Goal: Task Accomplishment & Management: Manage account settings

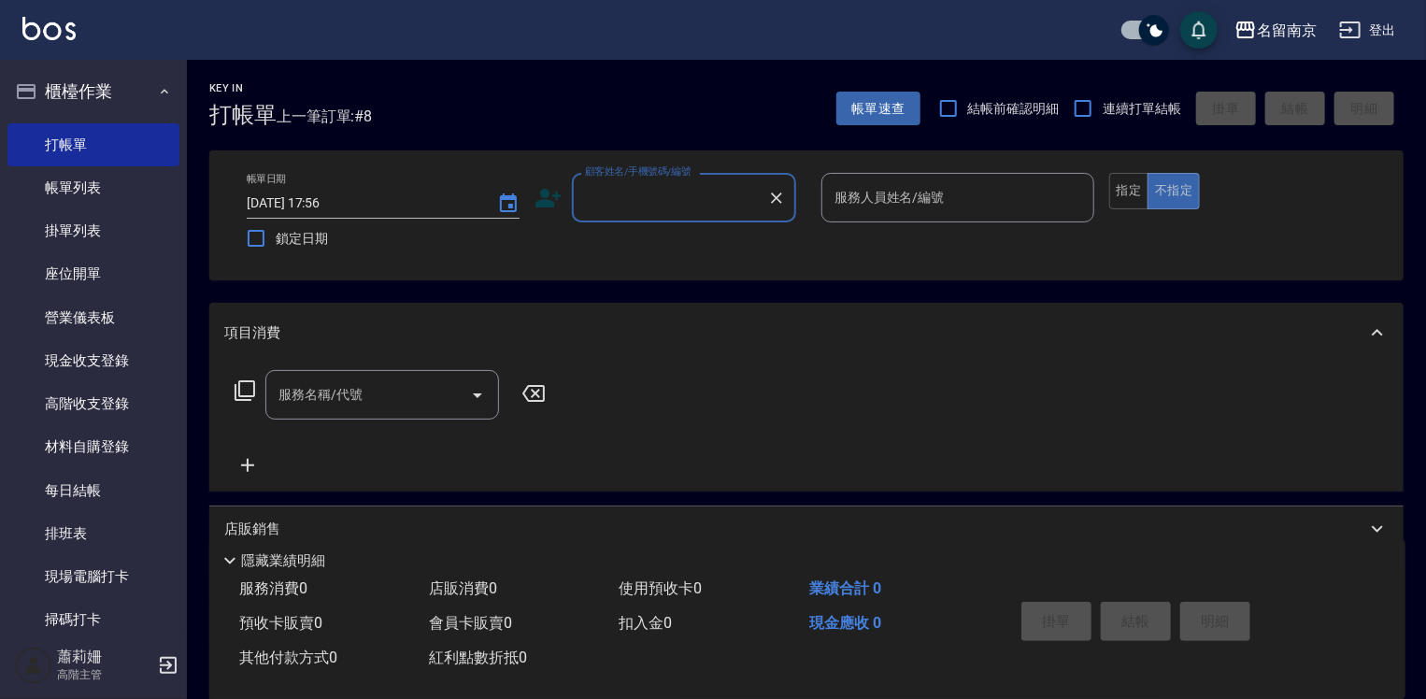
click at [707, 209] on input "顧客姓名/手機號碼/編號" at bounding box center [669, 197] width 179 height 33
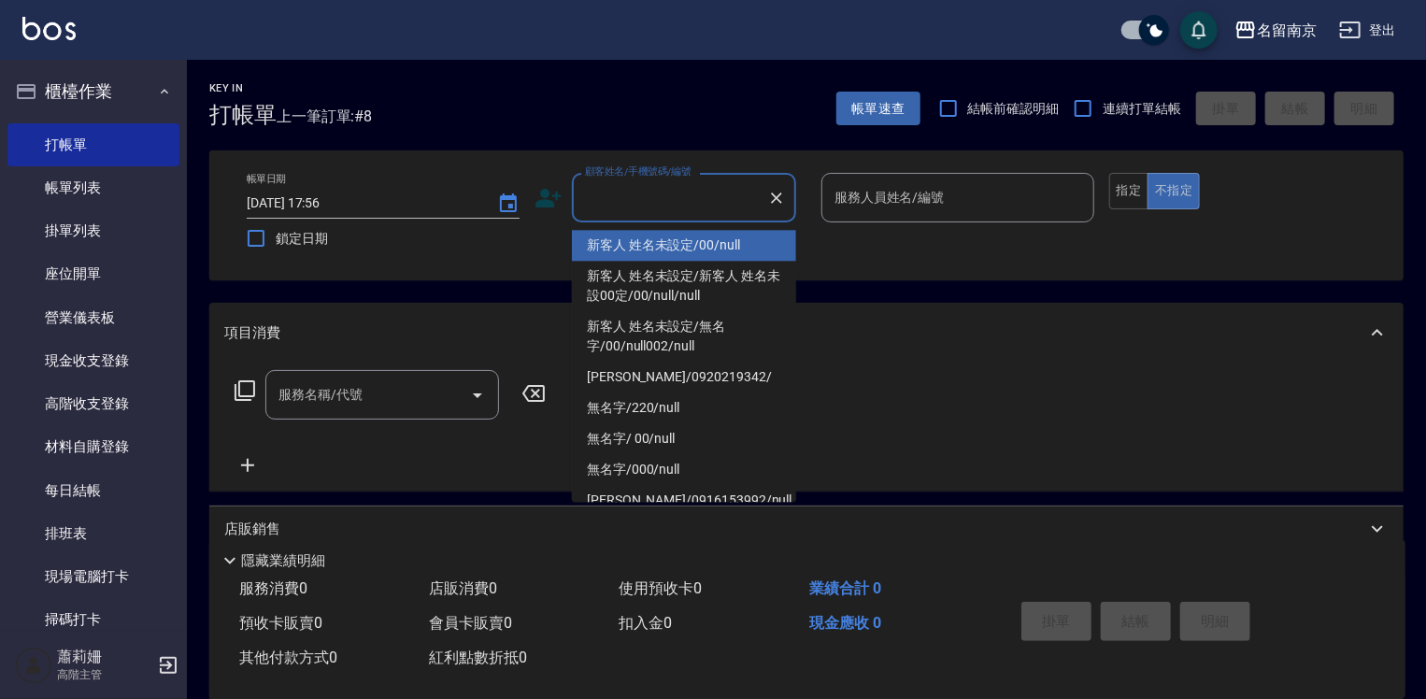
click at [707, 239] on li "新客人 姓名未設定/00/null" at bounding box center [684, 245] width 224 height 31
type input "新客人 姓名未設定/00/null"
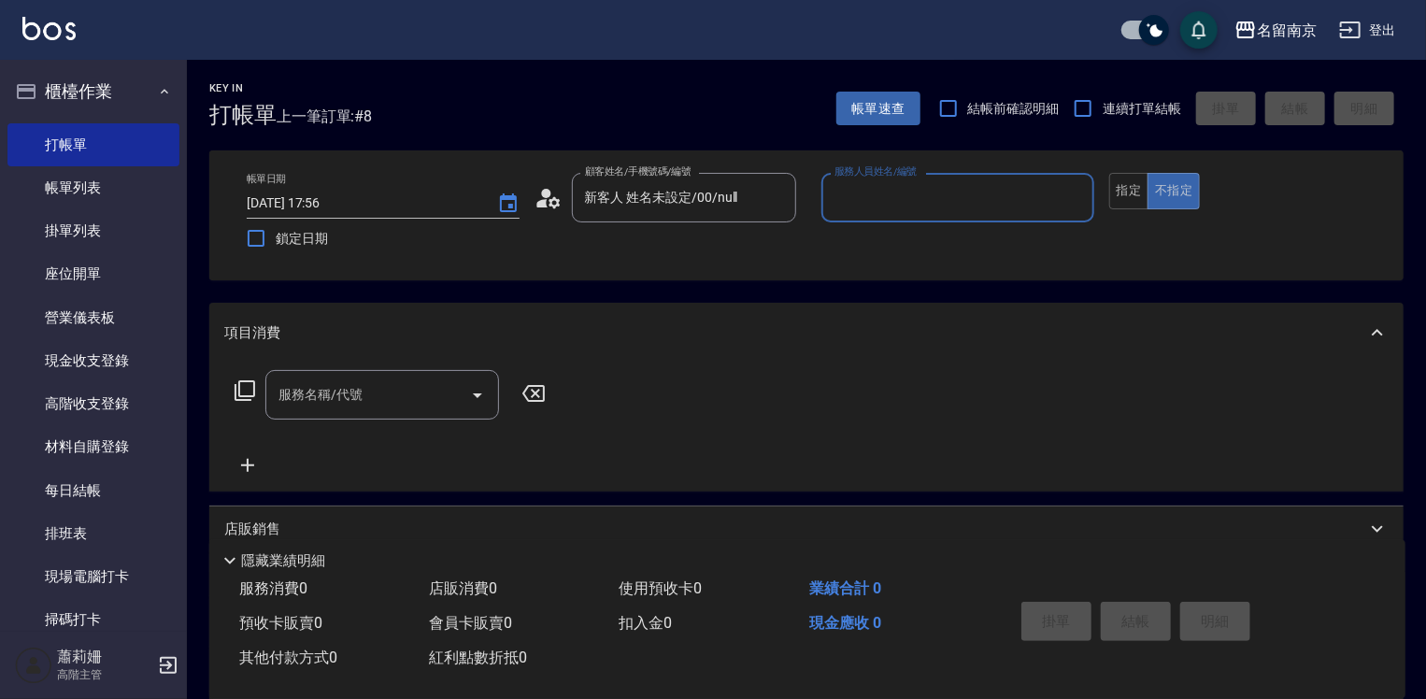
click at [920, 209] on input "服務人員姓名/編號" at bounding box center [958, 197] width 256 height 33
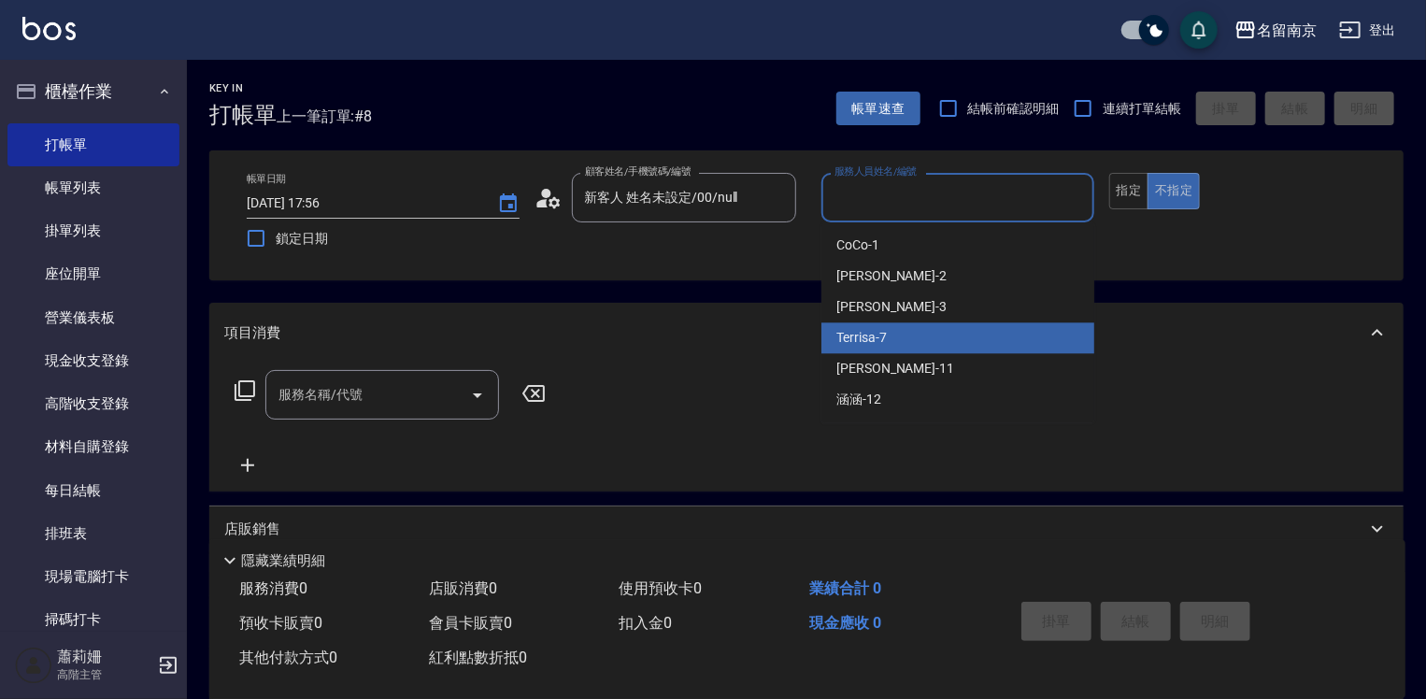
click at [897, 326] on div "Terrisa -7" at bounding box center [958, 337] width 273 height 31
type input "Terrisa-7"
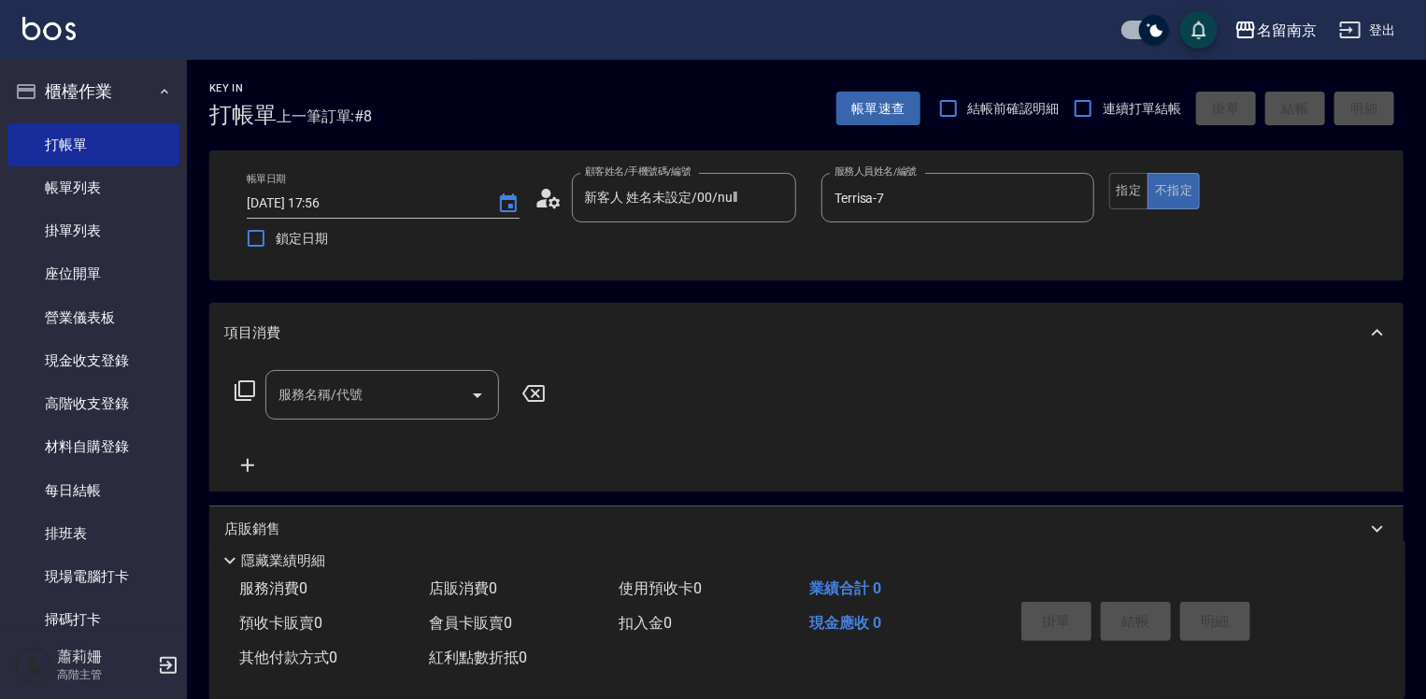
click at [246, 386] on icon at bounding box center [245, 390] width 22 height 22
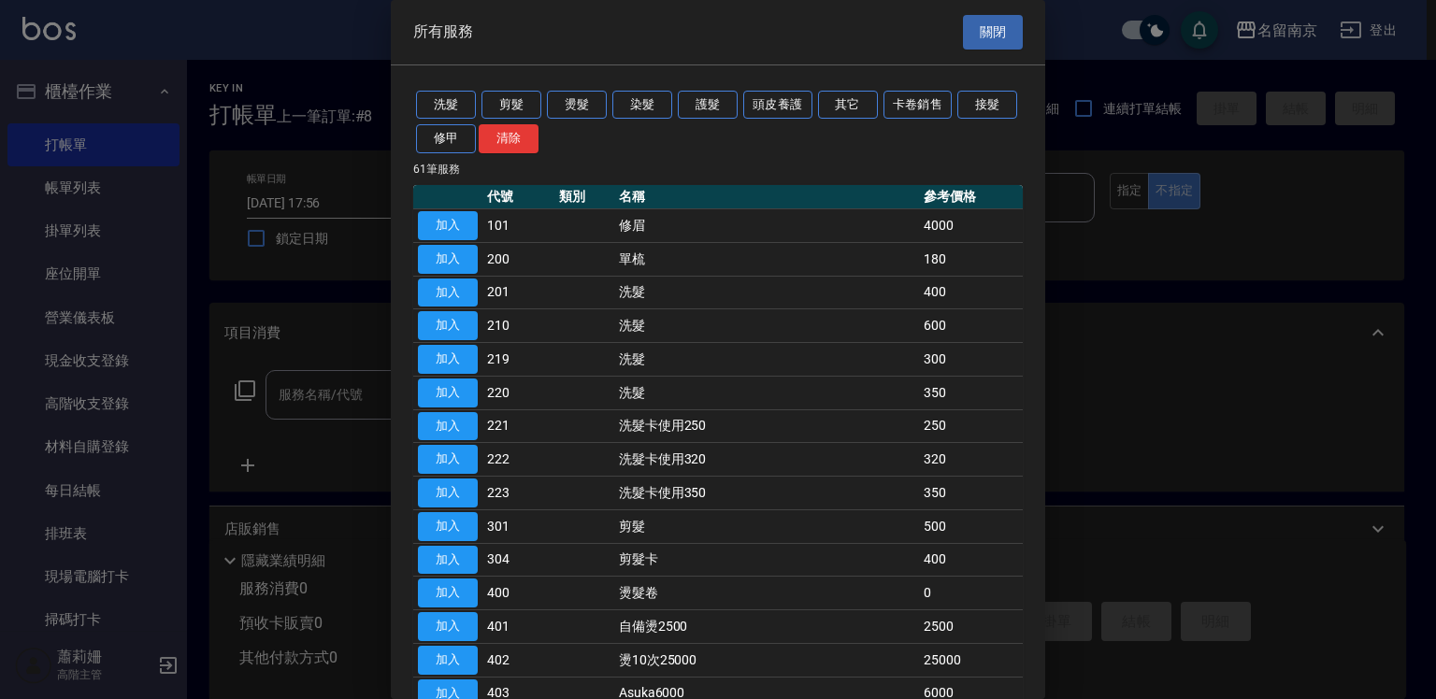
click at [298, 403] on div at bounding box center [718, 349] width 1436 height 699
click at [1015, 24] on div "所有服務 關閉" at bounding box center [718, 32] width 654 height 64
click at [999, 25] on button "關閉" at bounding box center [993, 32] width 60 height 35
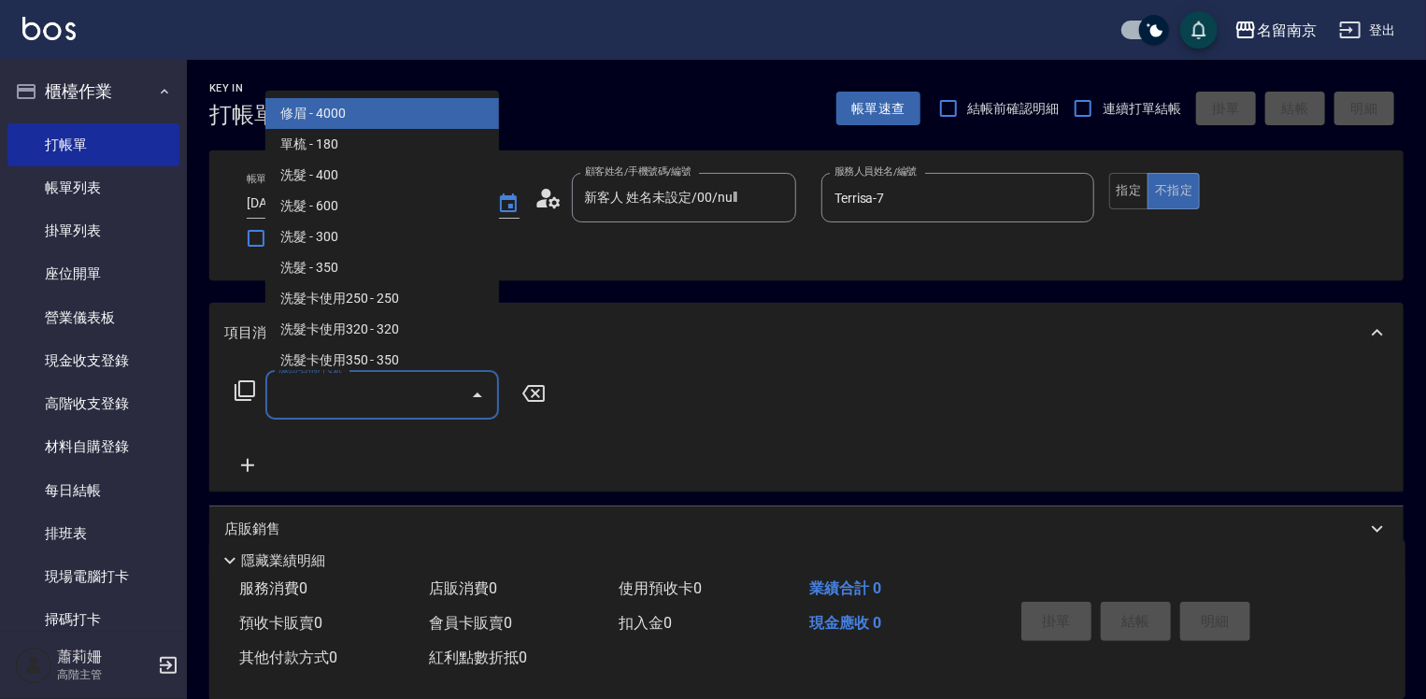
click at [359, 401] on input "服務名稱/代號" at bounding box center [368, 395] width 189 height 33
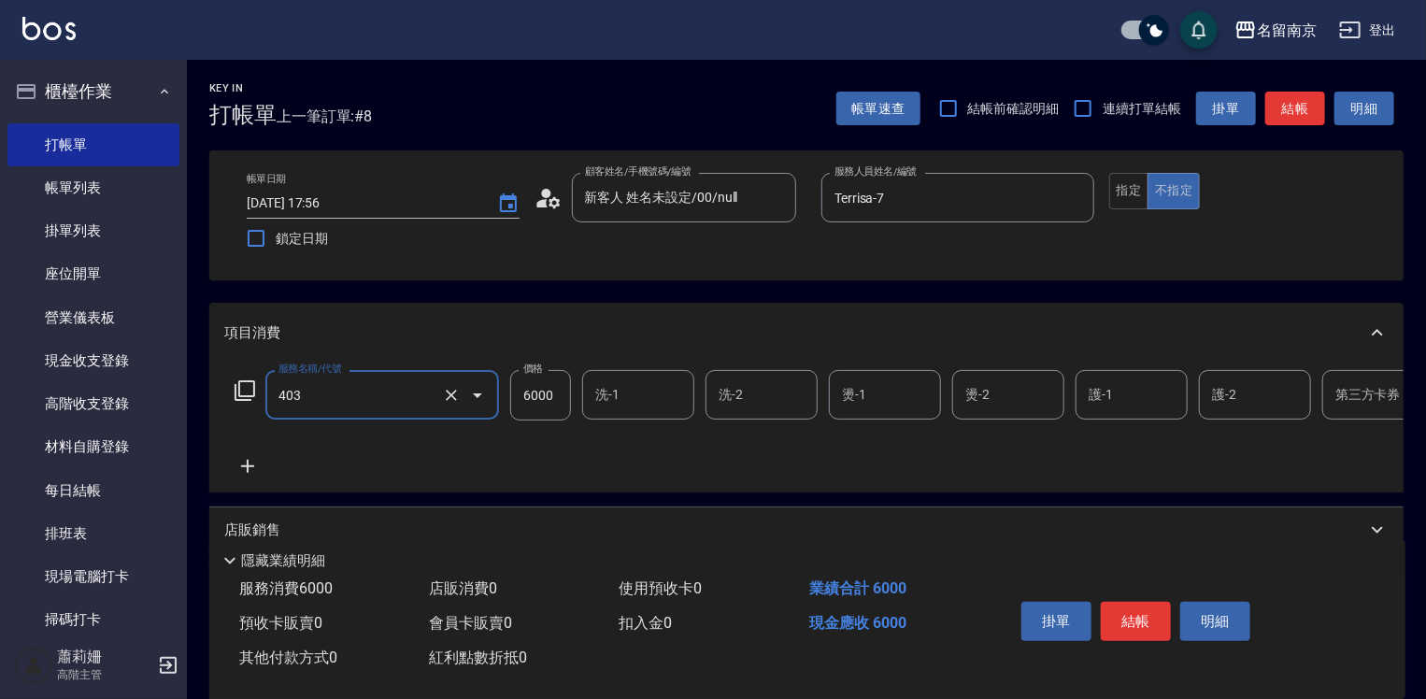
type input "Asuka6000(403)"
click at [236, 383] on icon at bounding box center [245, 390] width 22 height 22
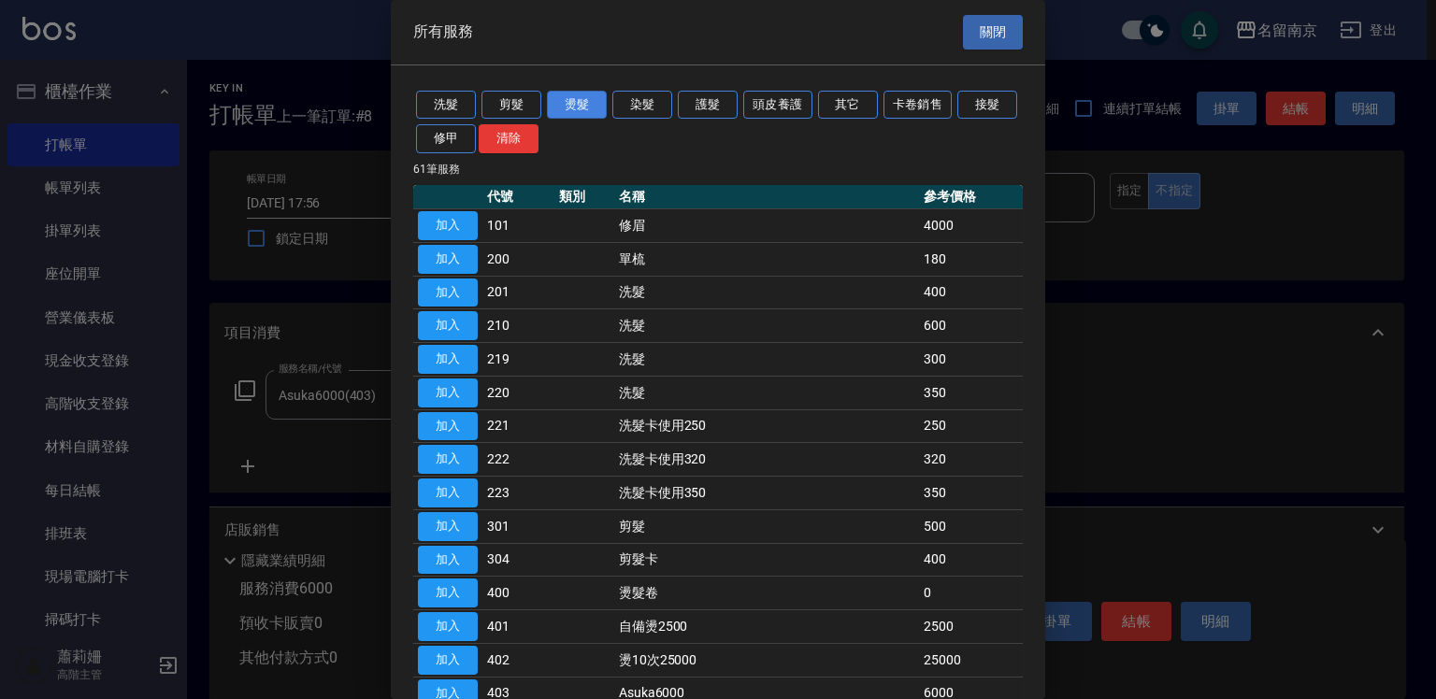
click at [569, 101] on button "燙髮" at bounding box center [577, 105] width 60 height 29
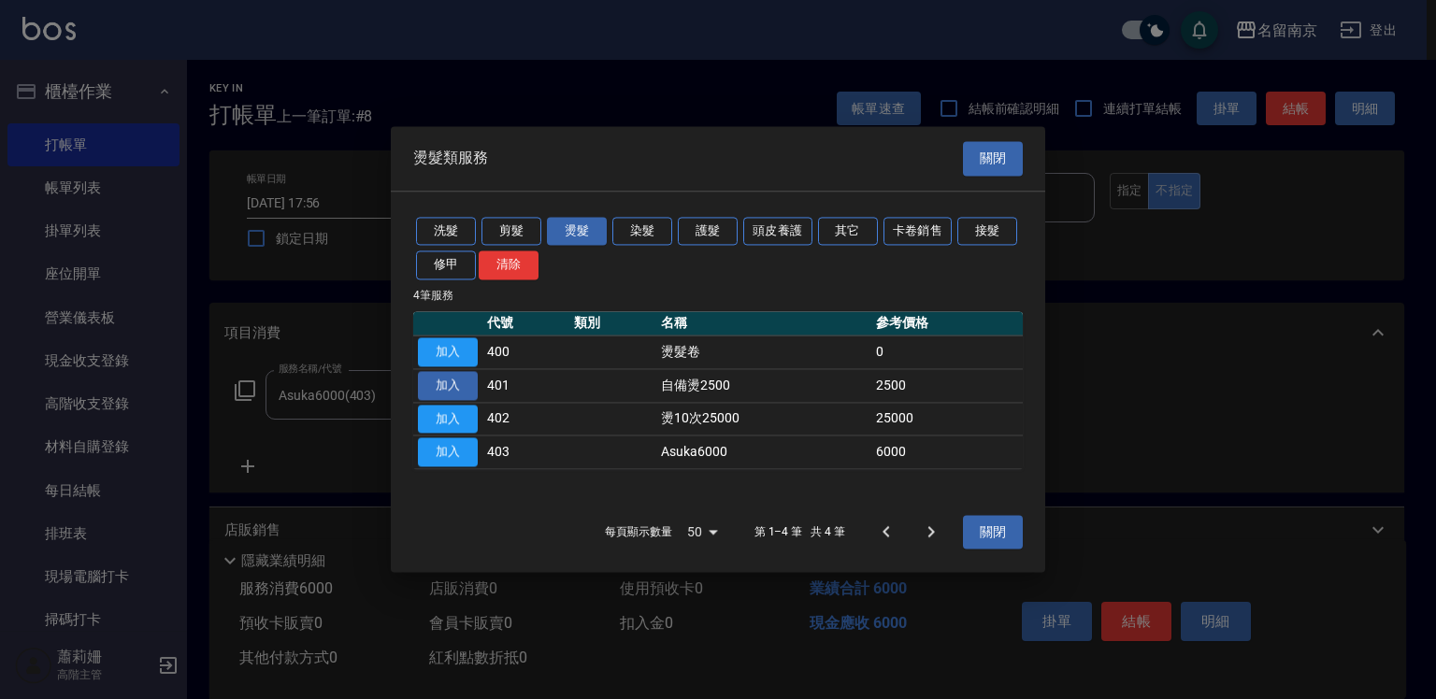
click at [460, 394] on button "加入" at bounding box center [448, 385] width 60 height 29
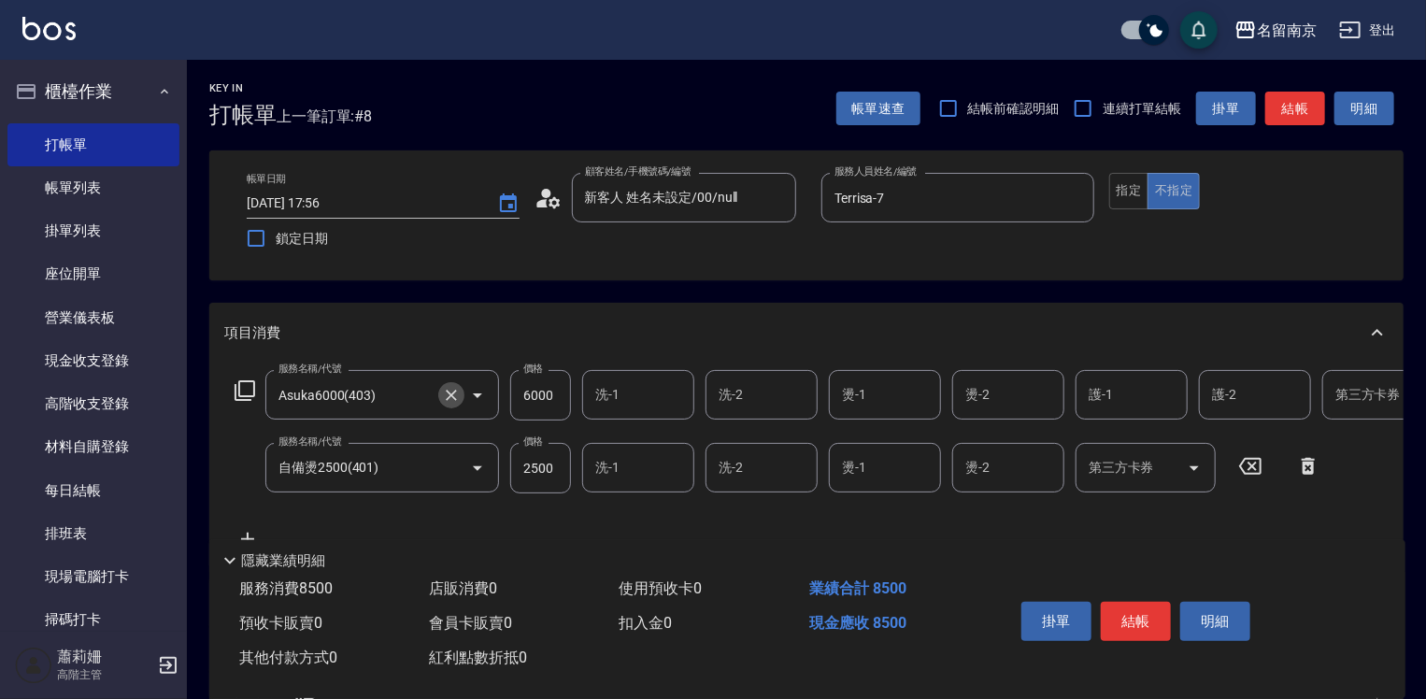
click at [445, 394] on icon "Clear" at bounding box center [451, 395] width 19 height 19
type input "Asuka6000(403)"
click at [520, 471] on input "2500" at bounding box center [540, 468] width 61 height 50
type input "3600"
type input "Terrisa-7"
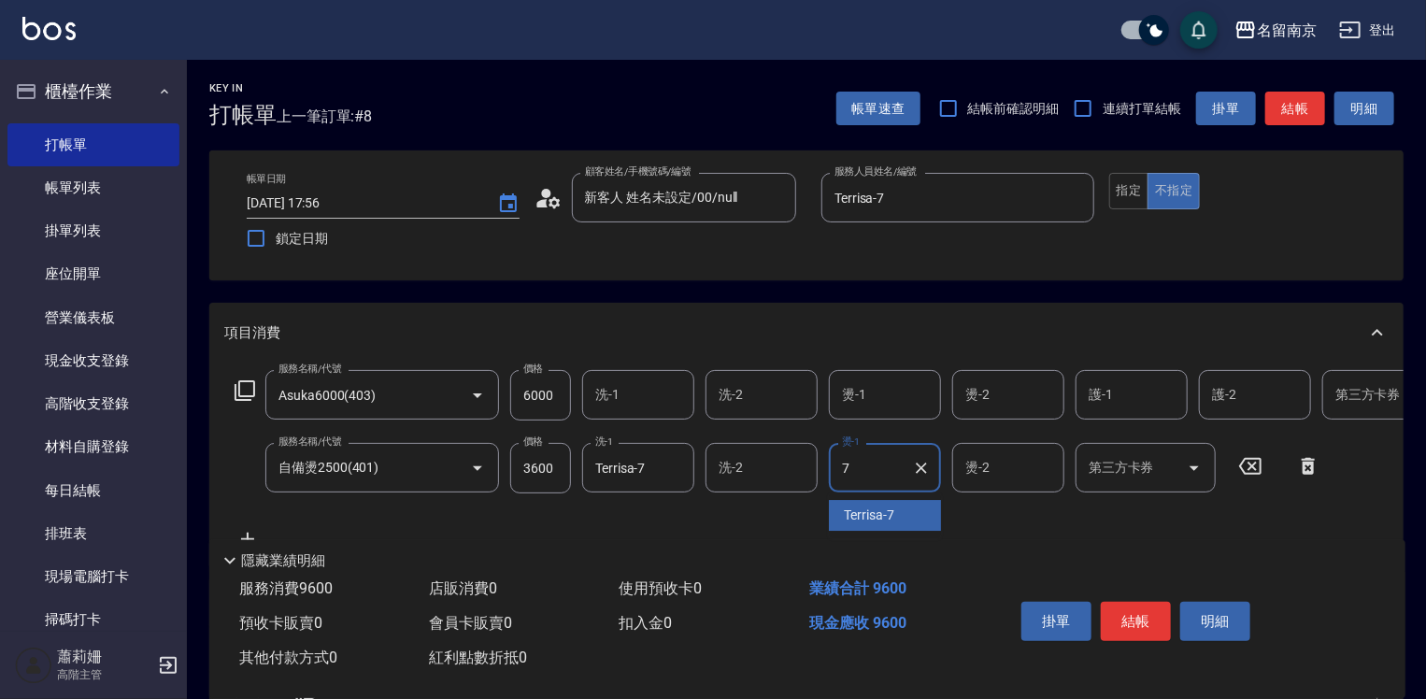
type input "Terrisa-7"
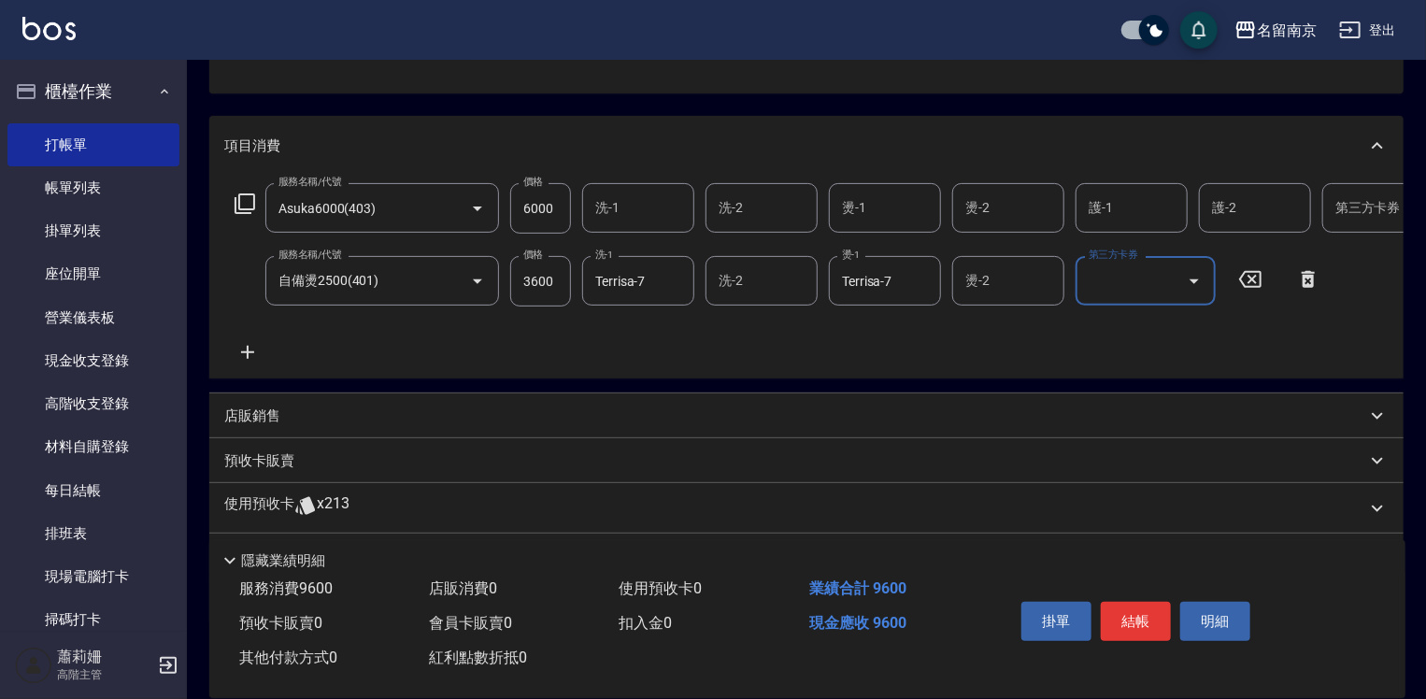
drag, startPoint x: 385, startPoint y: 432, endPoint x: 377, endPoint y: 422, distance: 12.6
click at [385, 426] on div "店販銷售" at bounding box center [795, 417] width 1142 height 20
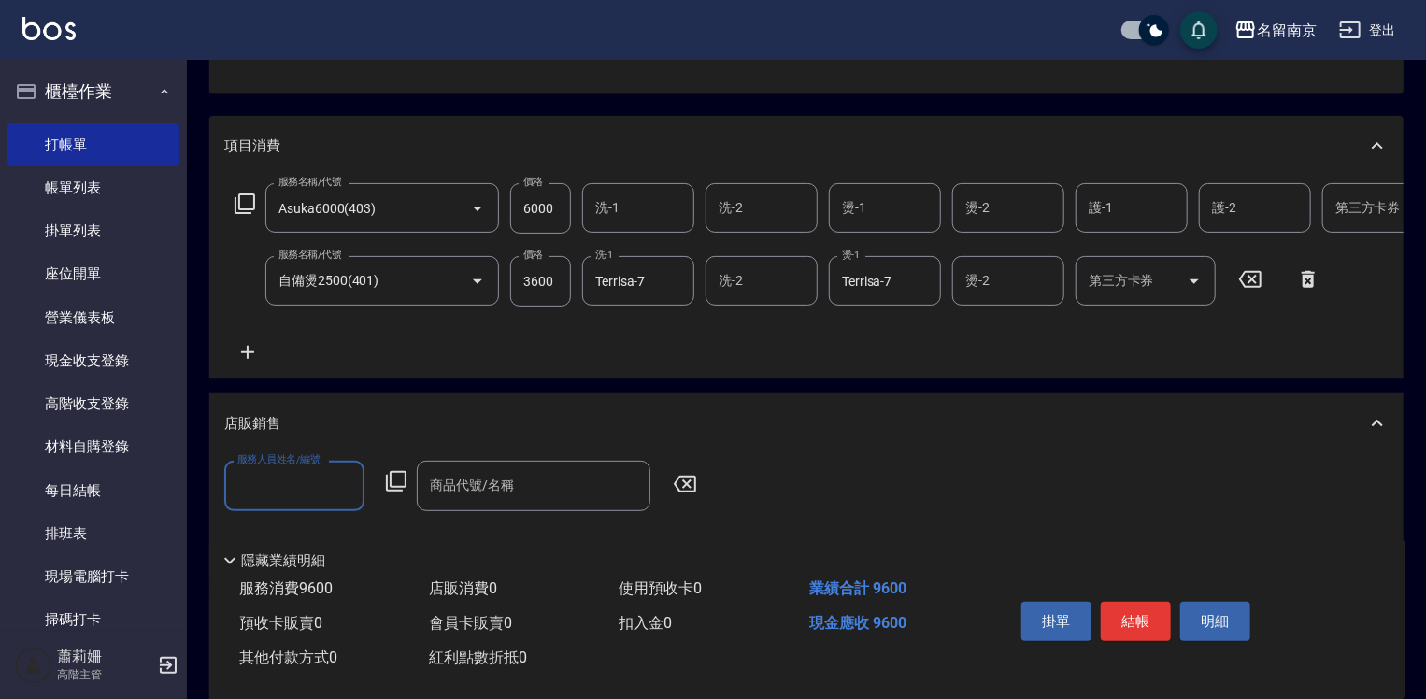
scroll to position [0, 0]
click at [254, 488] on input "服務人員姓名/編號" at bounding box center [294, 485] width 123 height 33
type input "Terrisa-7"
type input "."
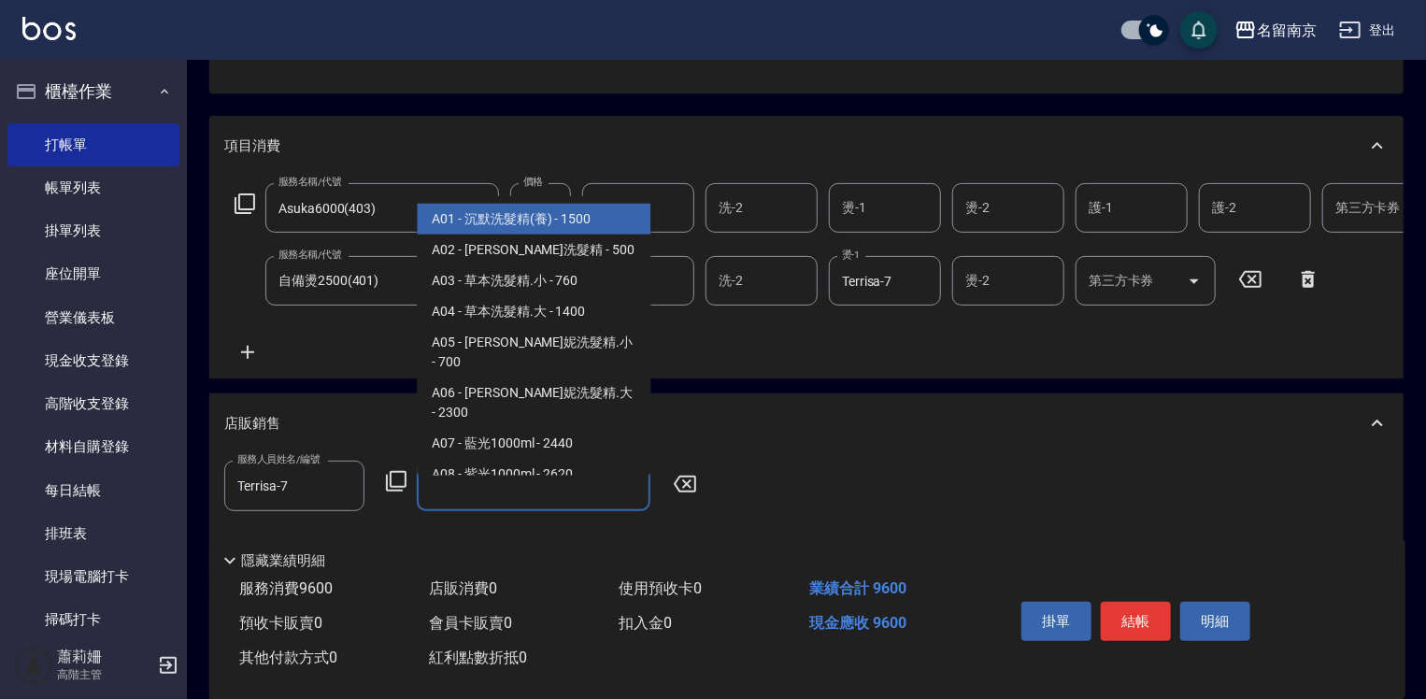
click at [397, 493] on icon at bounding box center [396, 481] width 22 height 22
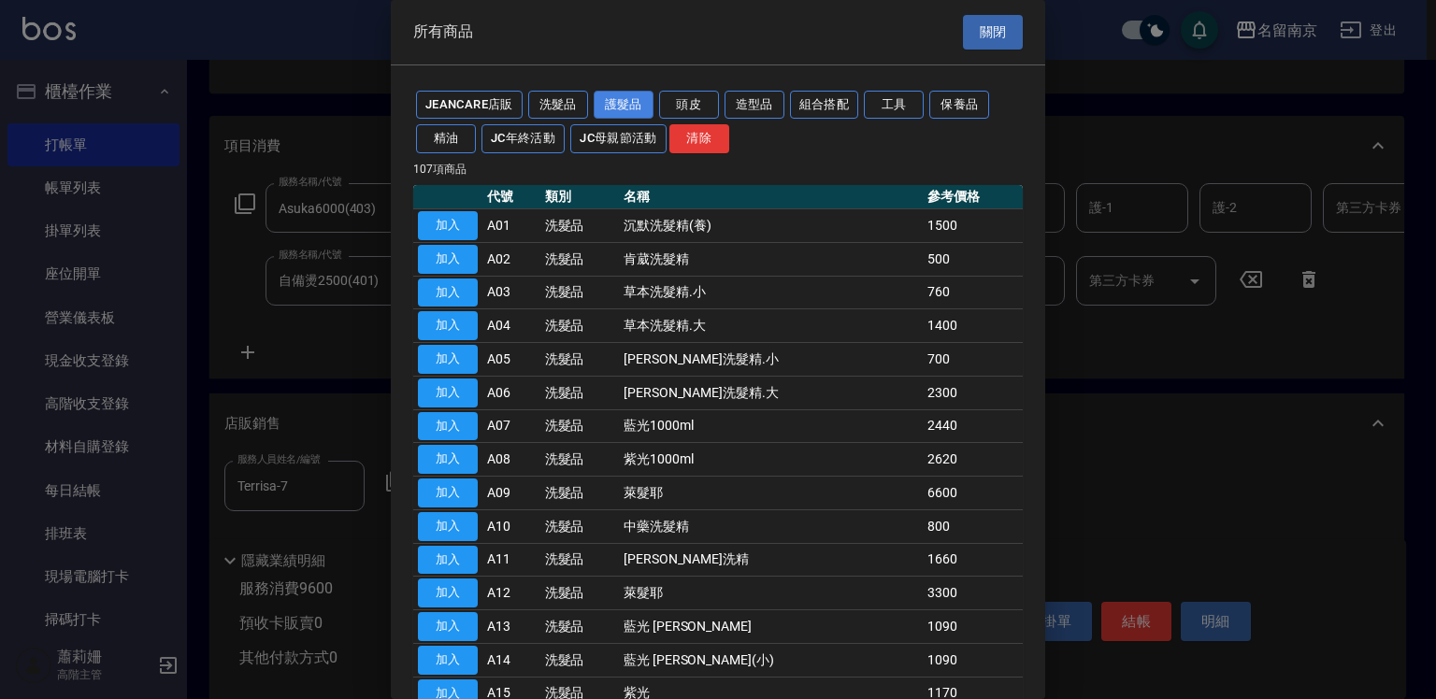
click at [640, 108] on button "護髮品" at bounding box center [624, 105] width 60 height 29
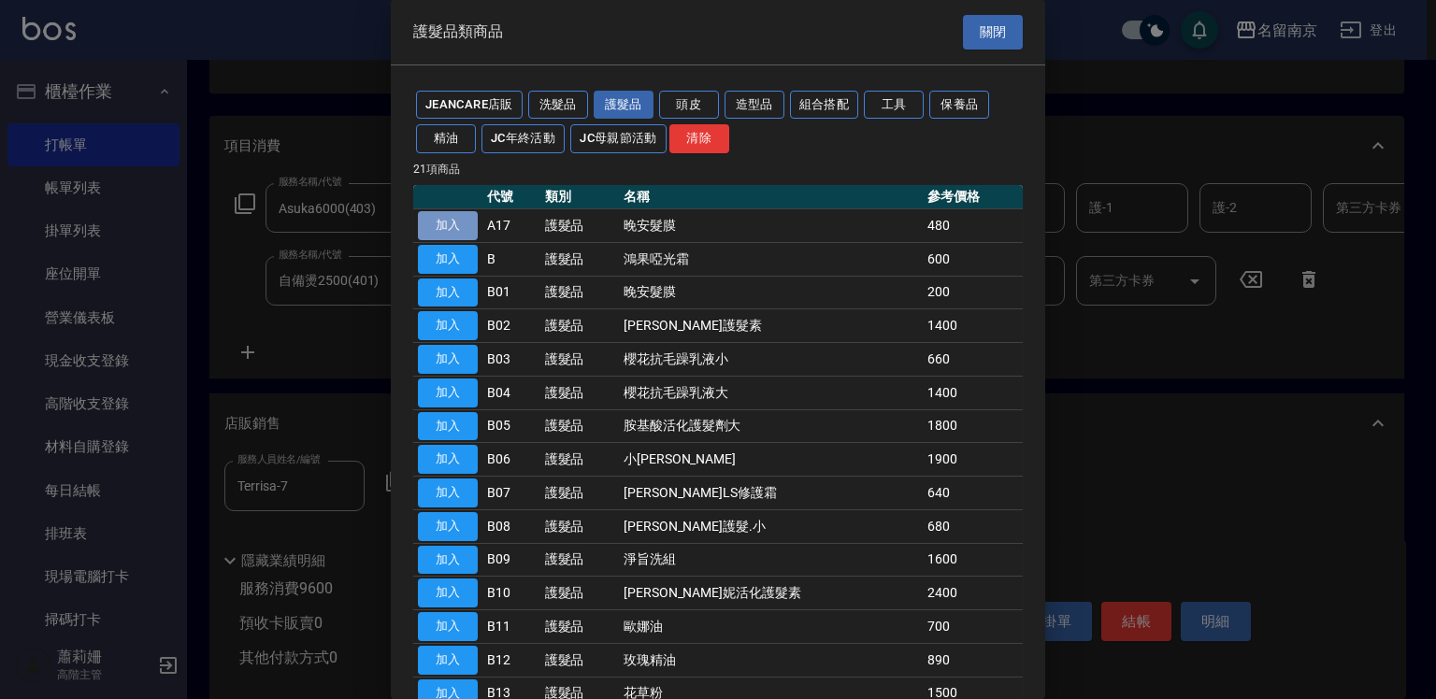
click at [442, 236] on button "加入" at bounding box center [448, 225] width 60 height 29
type input "晚安髮膜"
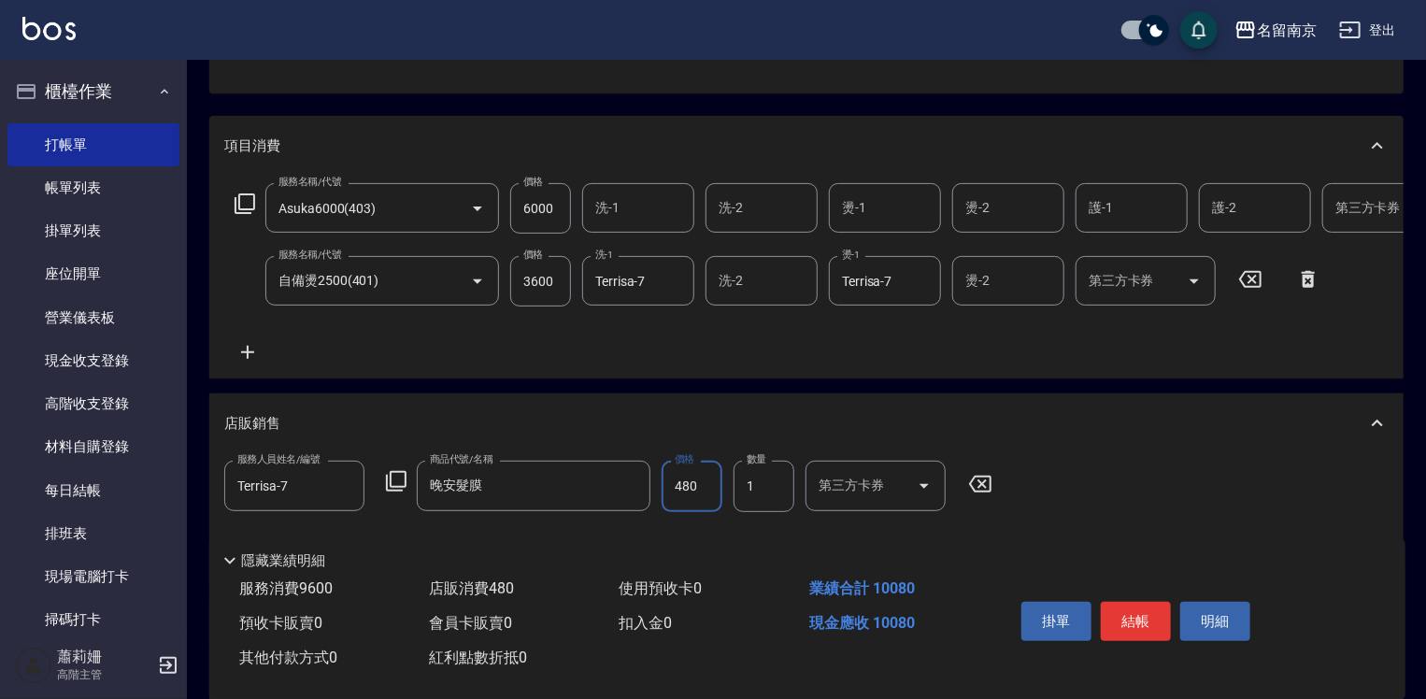
click at [681, 511] on input "480" at bounding box center [692, 486] width 61 height 50
type input "400"
click at [557, 210] on input "6000" at bounding box center [540, 208] width 61 height 50
click at [557, 206] on input "6000" at bounding box center [540, 208] width 61 height 50
type input "0"
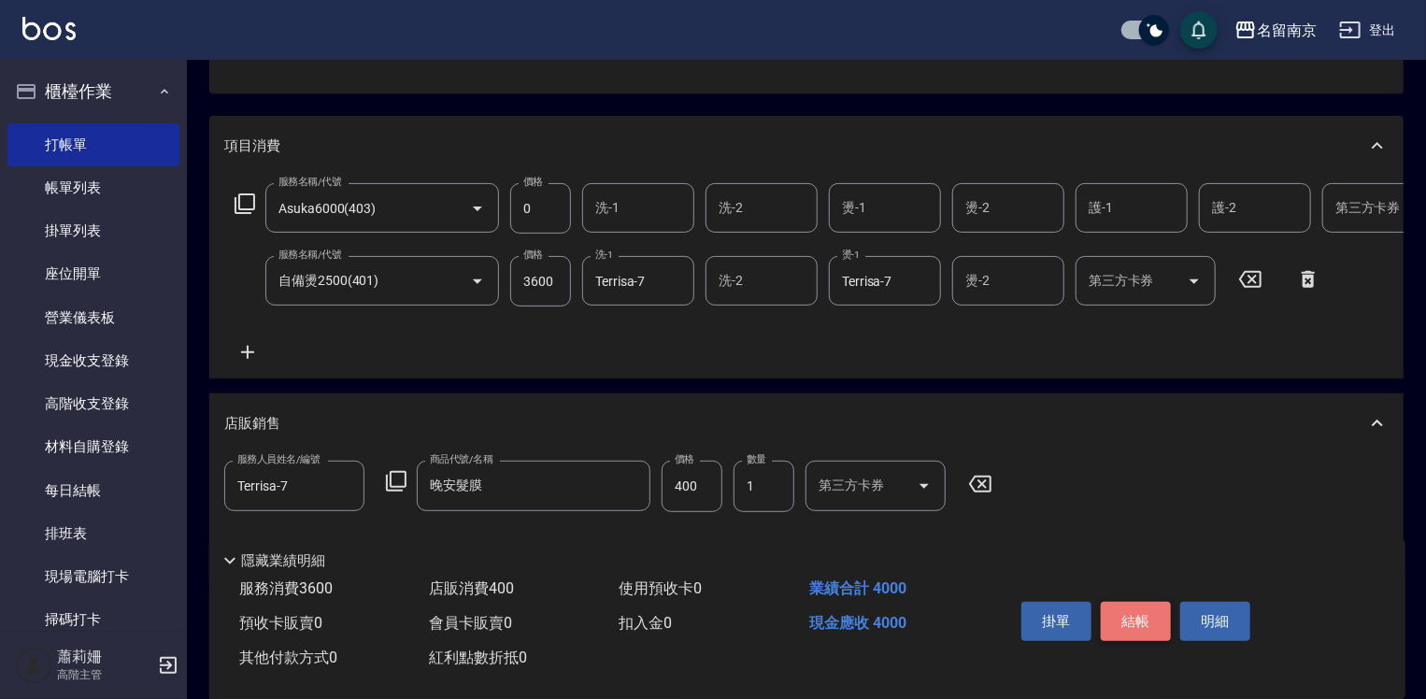
click at [1144, 624] on button "結帳" at bounding box center [1136, 621] width 70 height 39
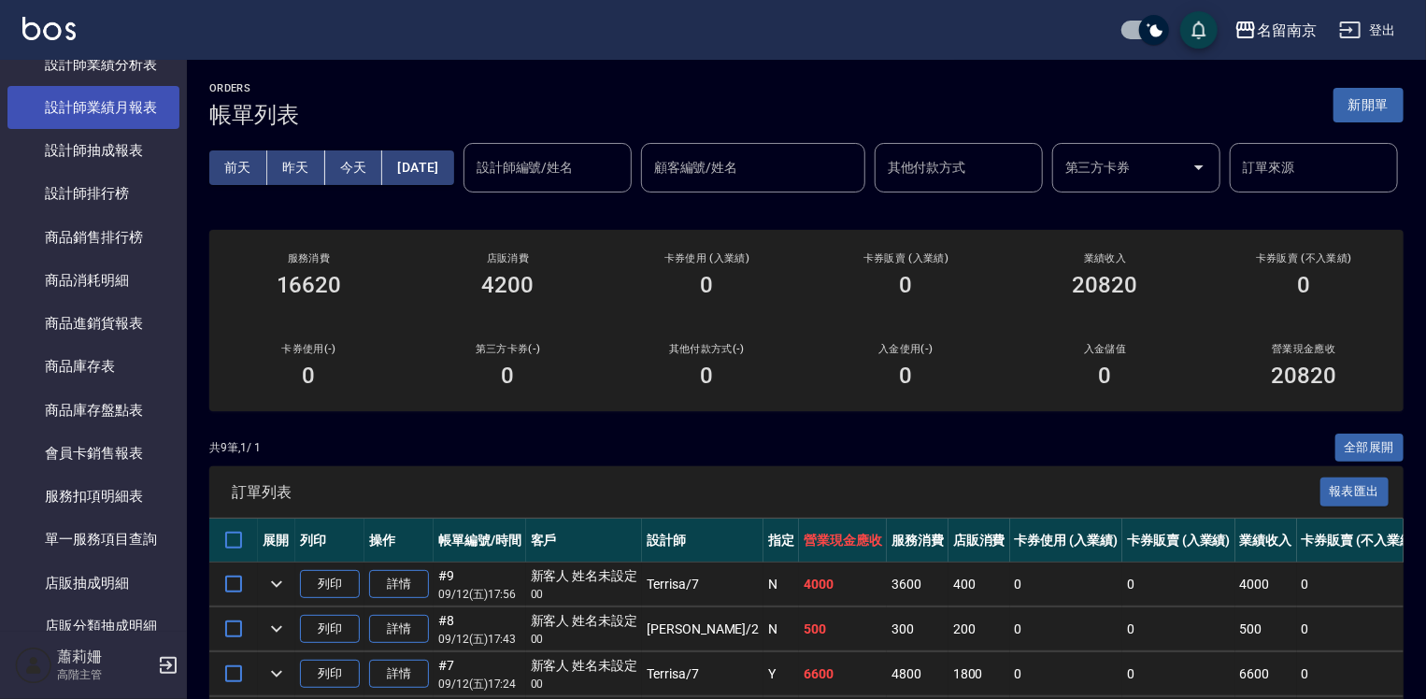
scroll to position [1122, 0]
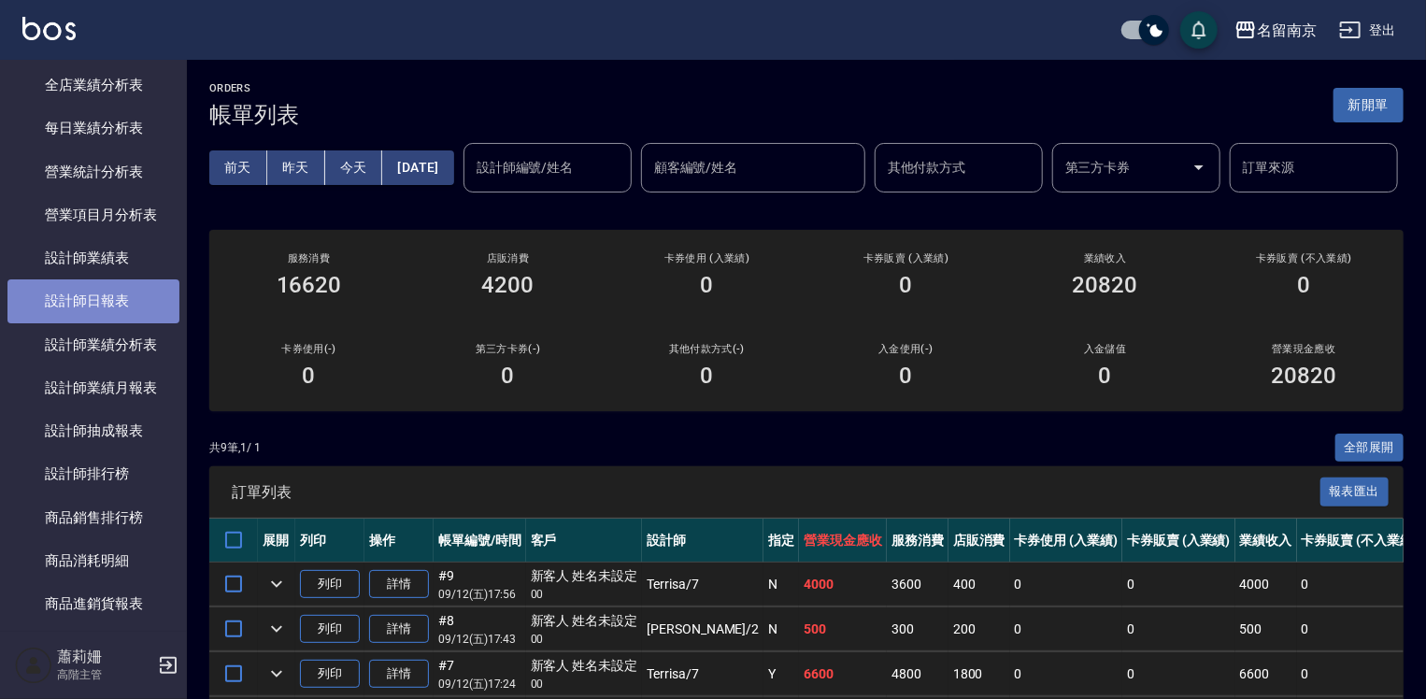
click at [104, 298] on link "設計師日報表" at bounding box center [93, 300] width 172 height 43
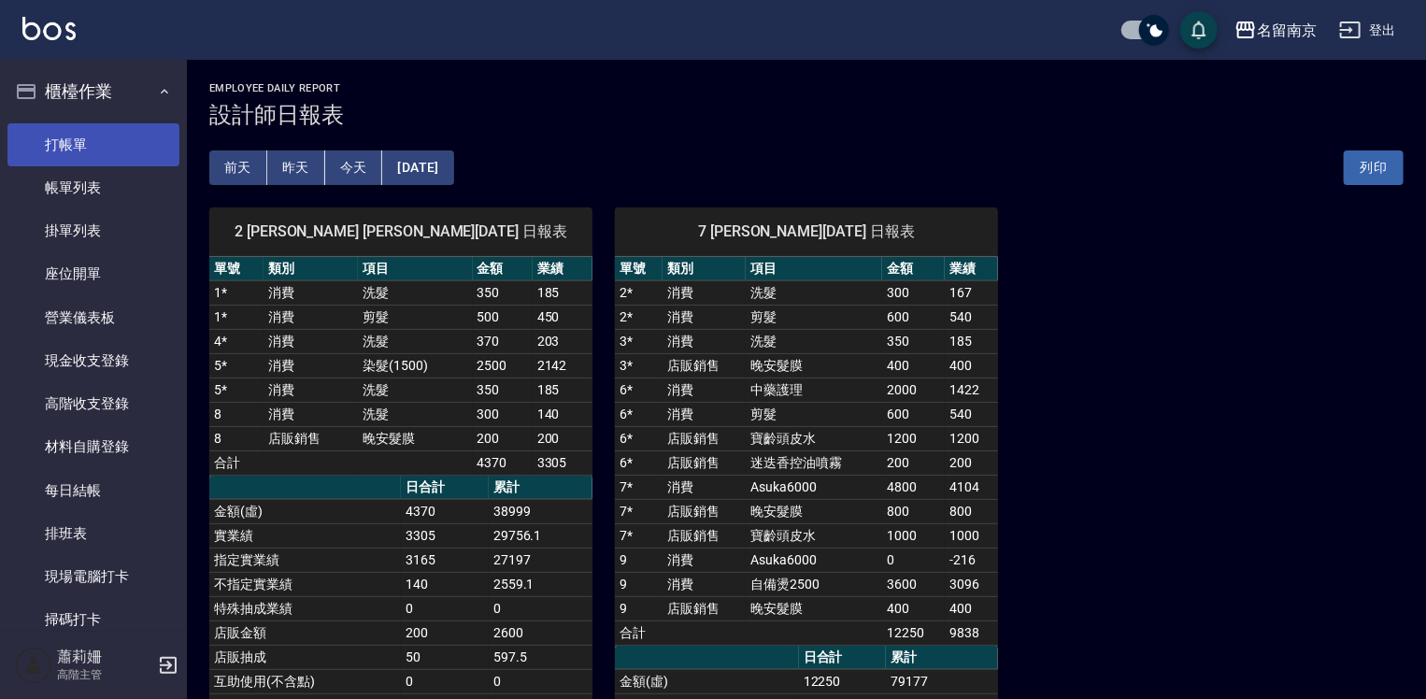
click at [73, 146] on link "打帳單" at bounding box center [93, 144] width 172 height 43
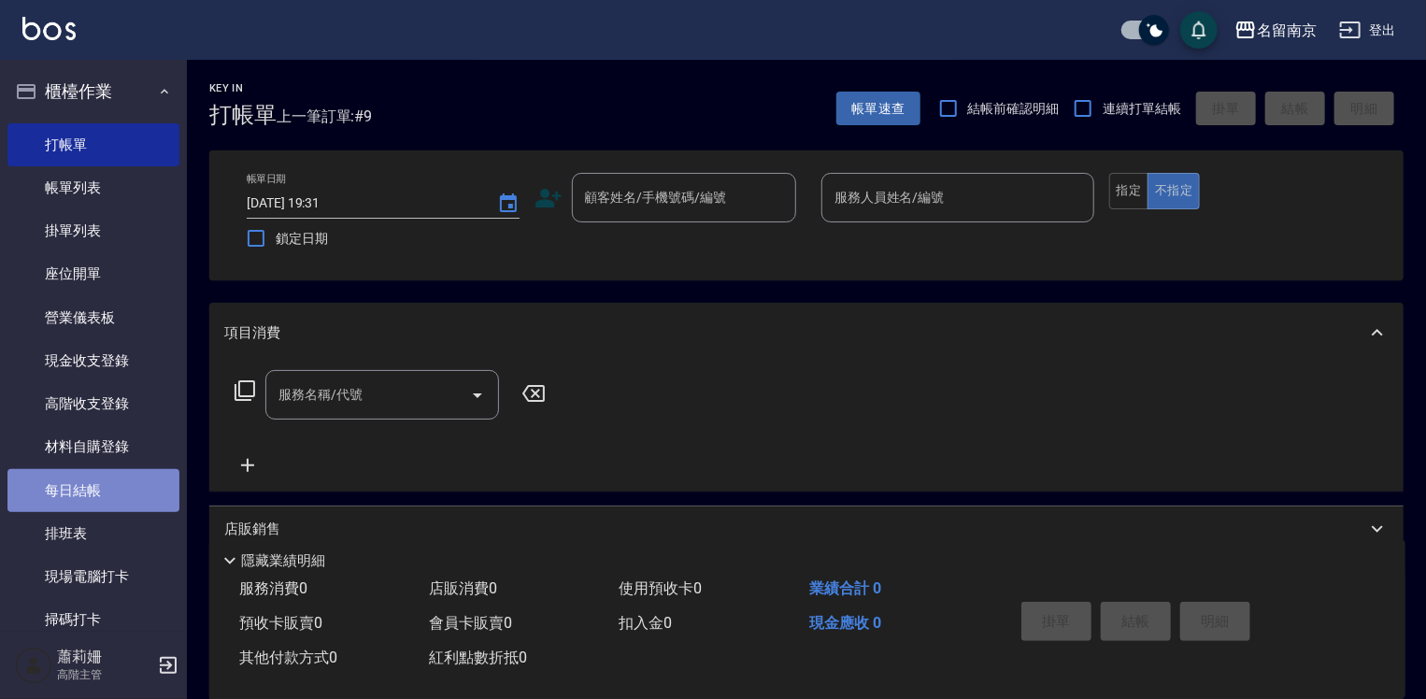
click at [131, 491] on link "每日結帳" at bounding box center [93, 490] width 172 height 43
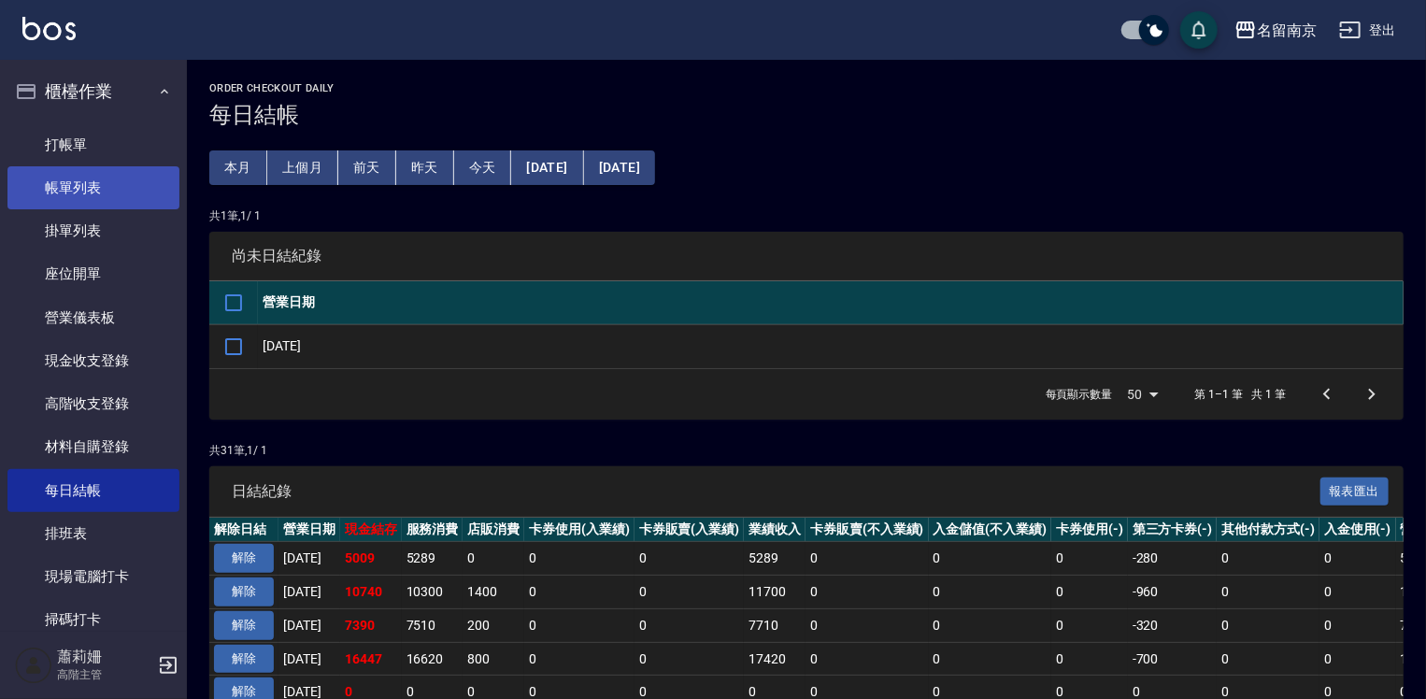
click at [76, 196] on link "帳單列表" at bounding box center [93, 187] width 172 height 43
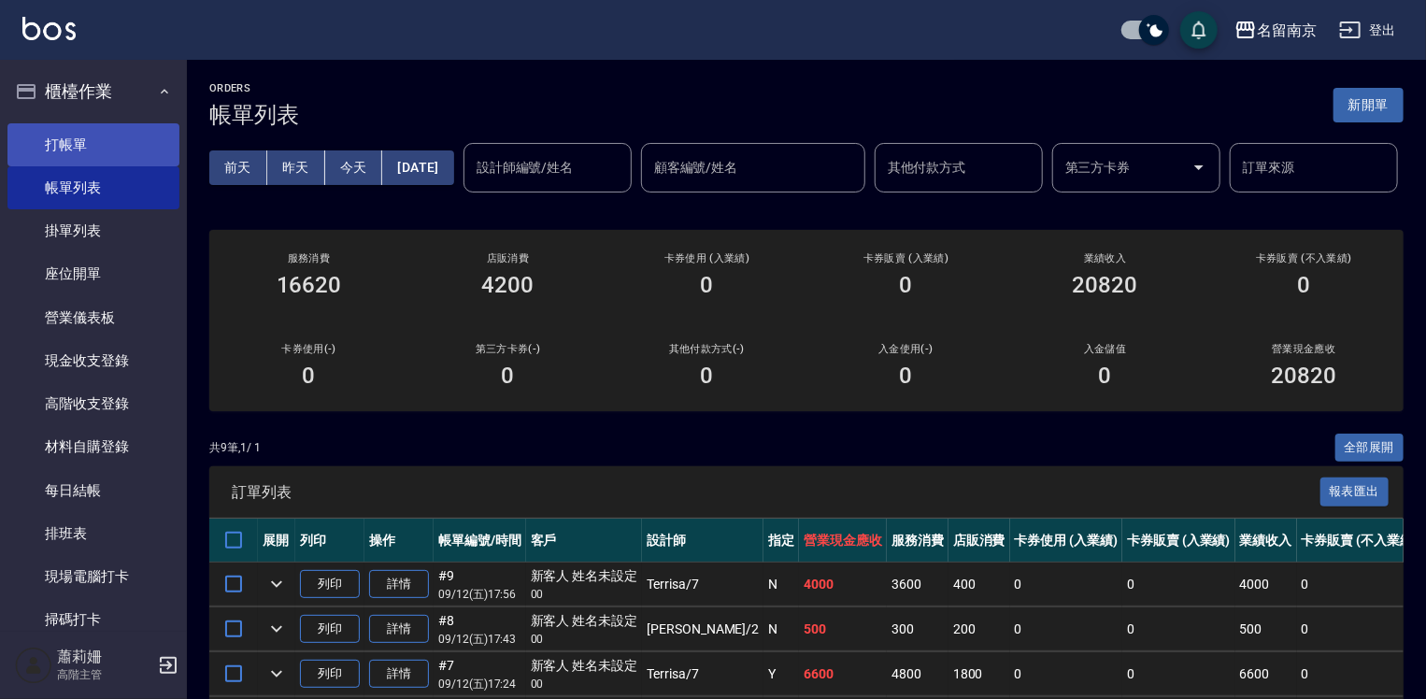
click at [103, 146] on link "打帳單" at bounding box center [93, 144] width 172 height 43
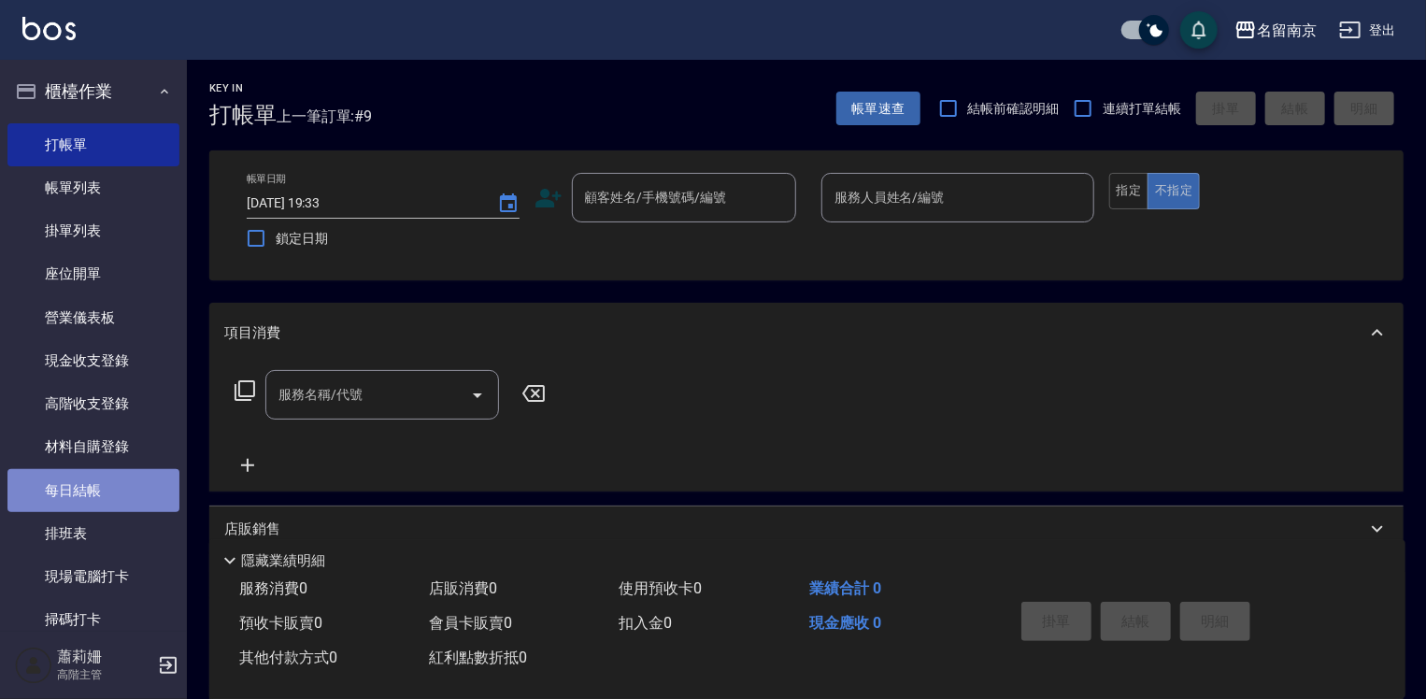
click at [93, 486] on link "每日結帳" at bounding box center [93, 490] width 172 height 43
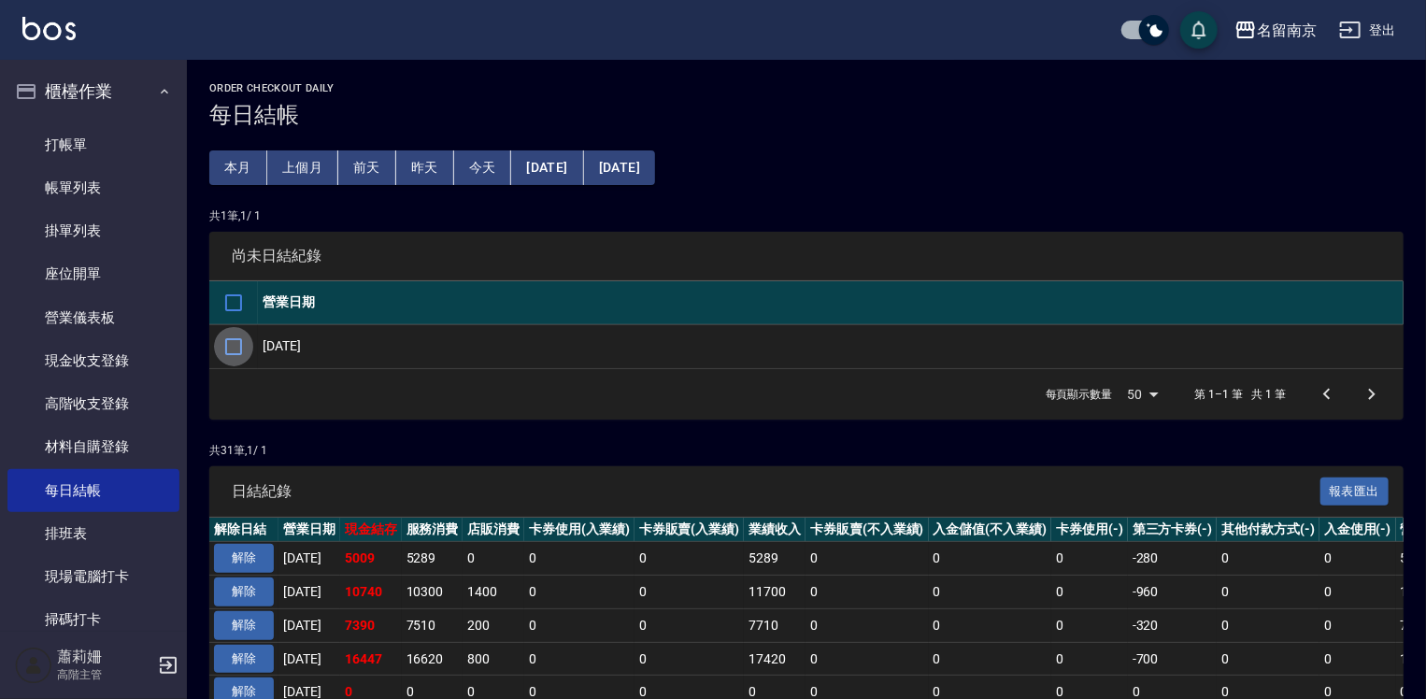
click at [242, 343] on input "checkbox" at bounding box center [233, 346] width 39 height 39
checkbox input "true"
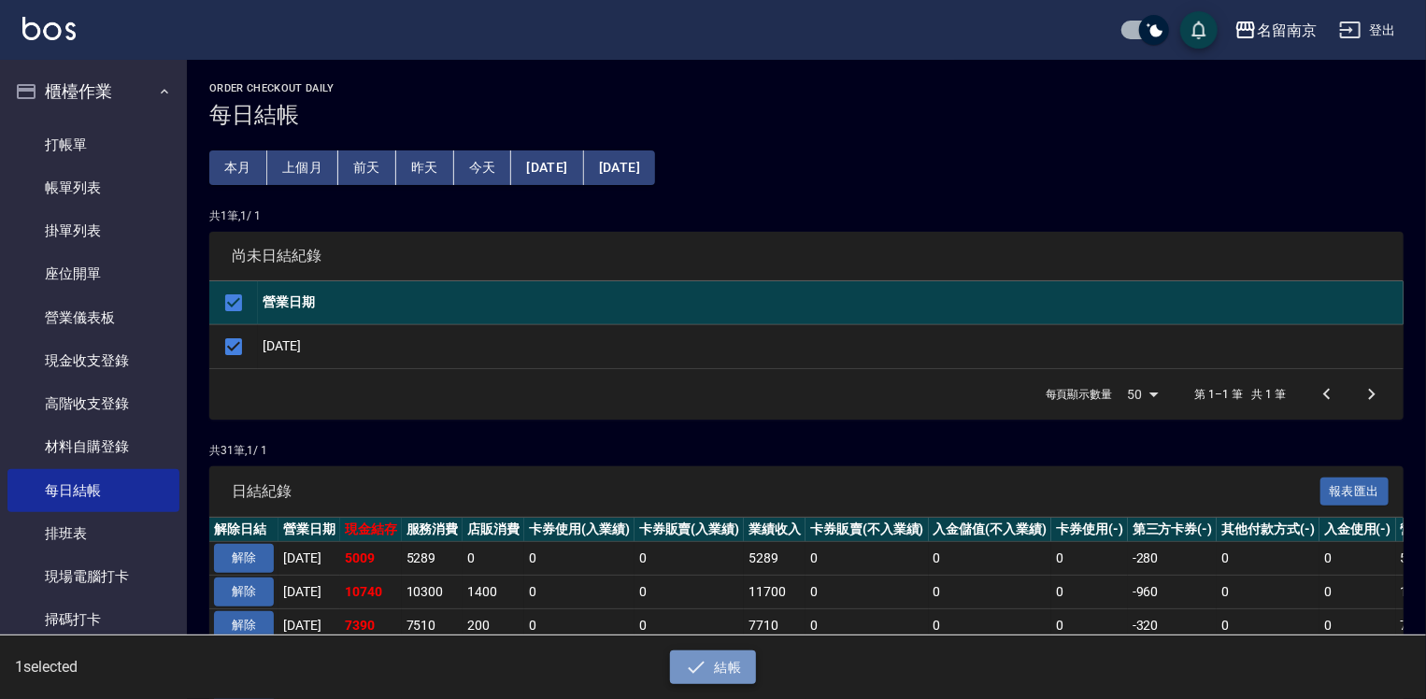
click at [733, 660] on button "結帳" at bounding box center [713, 668] width 87 height 35
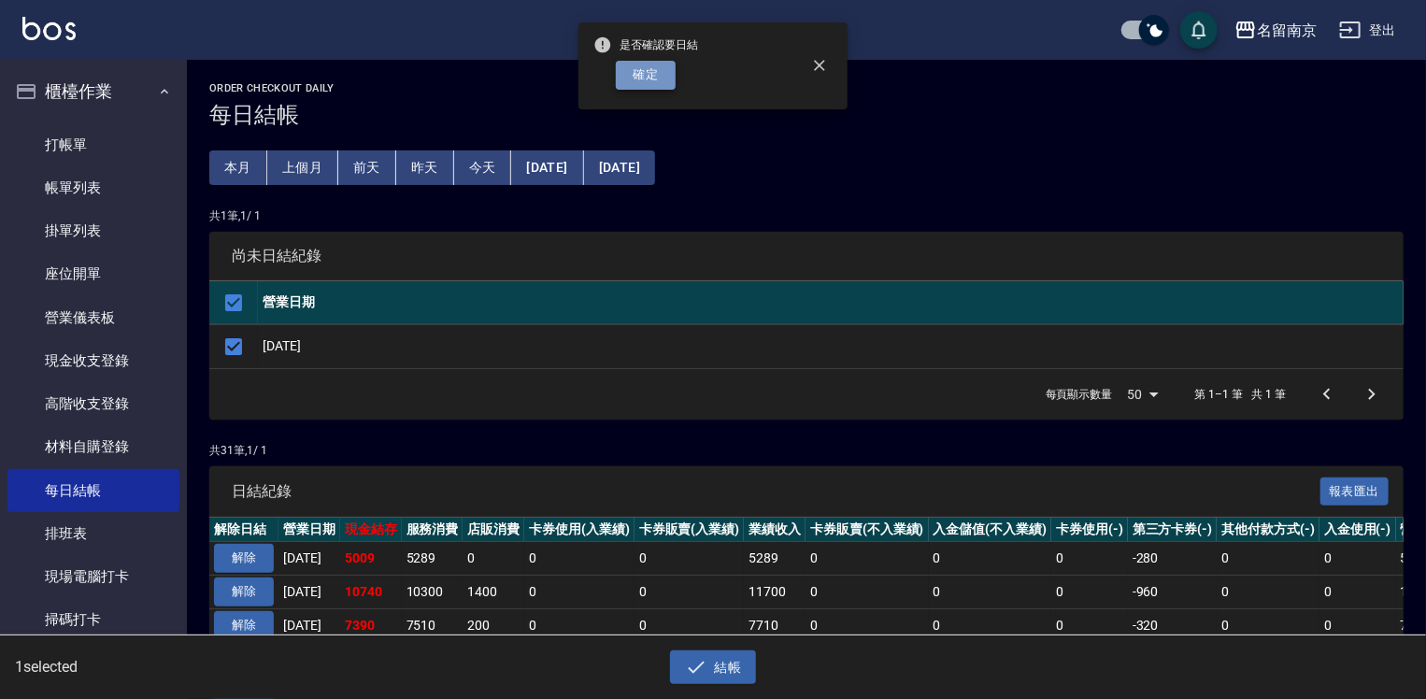
click at [651, 76] on button "確定" at bounding box center [646, 75] width 60 height 29
checkbox input "false"
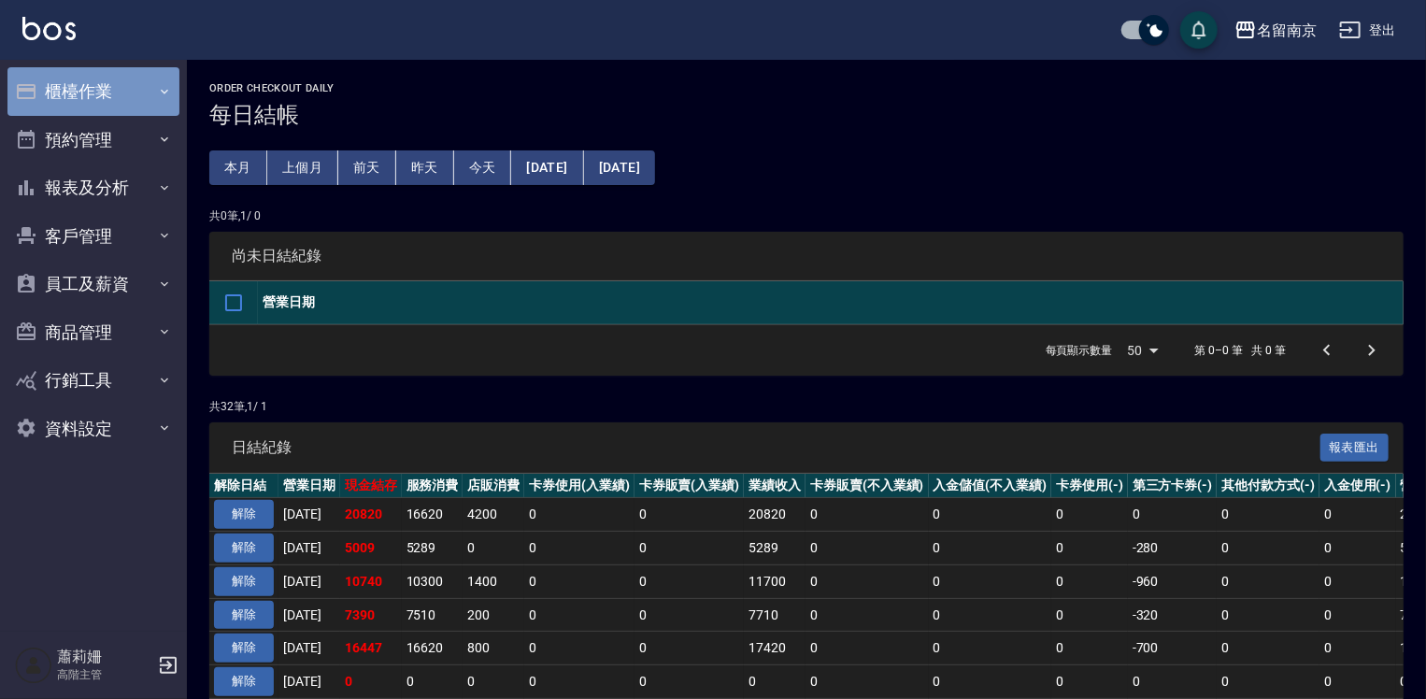
click at [106, 93] on button "櫃檯作業" at bounding box center [93, 91] width 172 height 49
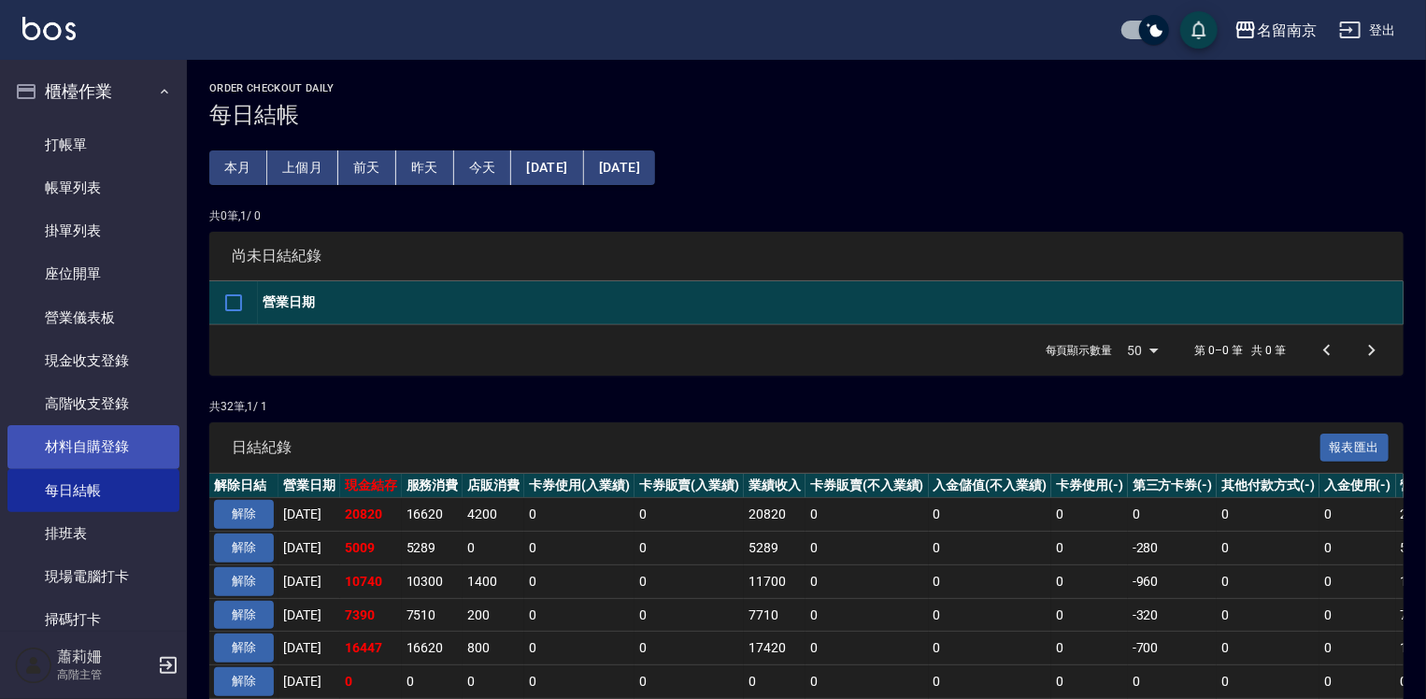
scroll to position [374, 0]
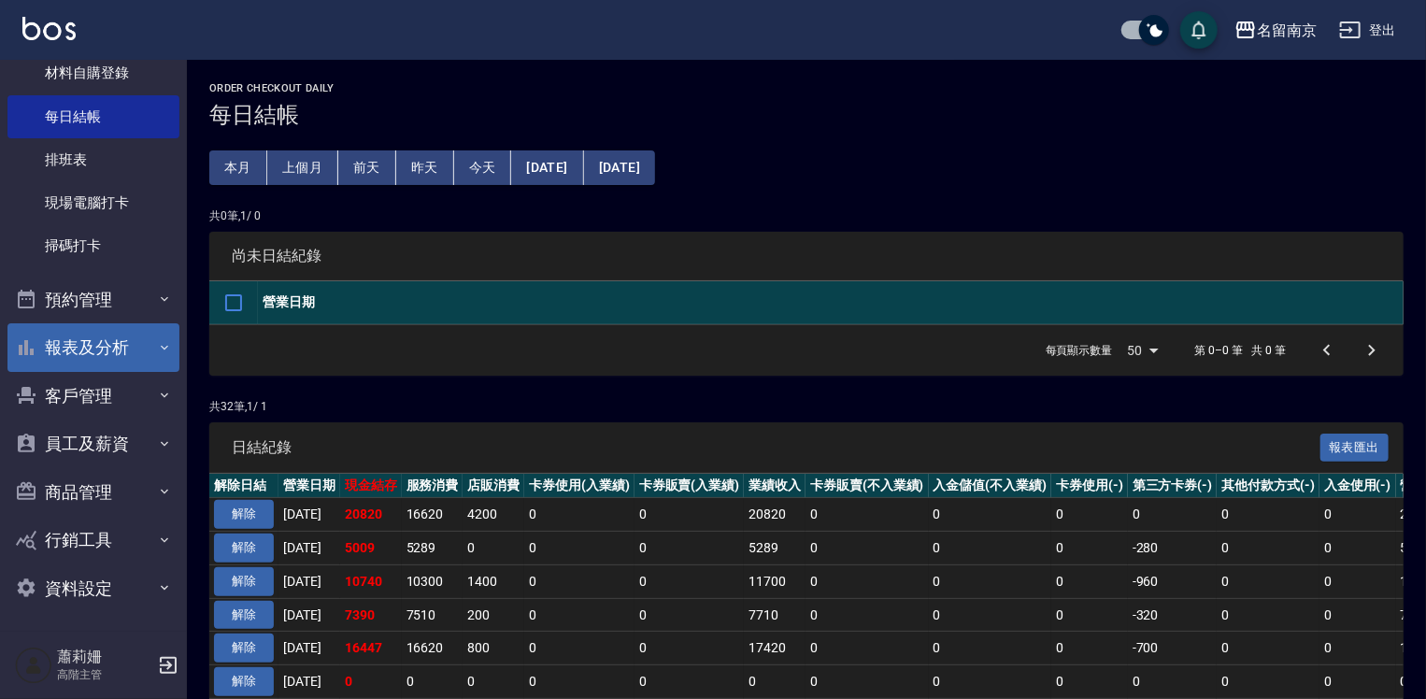
click at [97, 353] on button "報表及分析" at bounding box center [93, 347] width 172 height 49
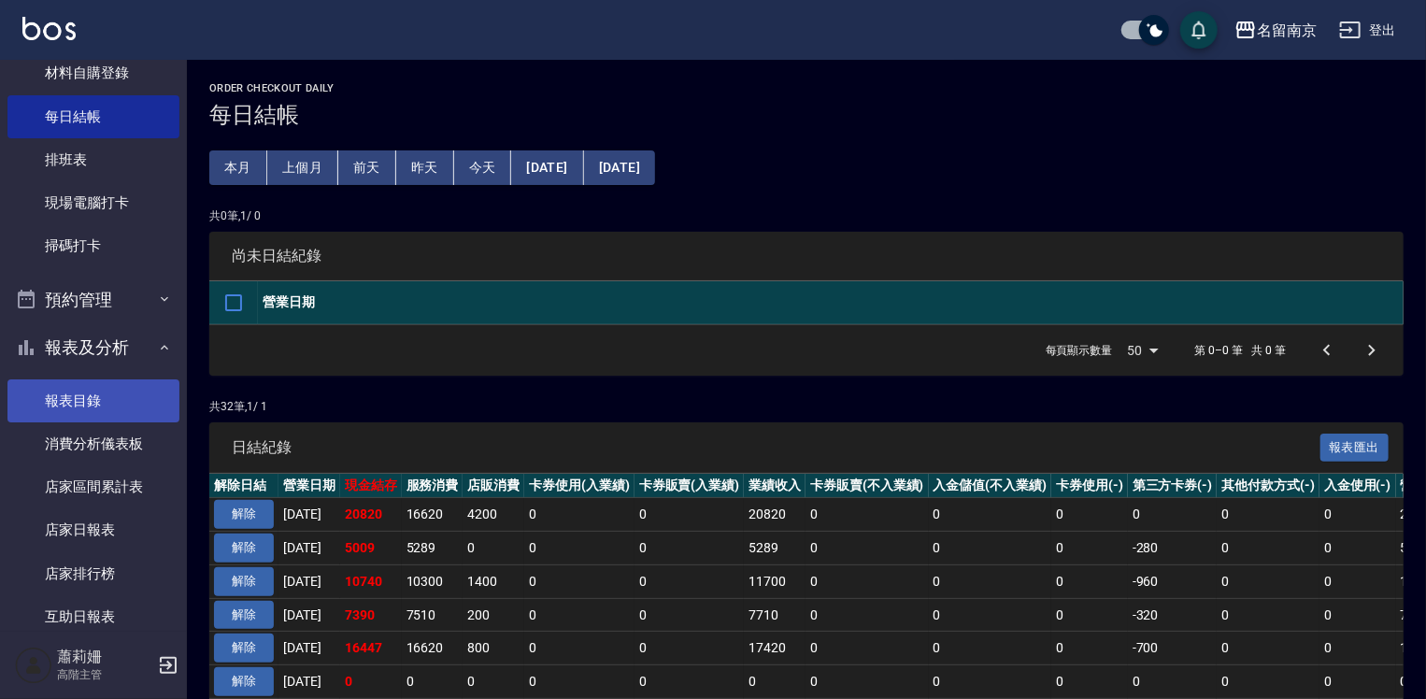
click at [82, 396] on link "報表目錄" at bounding box center [93, 400] width 172 height 43
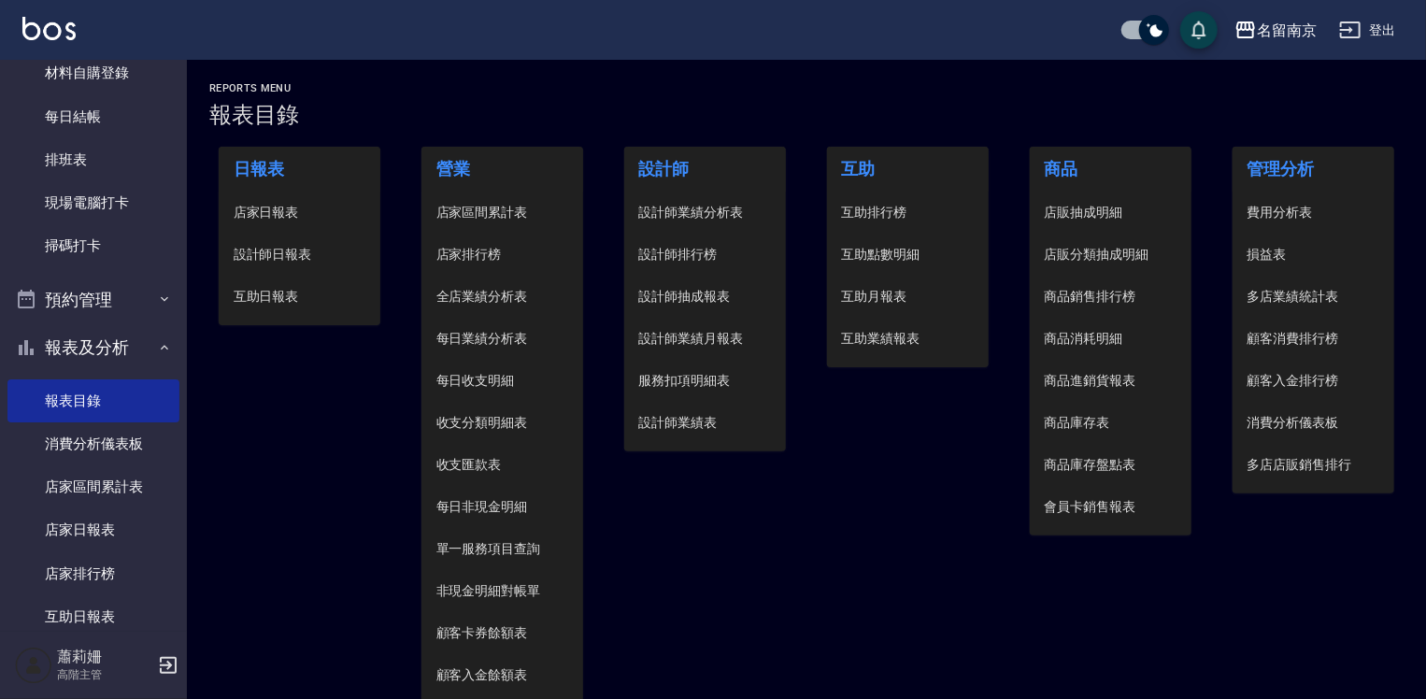
click at [265, 249] on span "設計師日報表" at bounding box center [300, 255] width 133 height 20
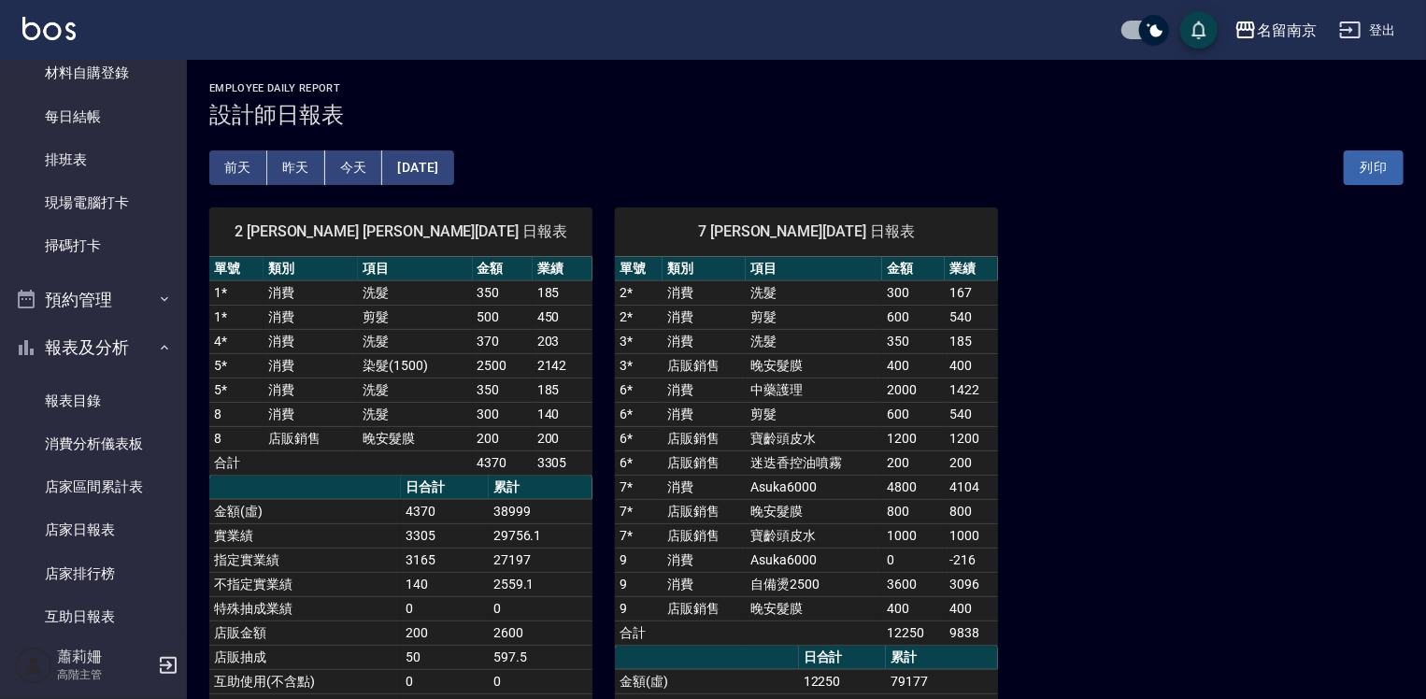
scroll to position [93, 0]
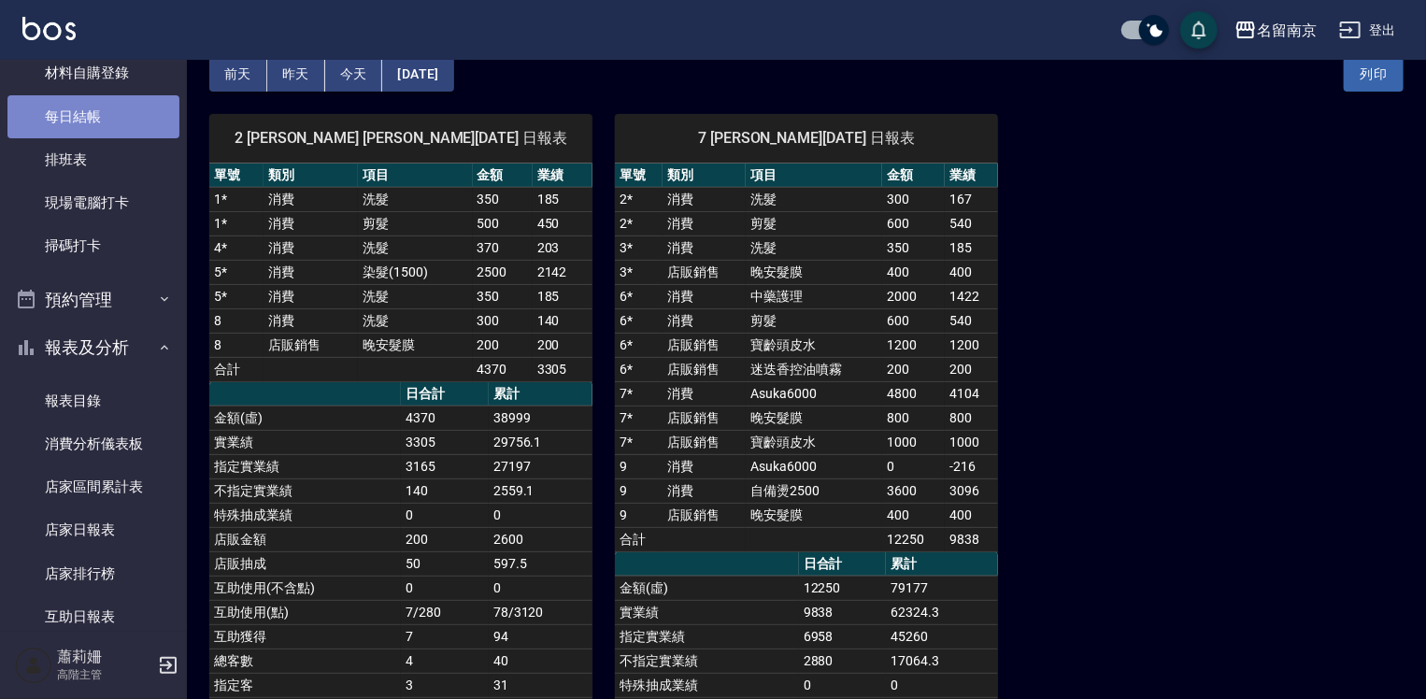
click at [108, 116] on link "每日結帳" at bounding box center [93, 116] width 172 height 43
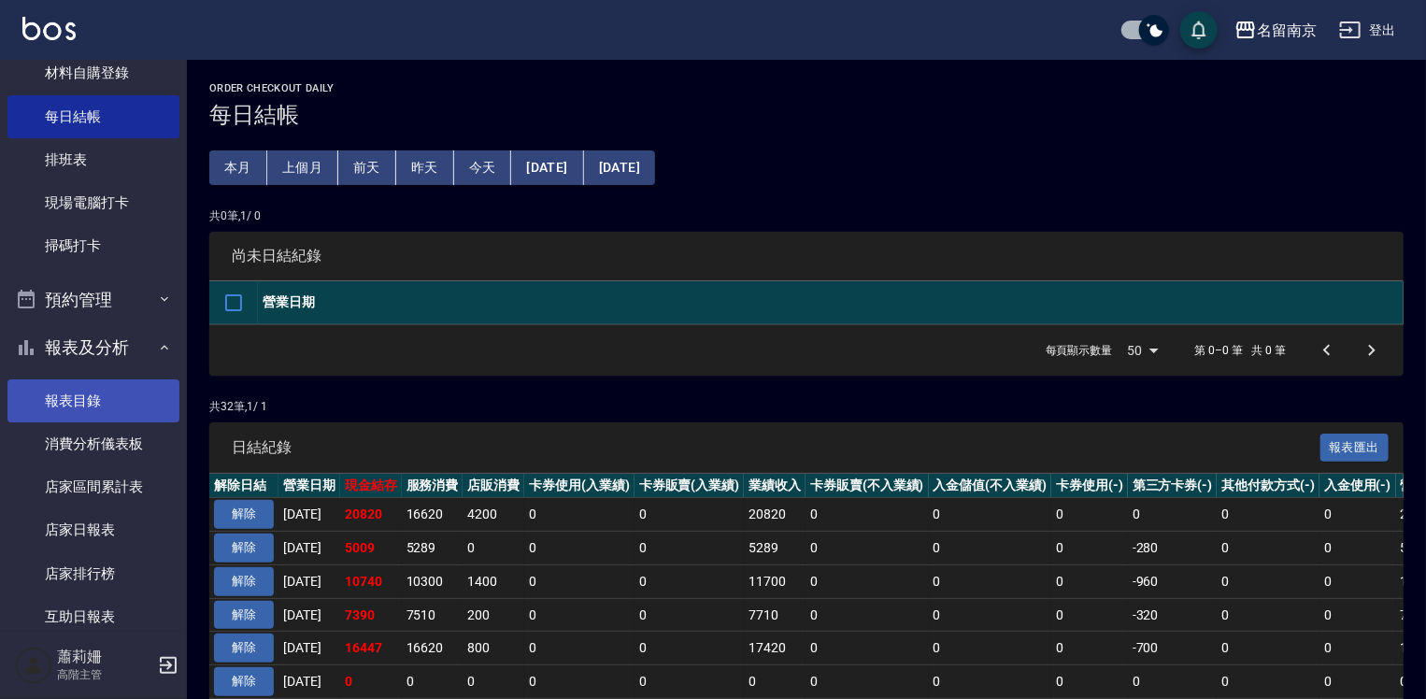
click at [114, 398] on link "報表目錄" at bounding box center [93, 400] width 172 height 43
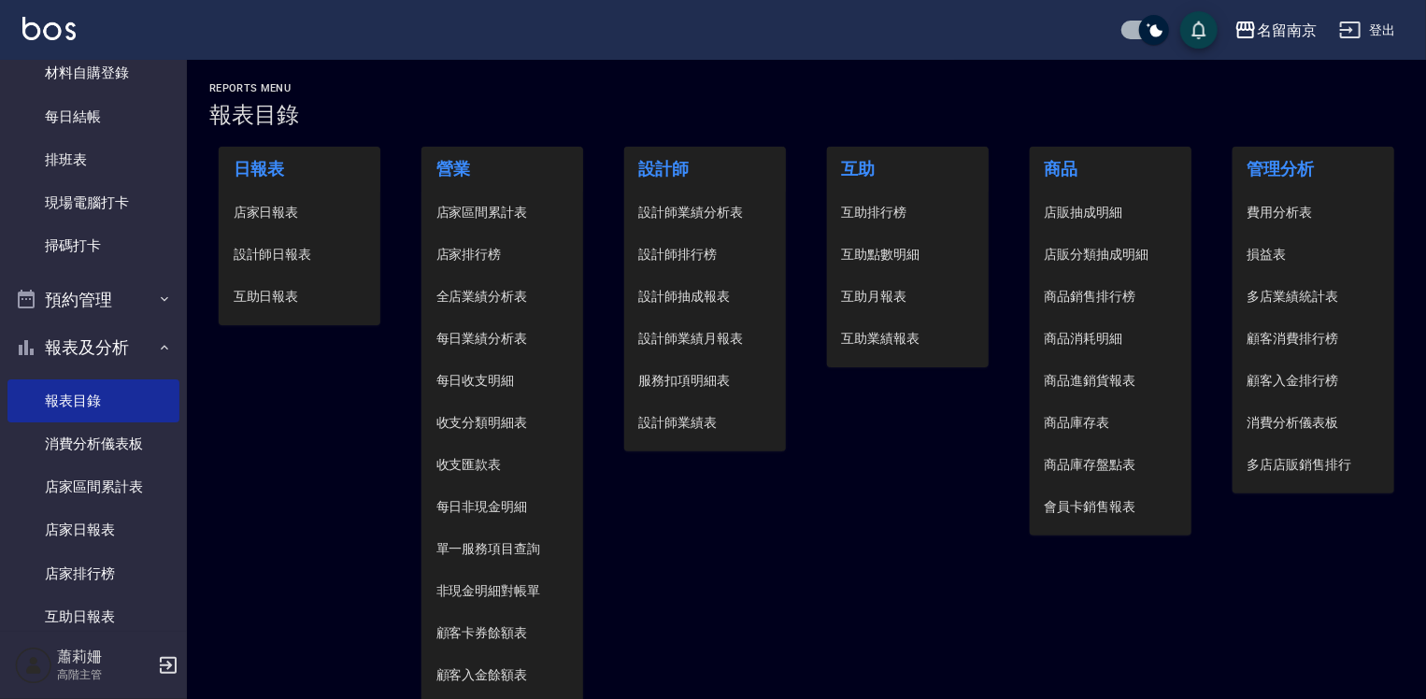
click at [284, 206] on span "店家日報表" at bounding box center [300, 213] width 133 height 20
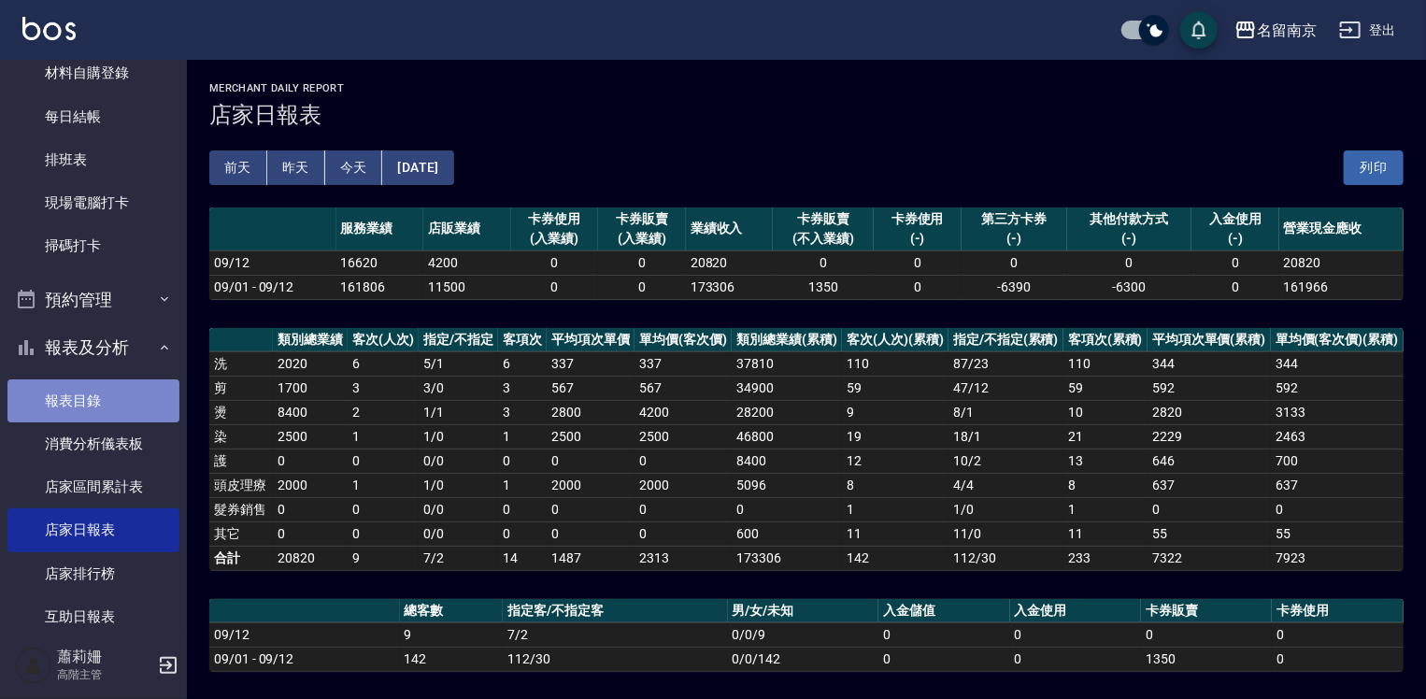
click at [95, 400] on link "報表目錄" at bounding box center [93, 400] width 172 height 43
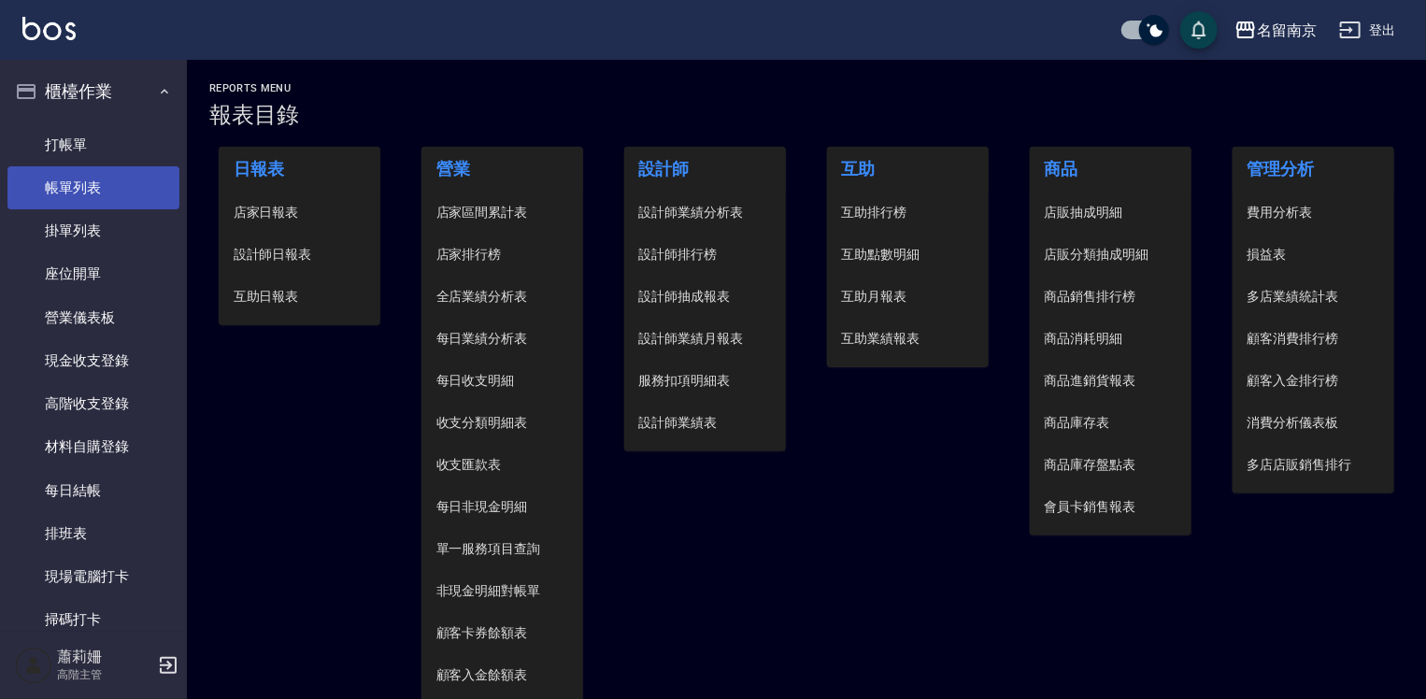
click at [102, 176] on link "帳單列表" at bounding box center [93, 187] width 172 height 43
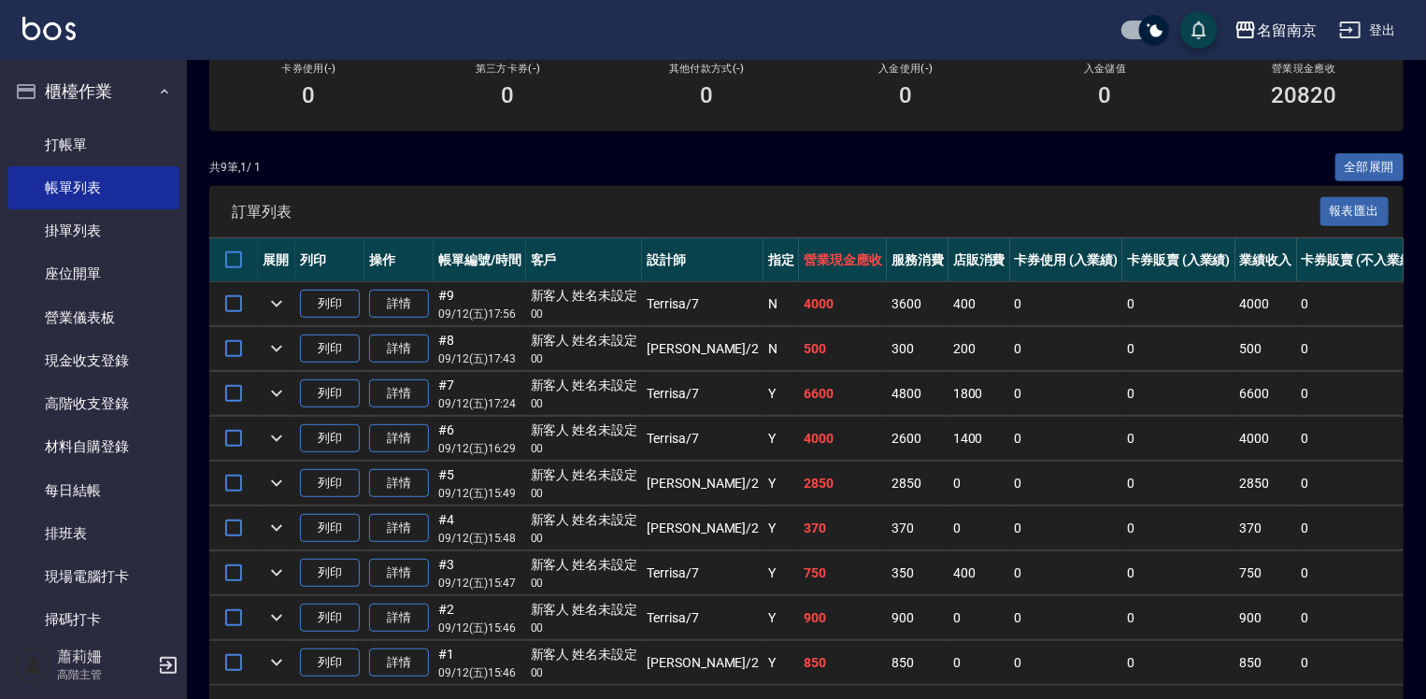
scroll to position [374, 0]
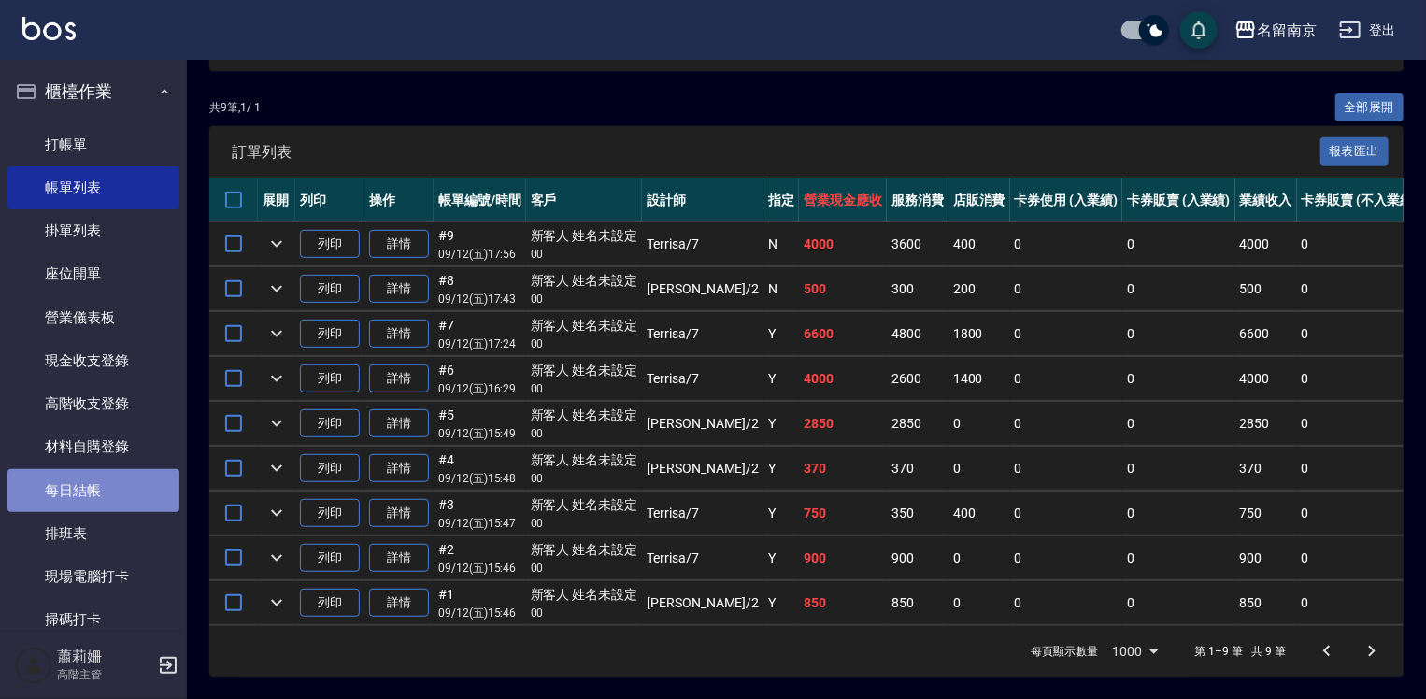
click at [108, 480] on link "每日結帳" at bounding box center [93, 490] width 172 height 43
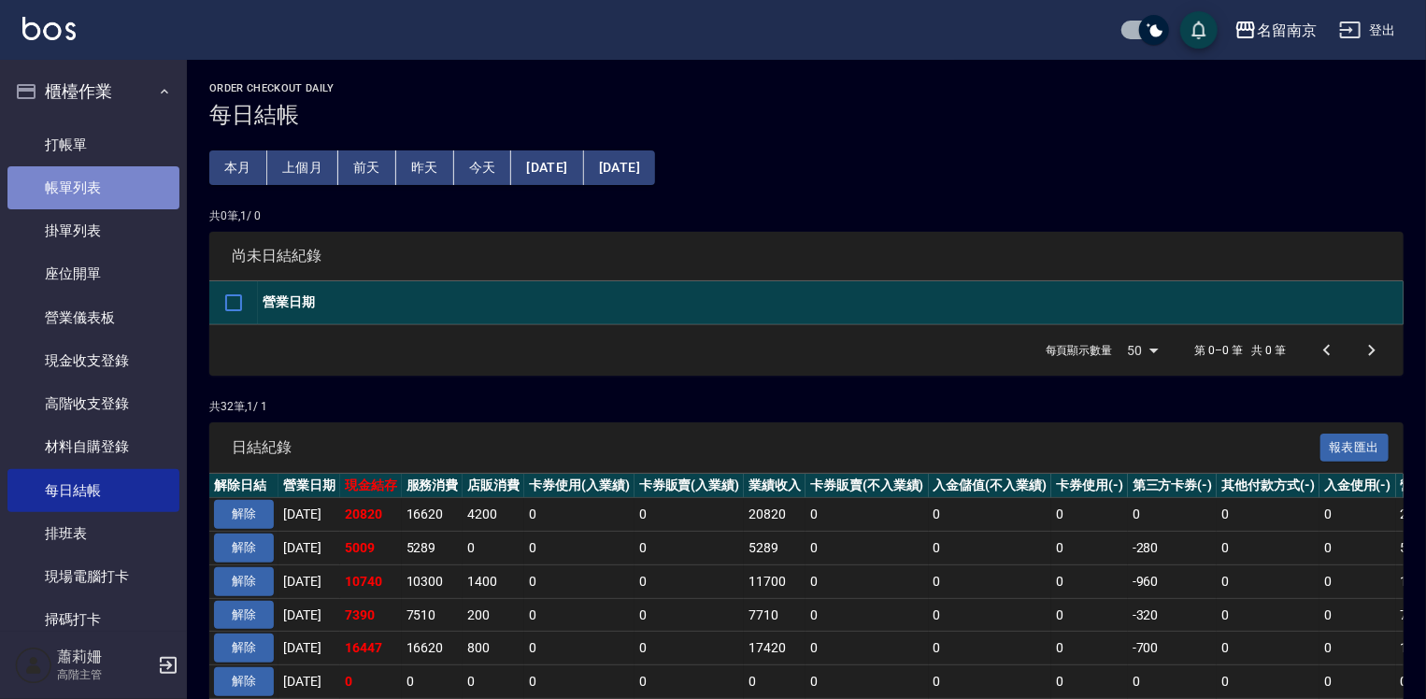
click at [119, 180] on link "帳單列表" at bounding box center [93, 187] width 172 height 43
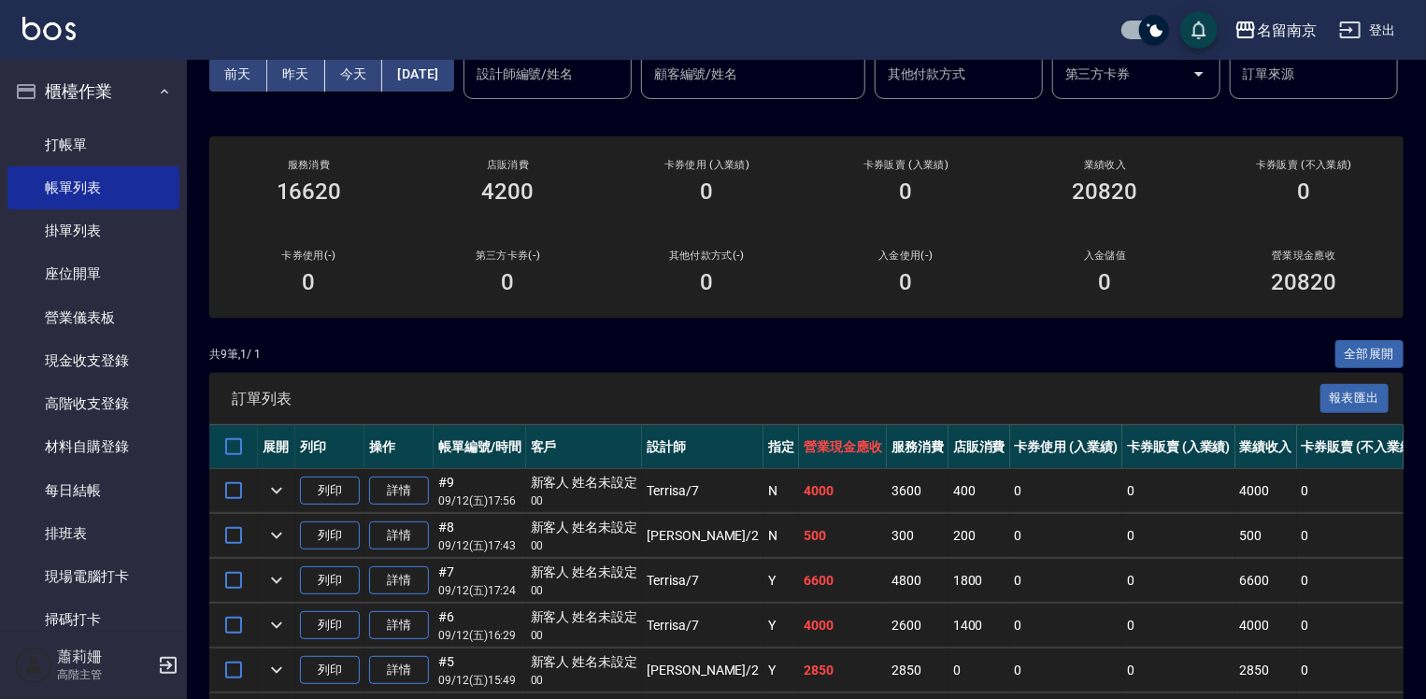
scroll to position [187, 0]
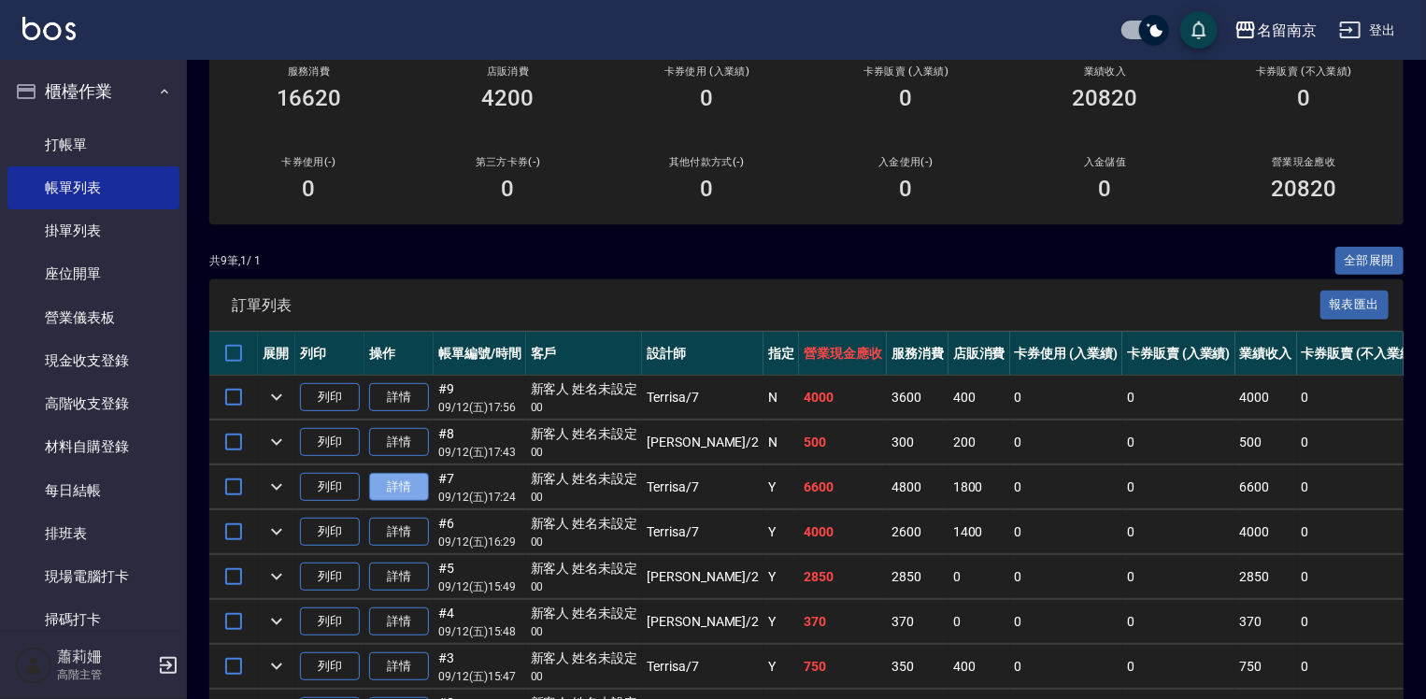
click at [389, 502] on link "詳情" at bounding box center [399, 487] width 60 height 29
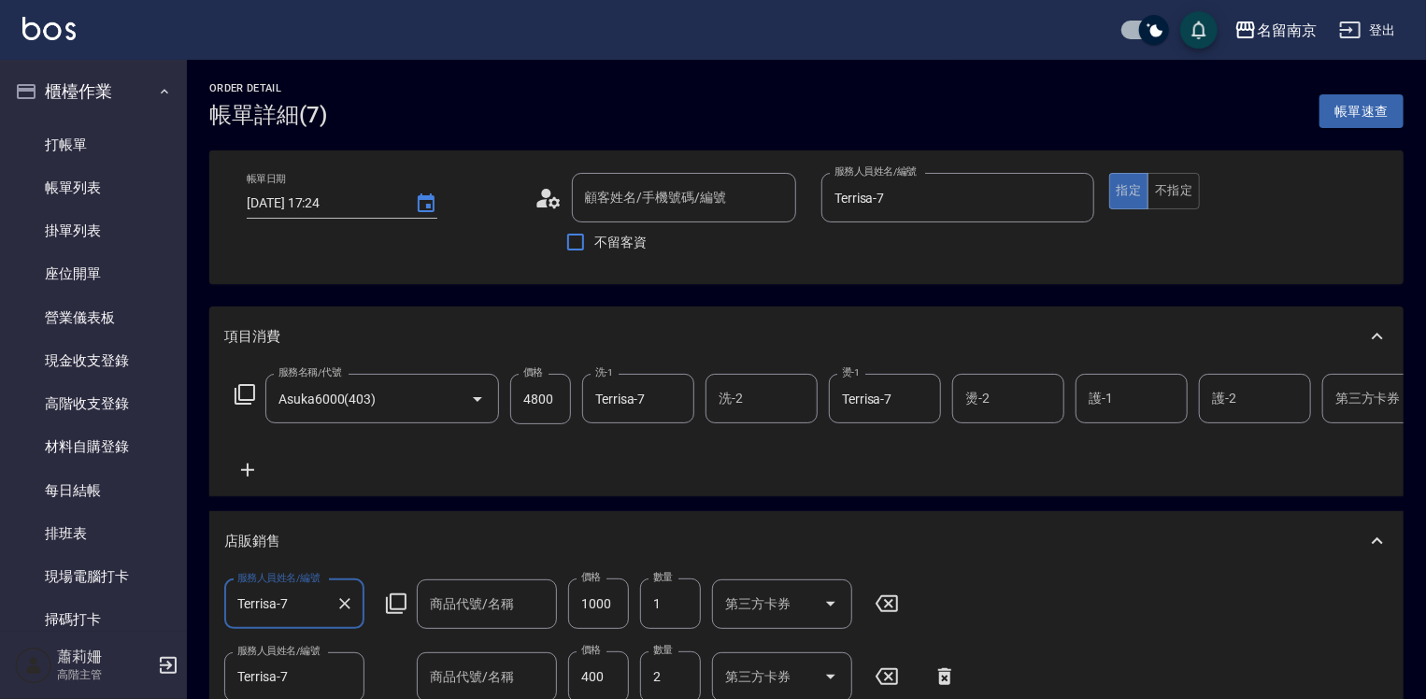
type input "2025/09/12 17:24"
type input "Terrisa-7"
type input "Asuka6000(403)"
type input "寶齡頭皮水"
type input "晚安髮膜"
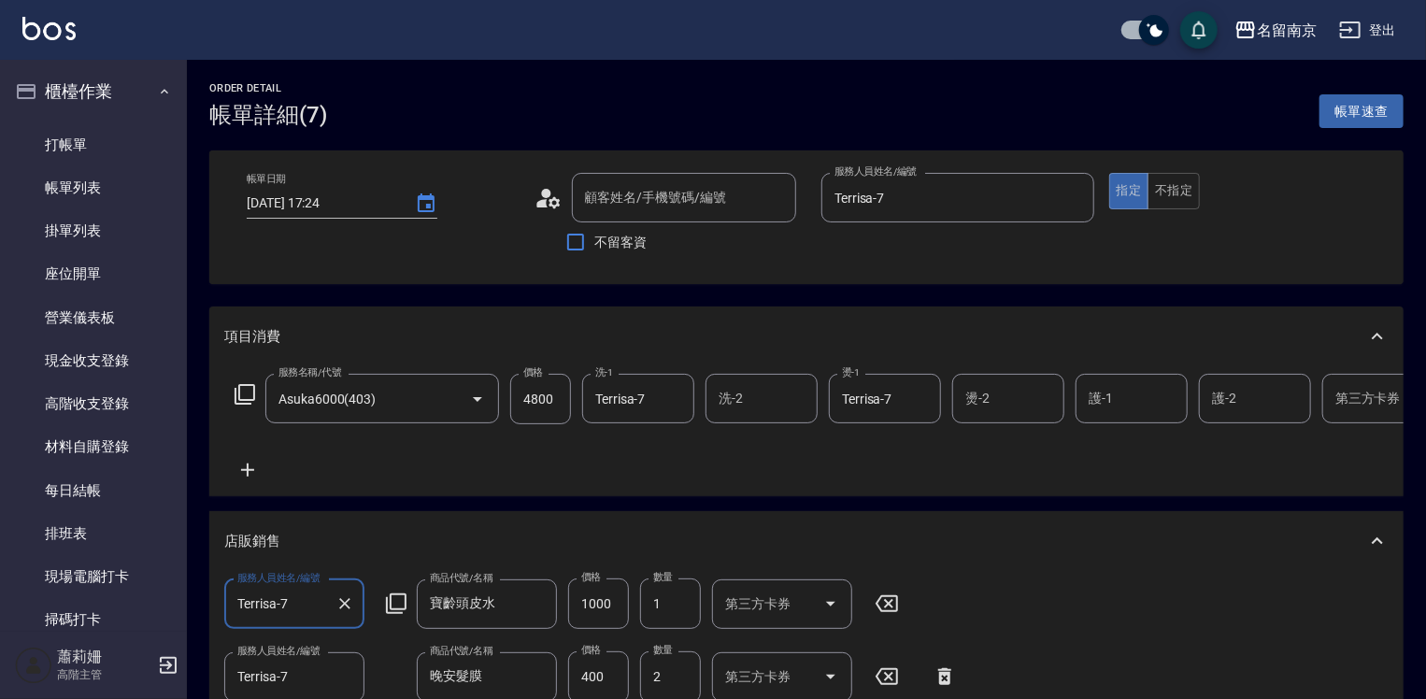
type input "新客人 姓名未設定/00/null"
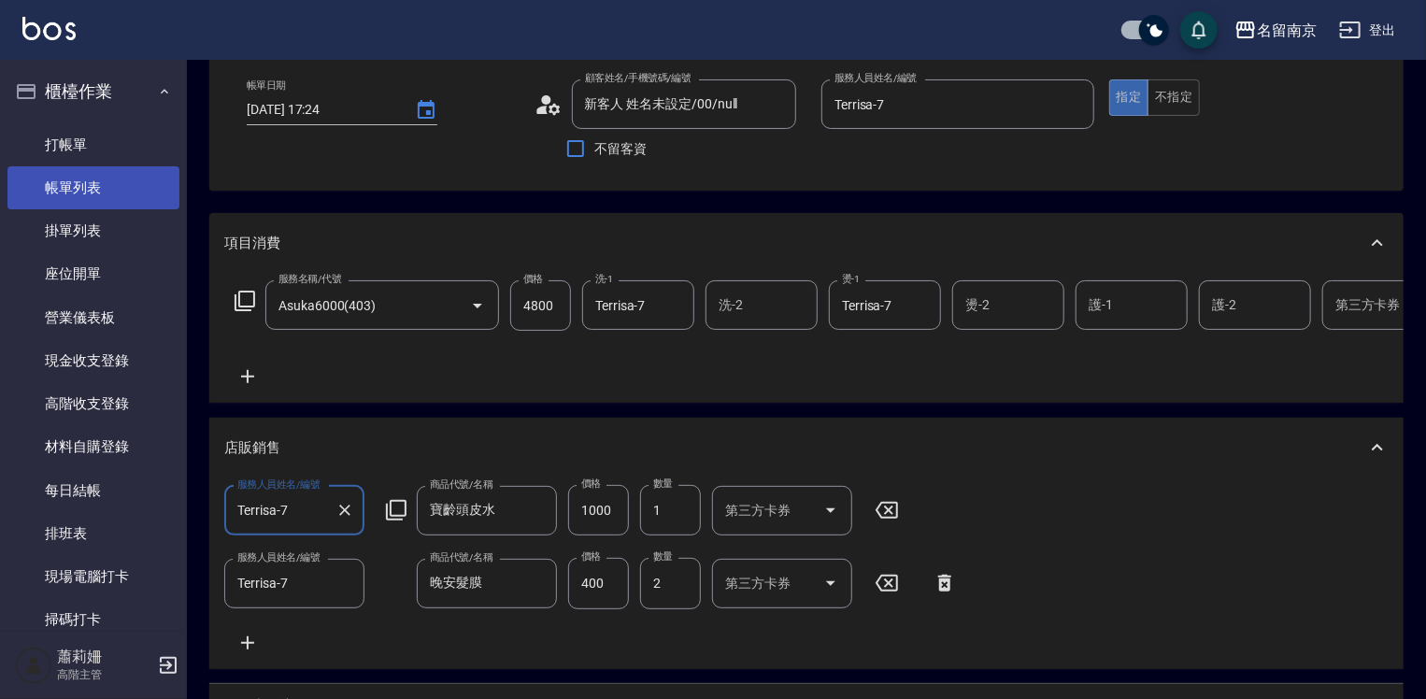
click at [95, 171] on link "帳單列表" at bounding box center [93, 187] width 172 height 43
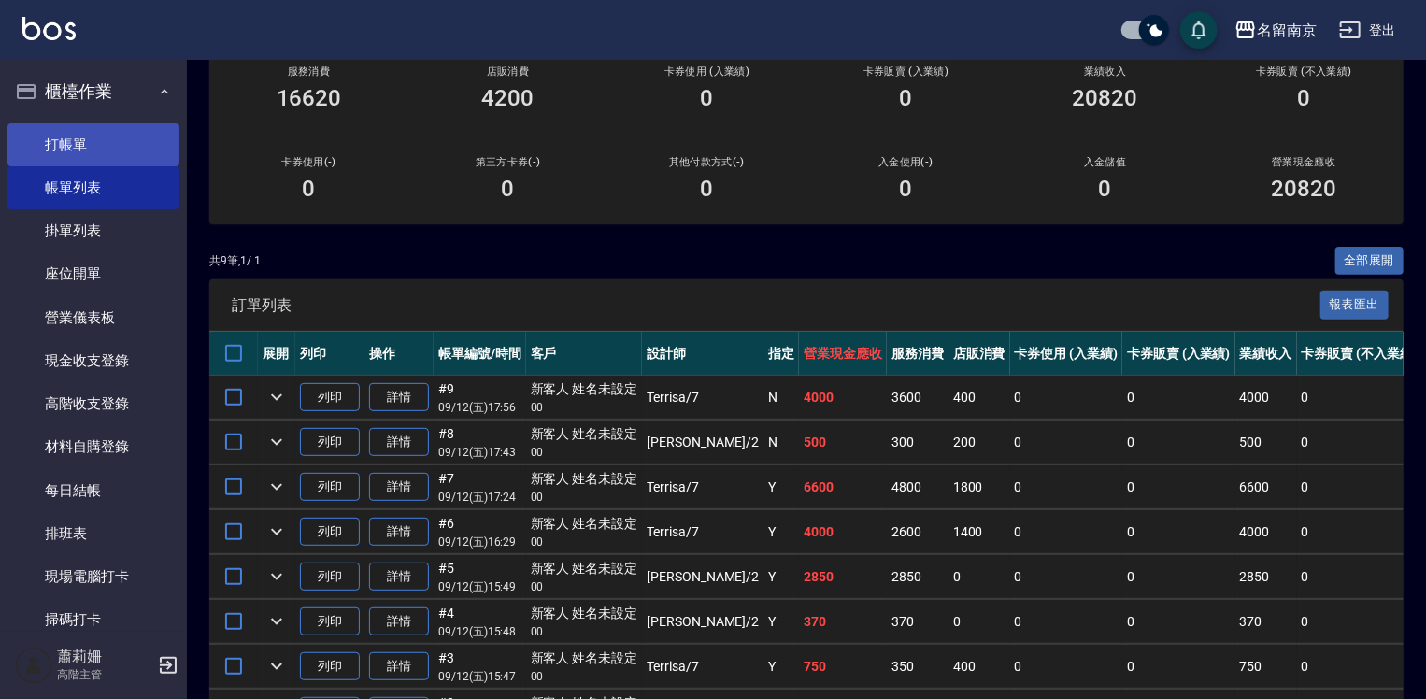
scroll to position [93, 0]
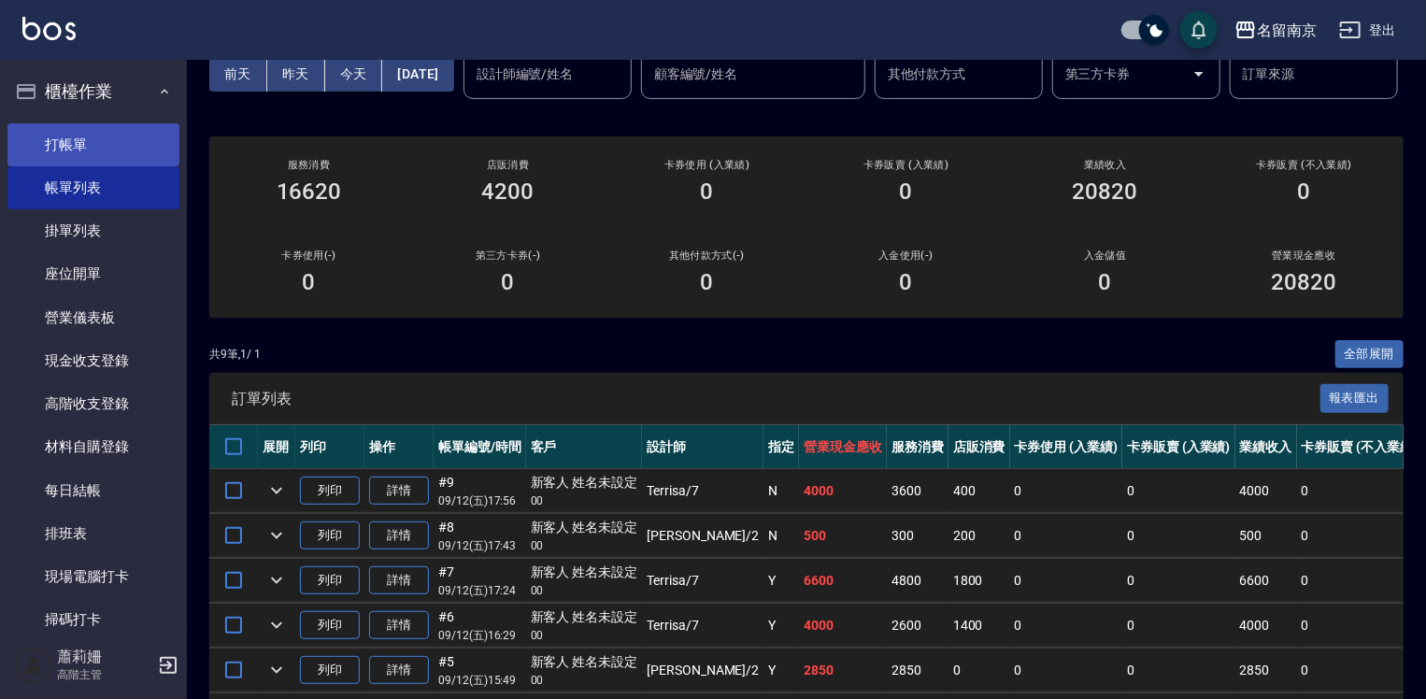
click at [108, 147] on link "打帳單" at bounding box center [93, 144] width 172 height 43
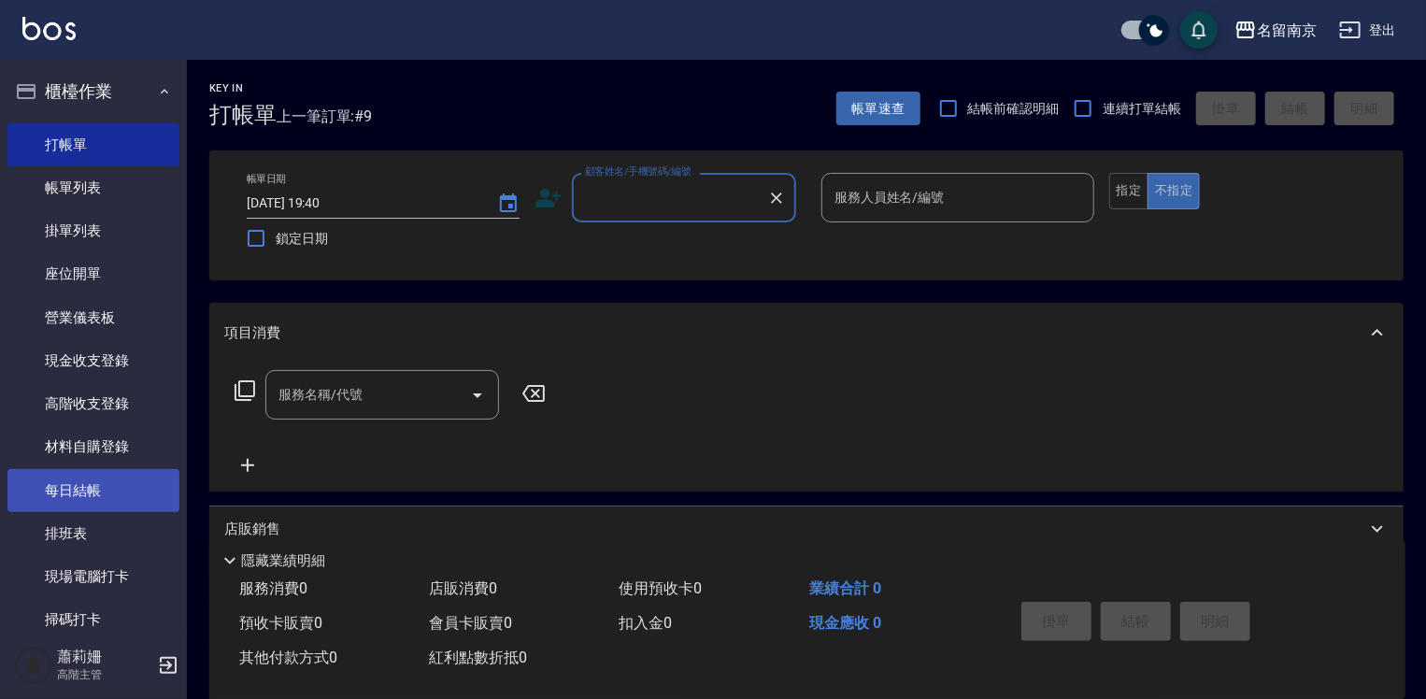
click at [103, 483] on link "每日結帳" at bounding box center [93, 490] width 172 height 43
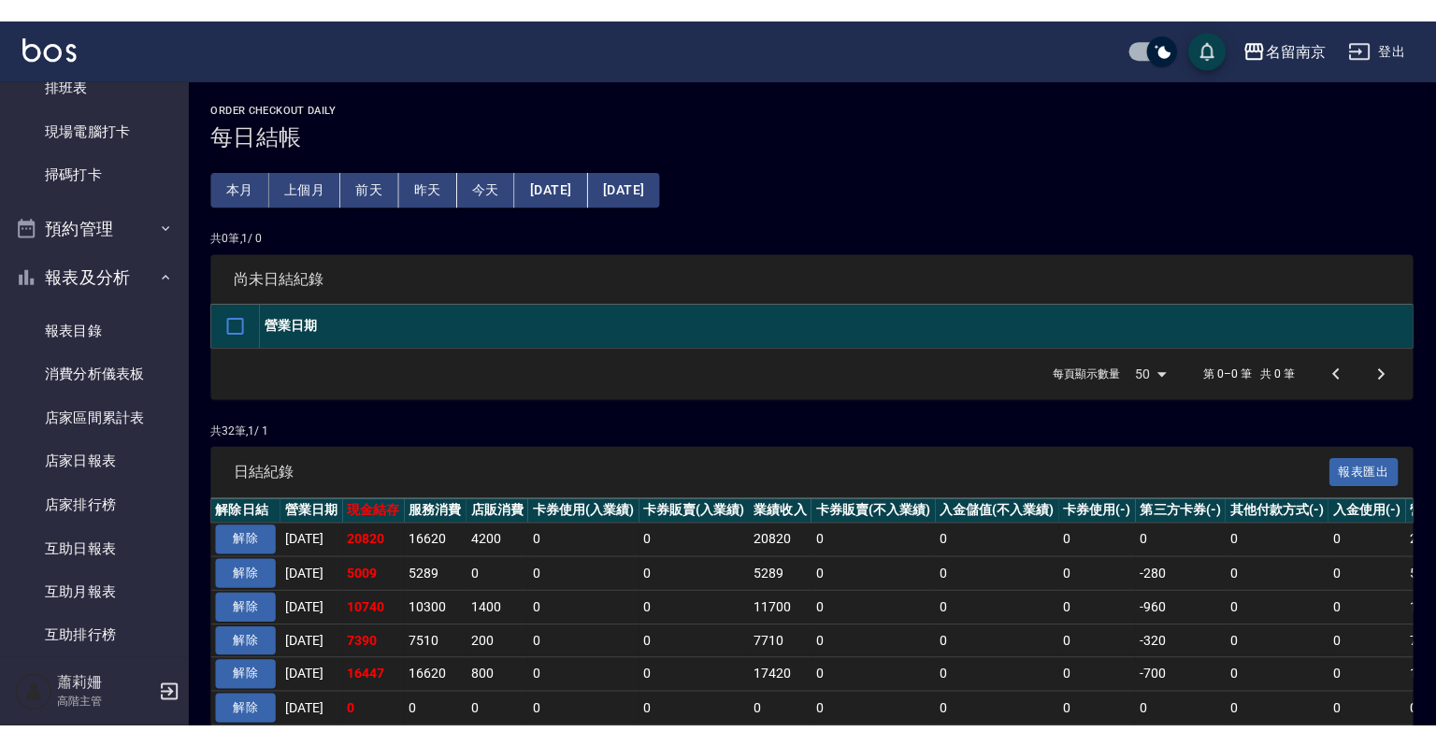
scroll to position [93, 0]
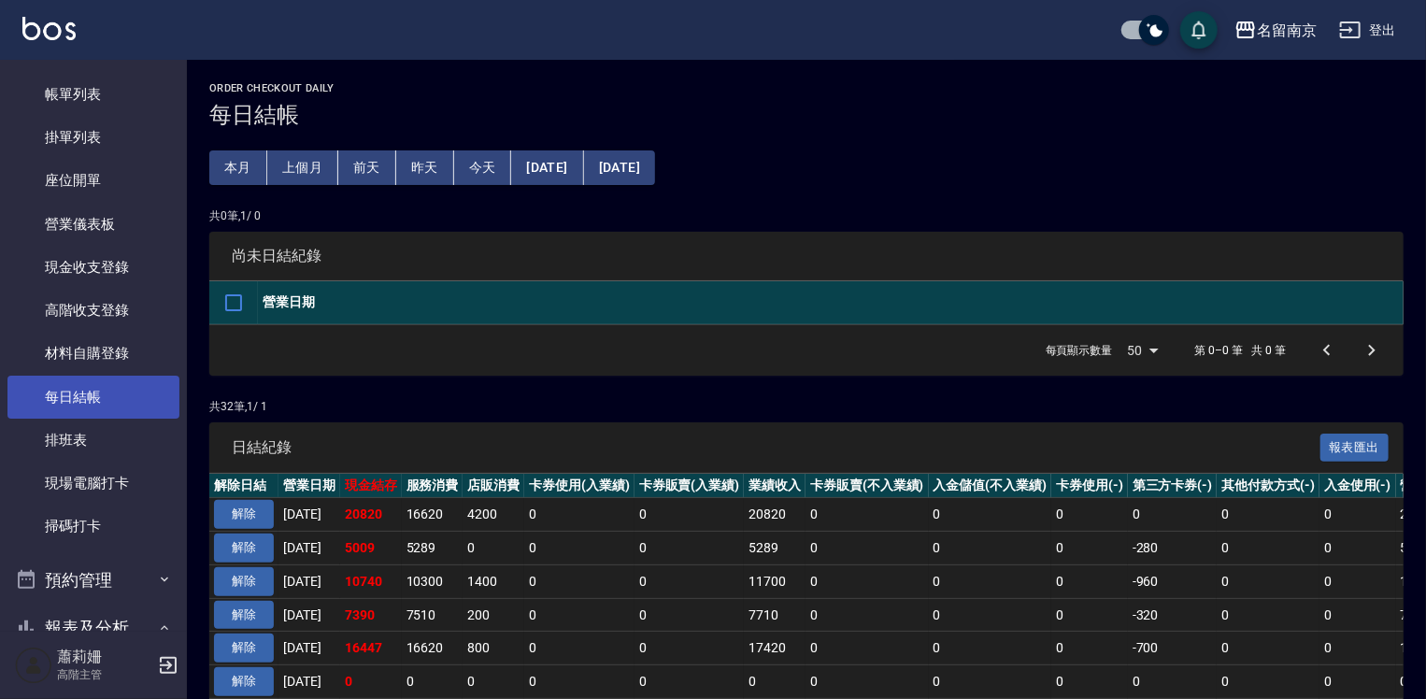
click at [119, 402] on link "每日結帳" at bounding box center [93, 397] width 172 height 43
click at [1377, 28] on button "登出" at bounding box center [1368, 30] width 72 height 35
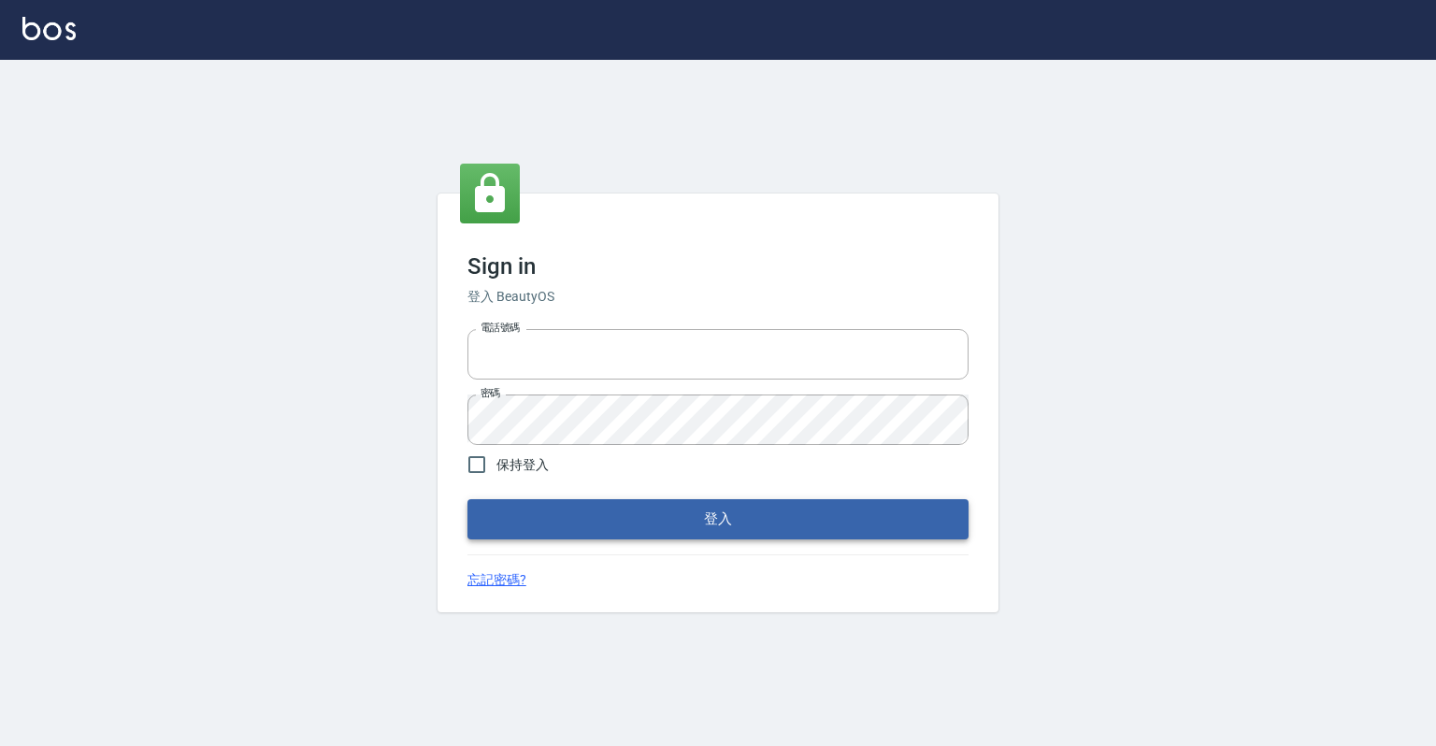
type input "0918176355"
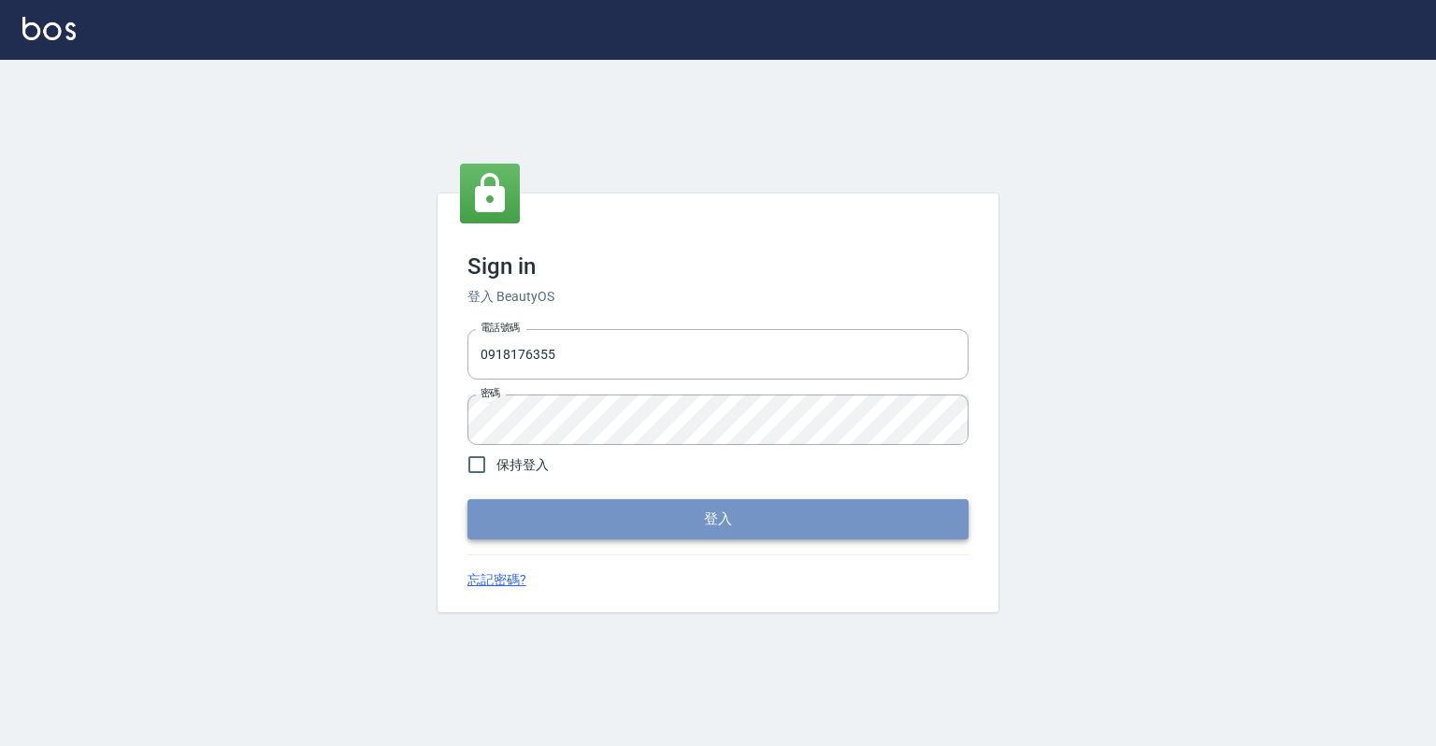
click at [686, 529] on button "登入" at bounding box center [717, 518] width 501 height 39
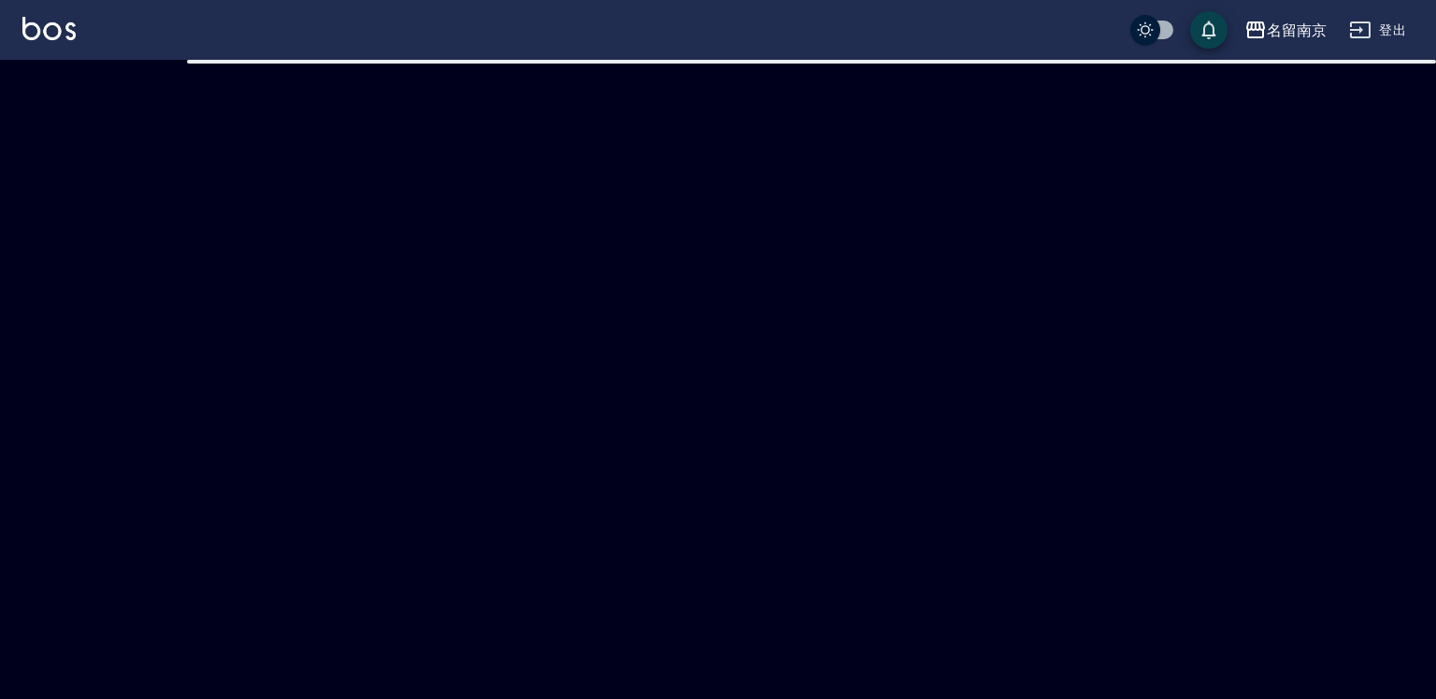
checkbox input "true"
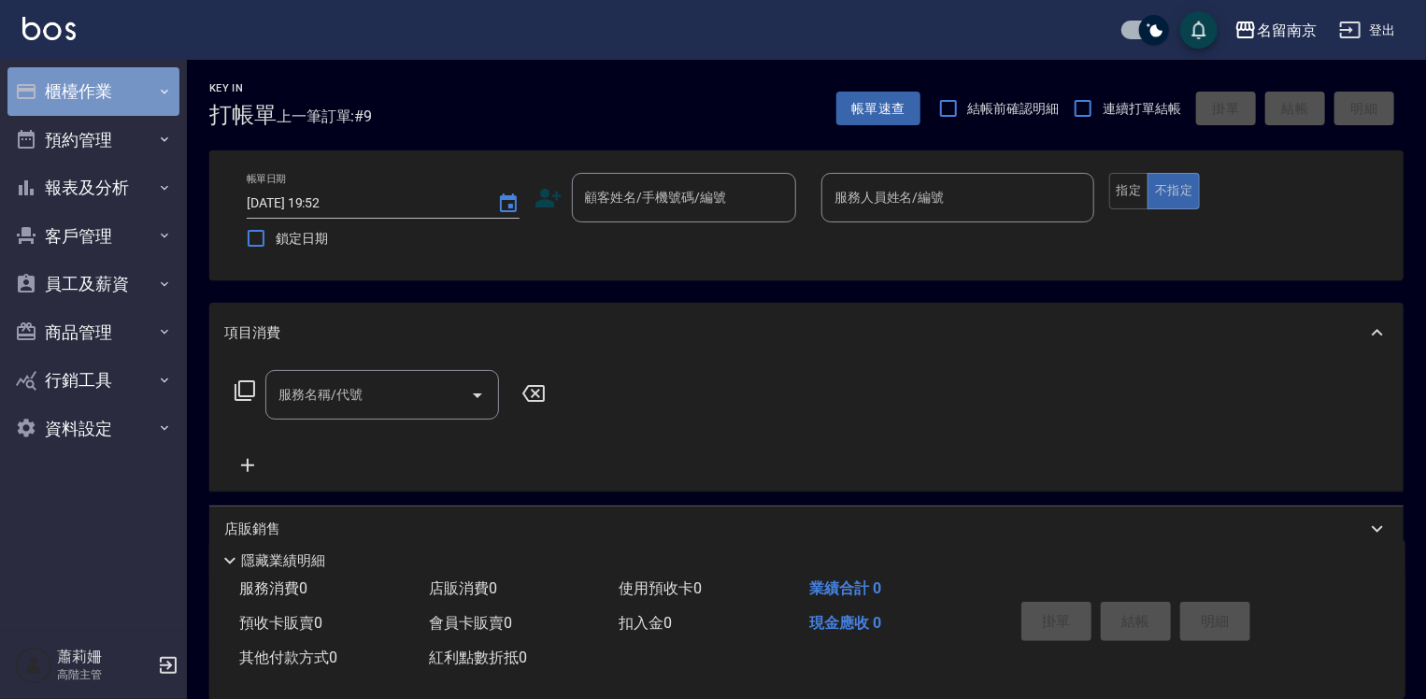
click at [49, 88] on button "櫃檯作業" at bounding box center [93, 91] width 172 height 49
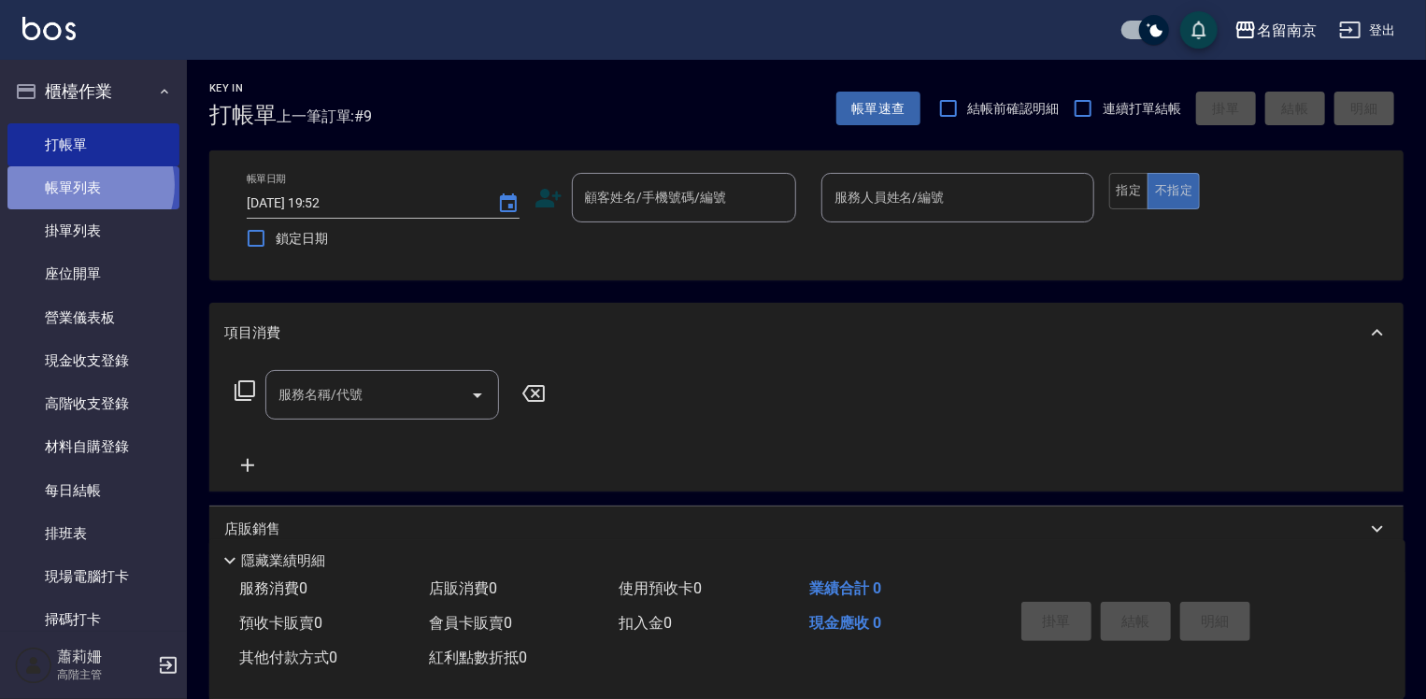
click at [86, 185] on link "帳單列表" at bounding box center [93, 187] width 172 height 43
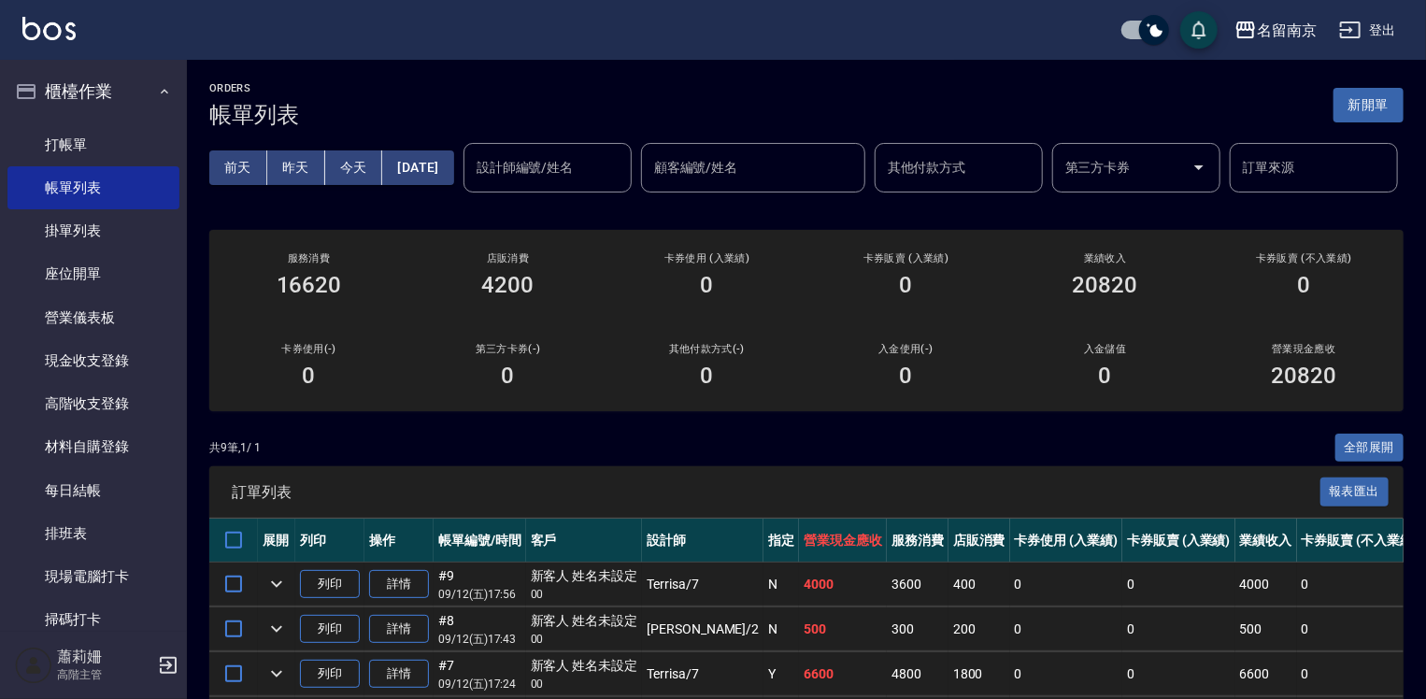
scroll to position [93, 0]
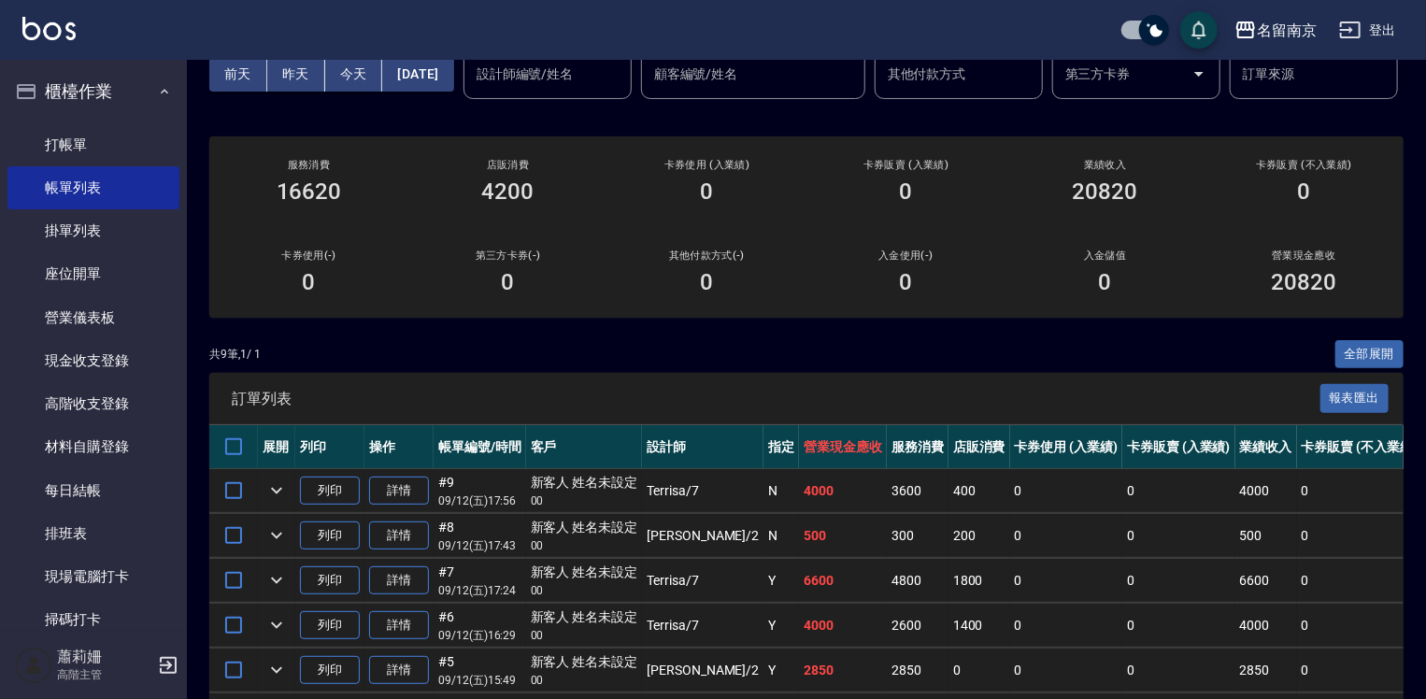
click at [400, 506] on link "詳情" at bounding box center [399, 491] width 60 height 29
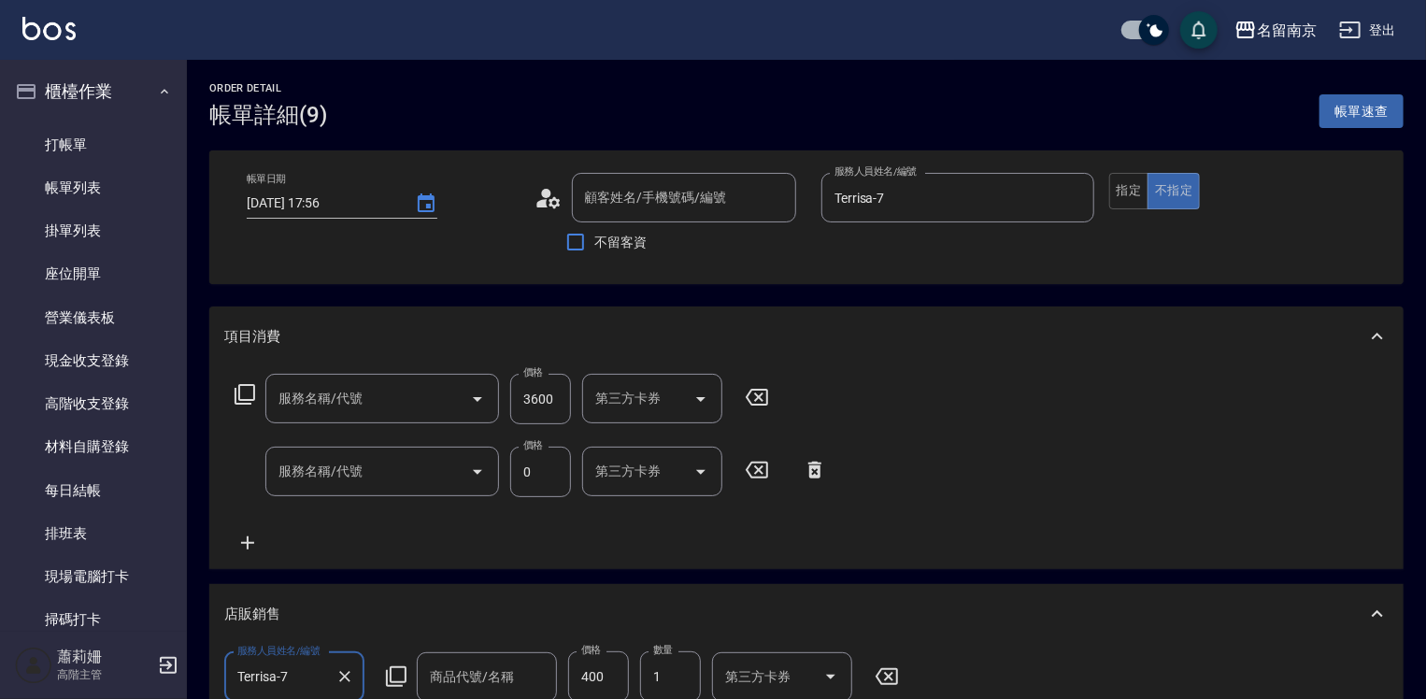
type input "[DATE] 17:56"
type input "Terrisa-7"
type input "新客人 姓名未設定/00/null"
type input "自備燙2500(401)"
type input "Asuka6000(403)"
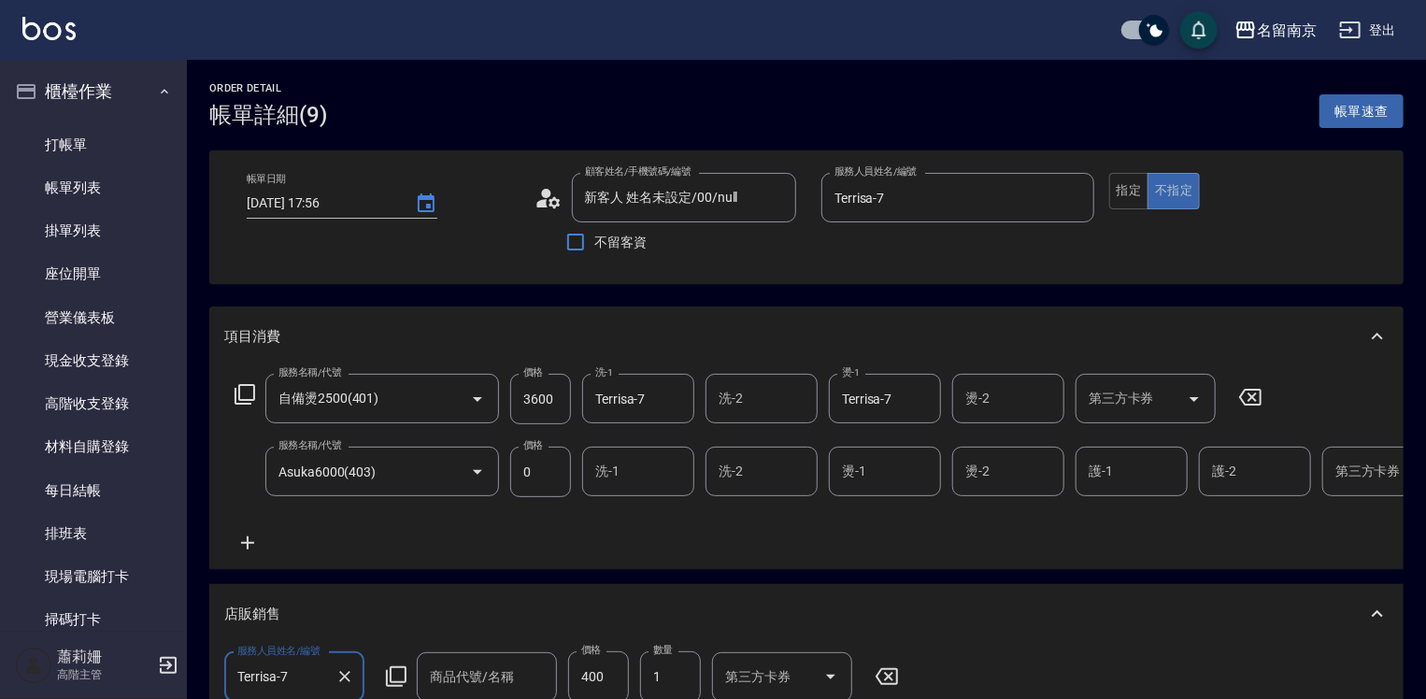
type input "晚安髮膜"
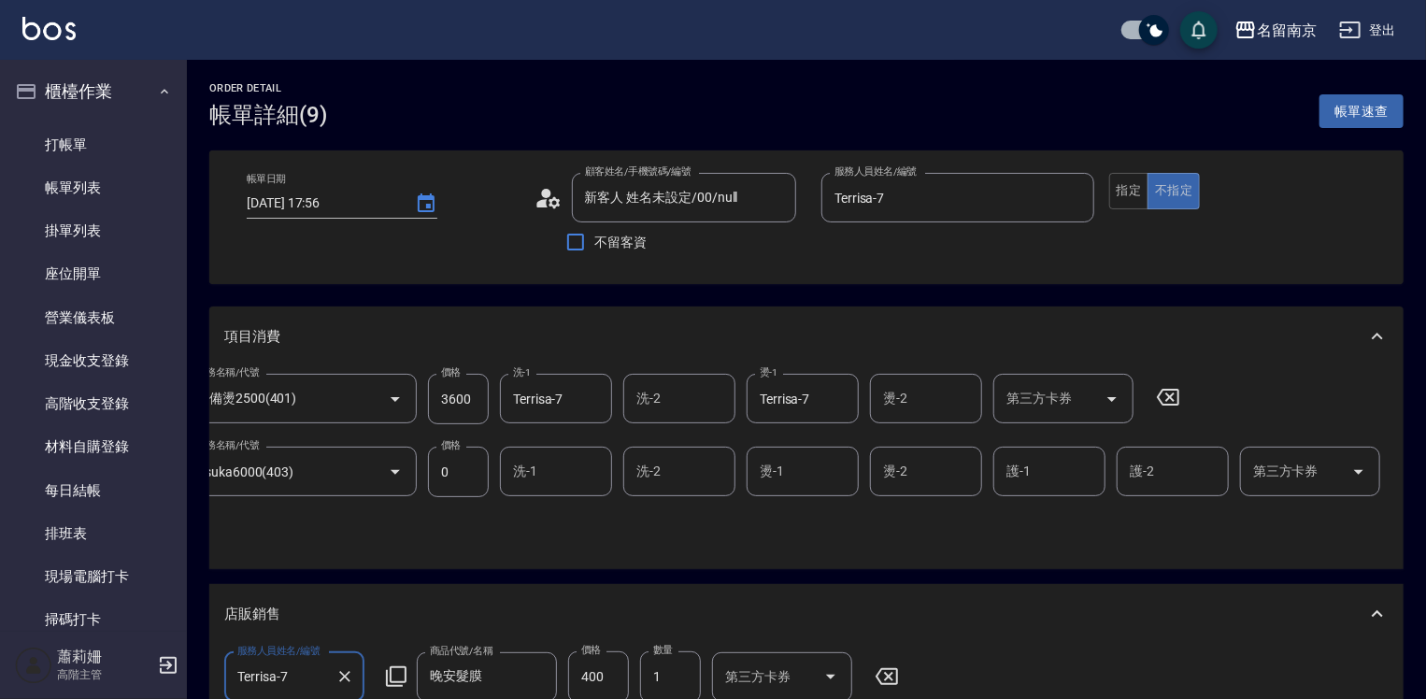
scroll to position [0, 189]
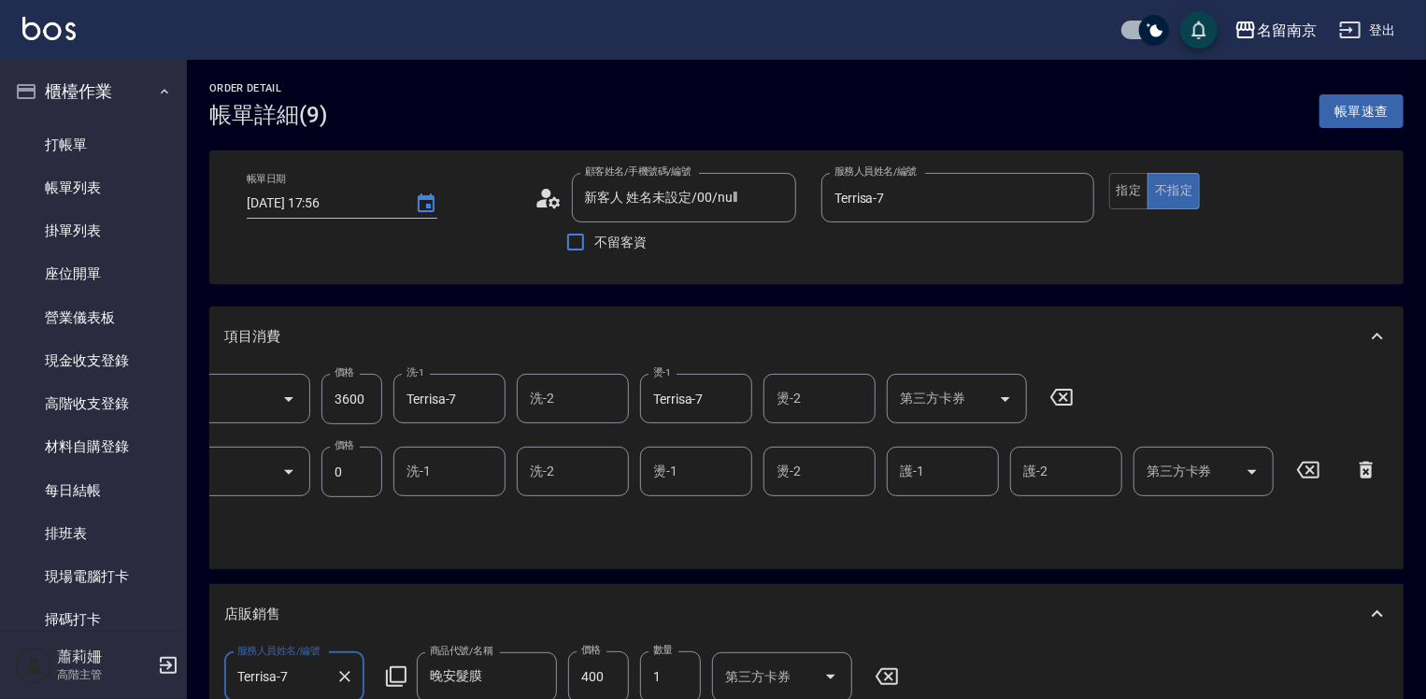
click at [1366, 471] on icon at bounding box center [1366, 470] width 47 height 22
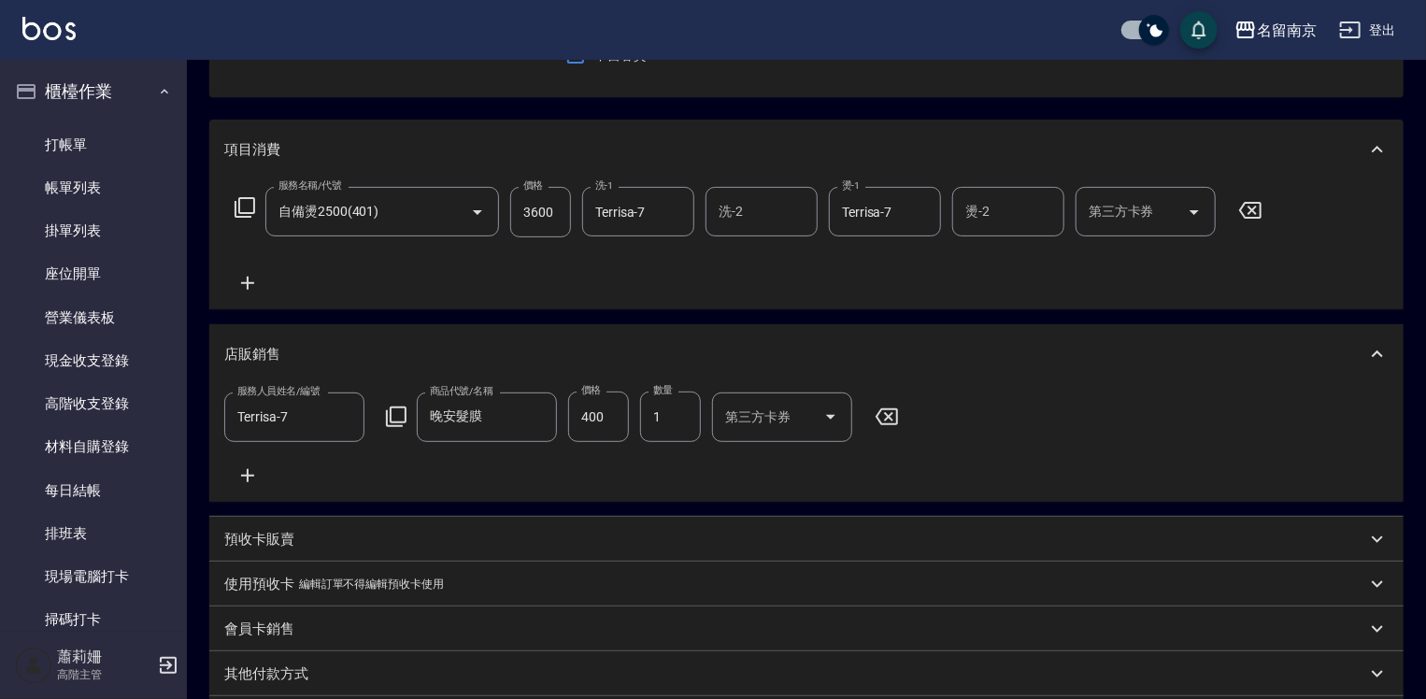
scroll to position [443, 0]
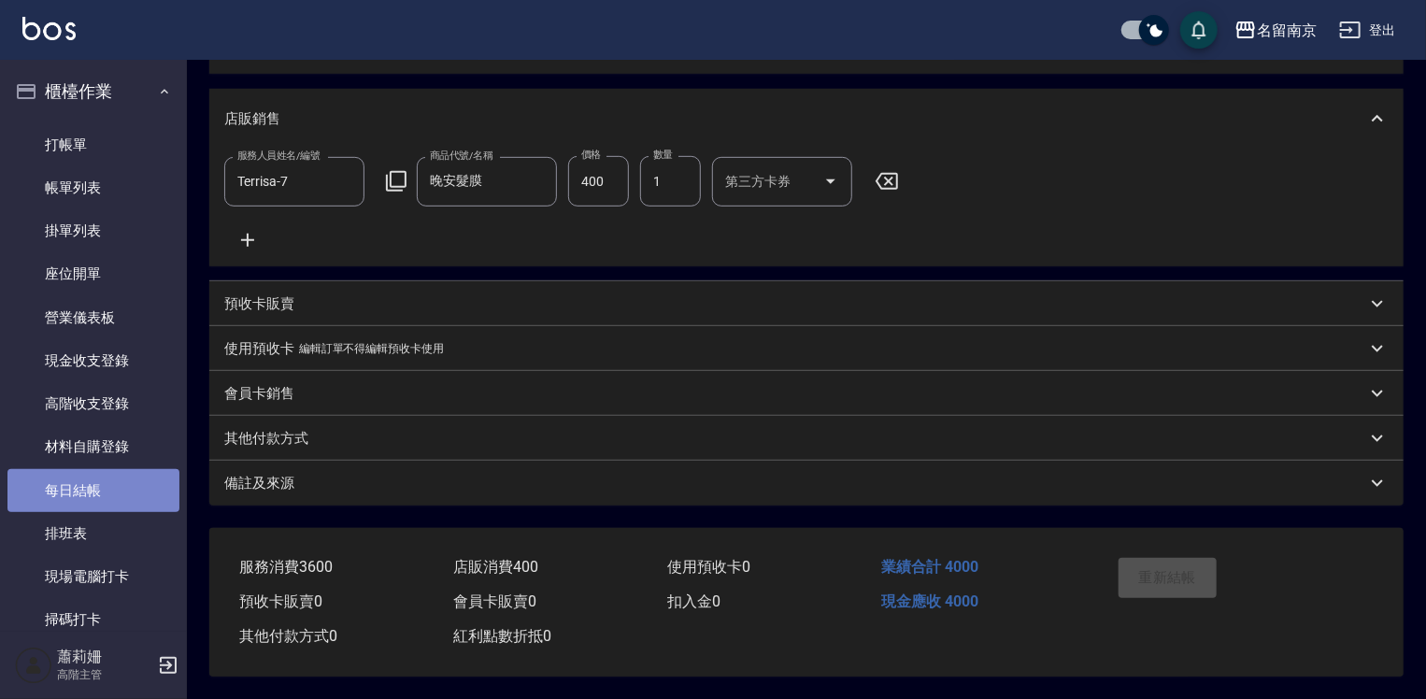
click at [110, 488] on link "每日結帳" at bounding box center [93, 490] width 172 height 43
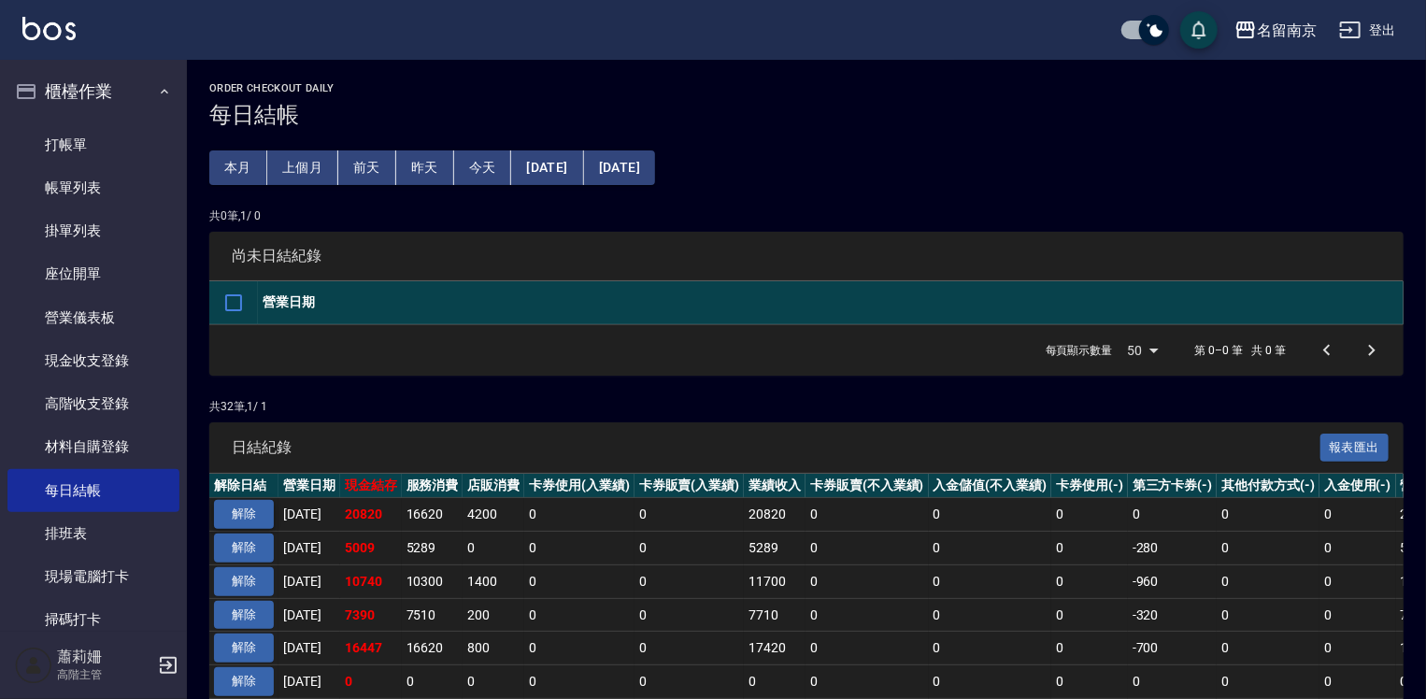
click at [248, 505] on button "解除" at bounding box center [244, 514] width 60 height 29
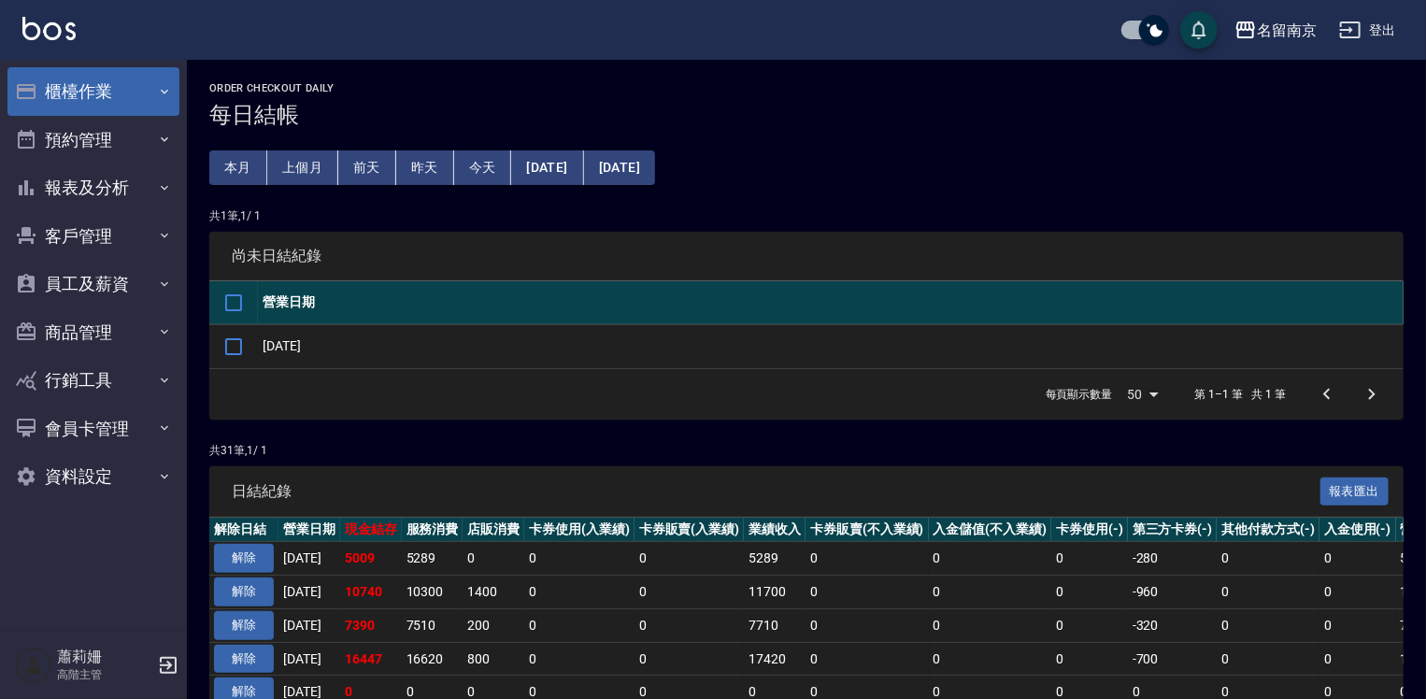
click at [76, 86] on button "櫃檯作業" at bounding box center [93, 91] width 172 height 49
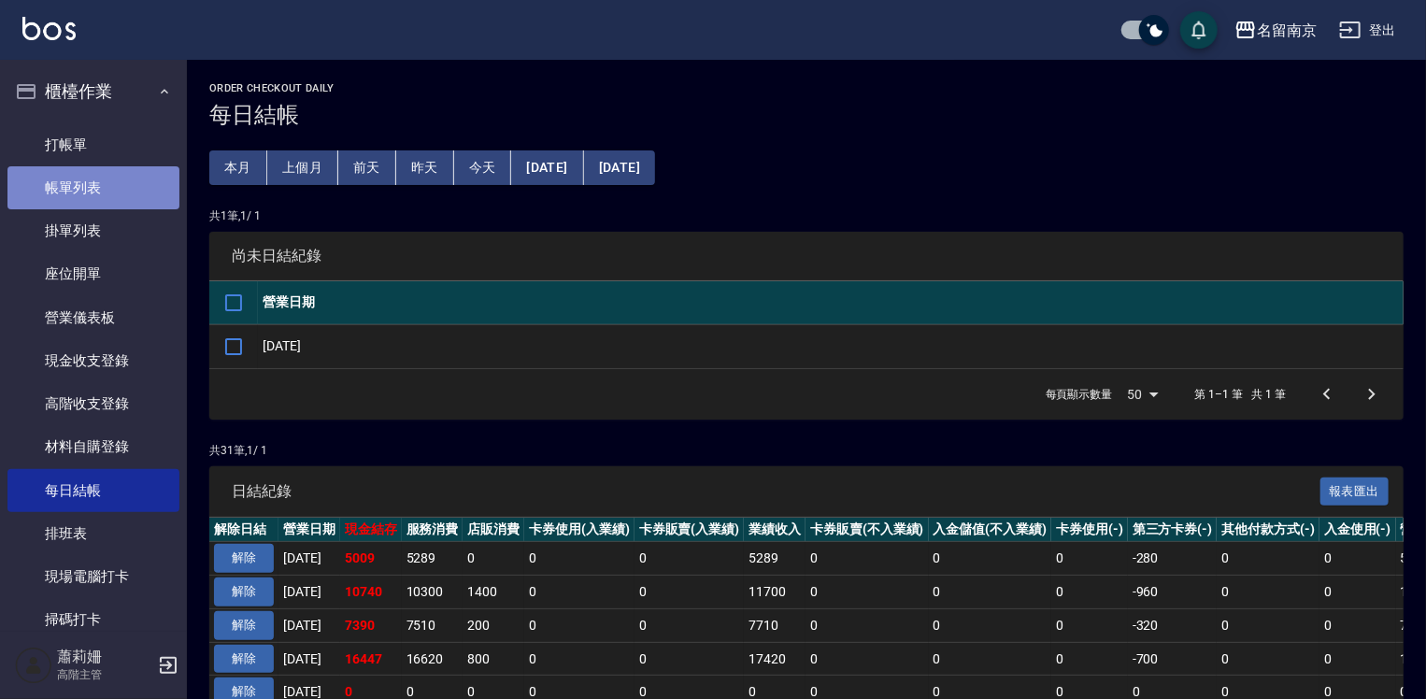
click at [120, 181] on link "帳單列表" at bounding box center [93, 187] width 172 height 43
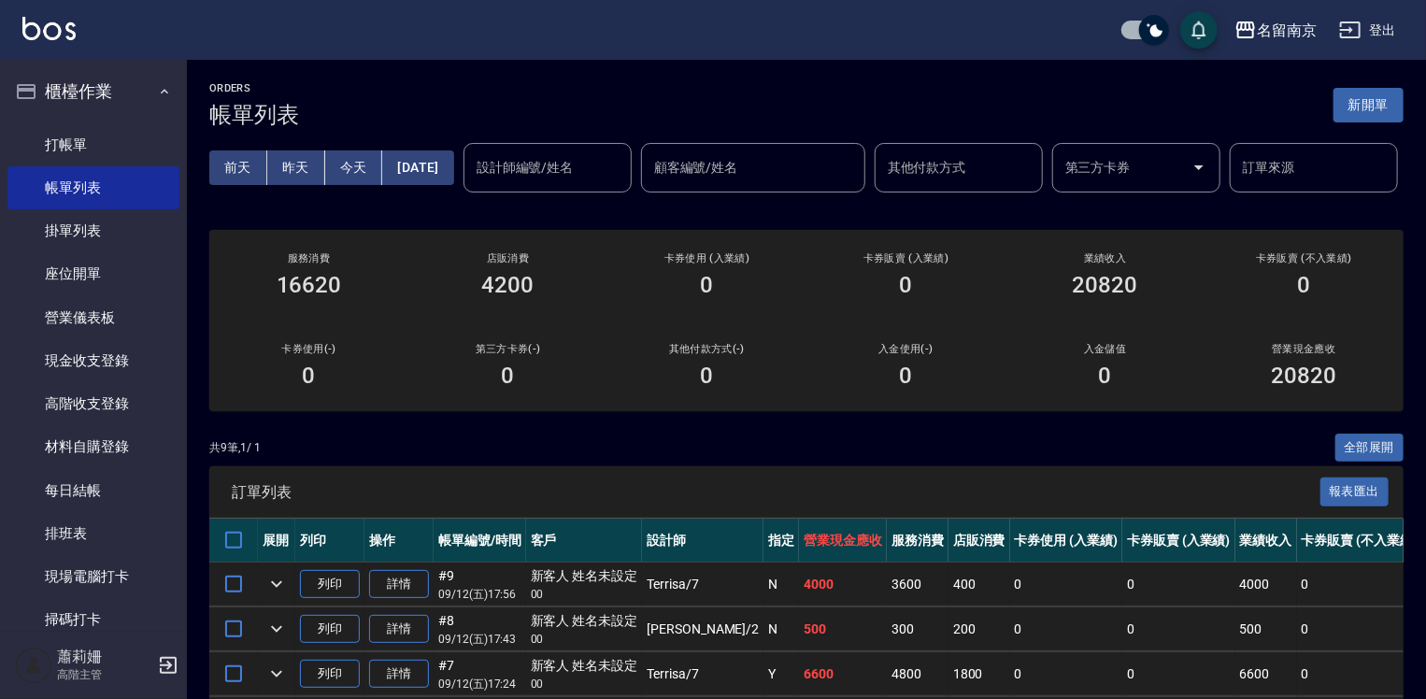
scroll to position [187, 0]
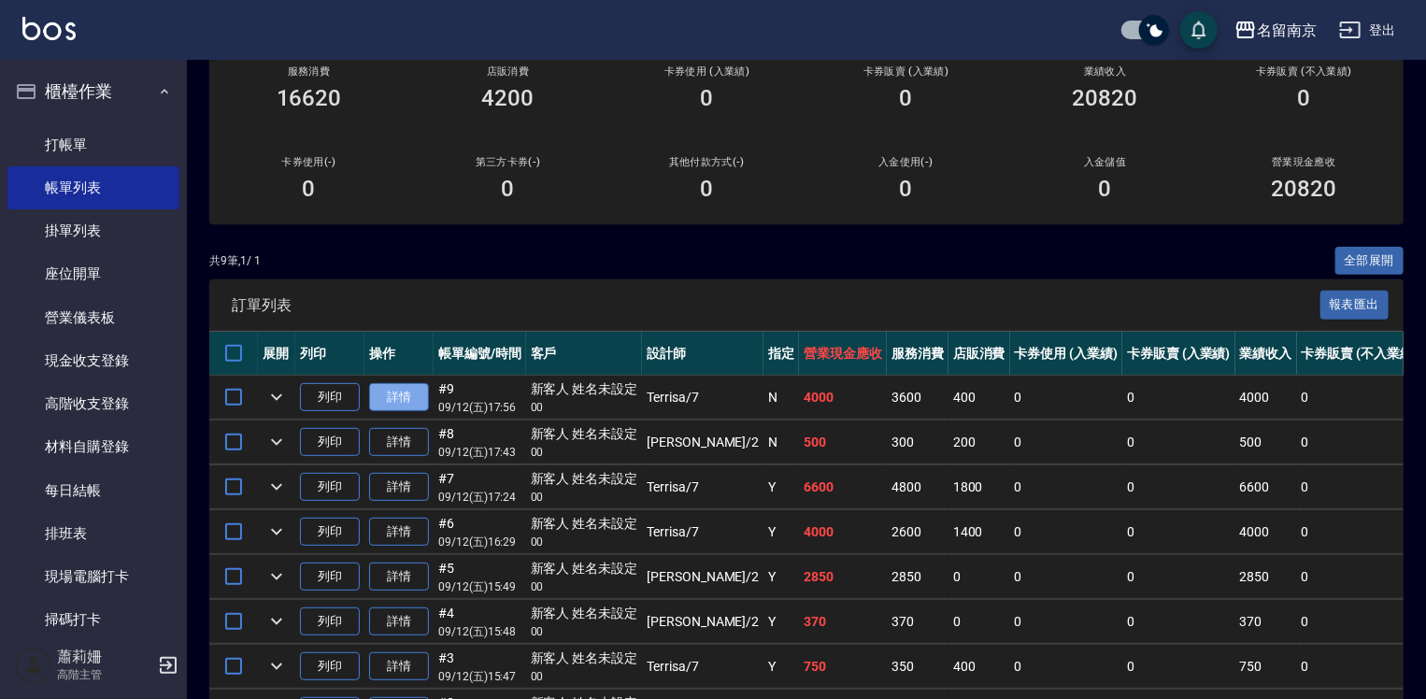
click at [402, 412] on link "詳情" at bounding box center [399, 397] width 60 height 29
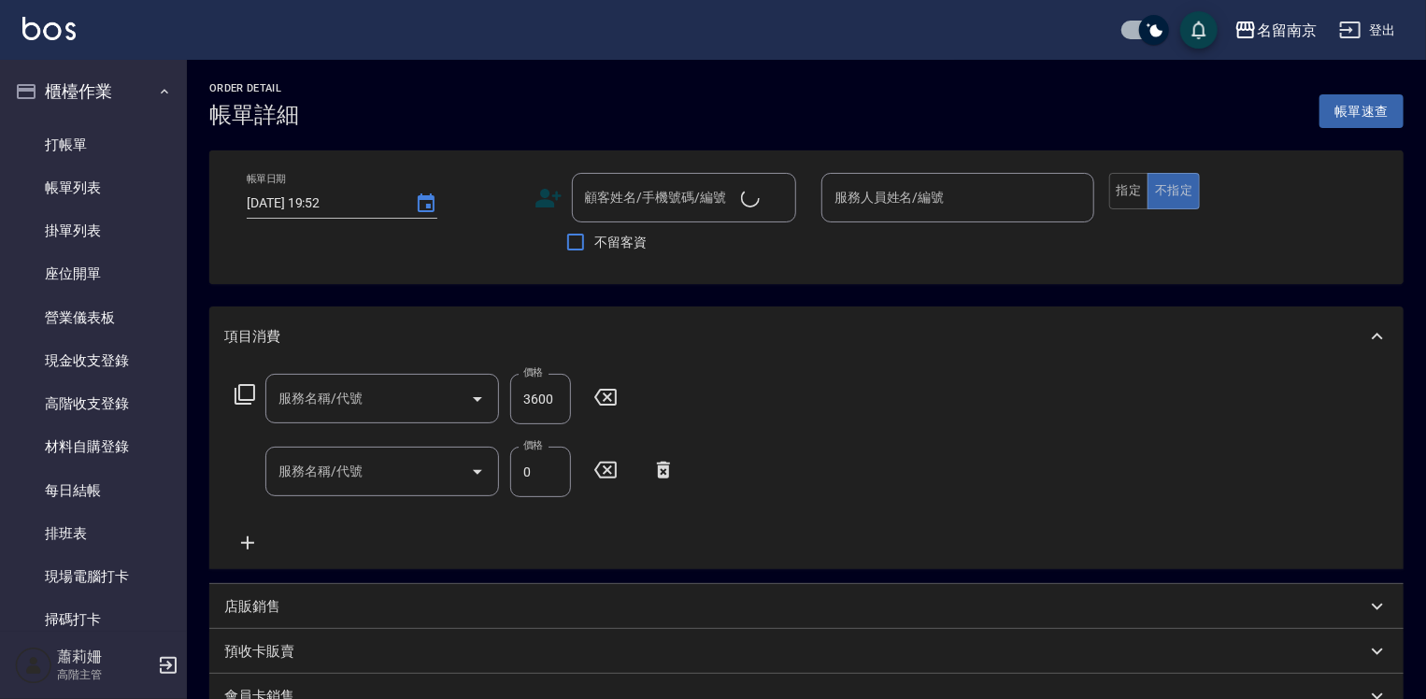
type input "[DATE] 17:56"
type input "Terrisa-7"
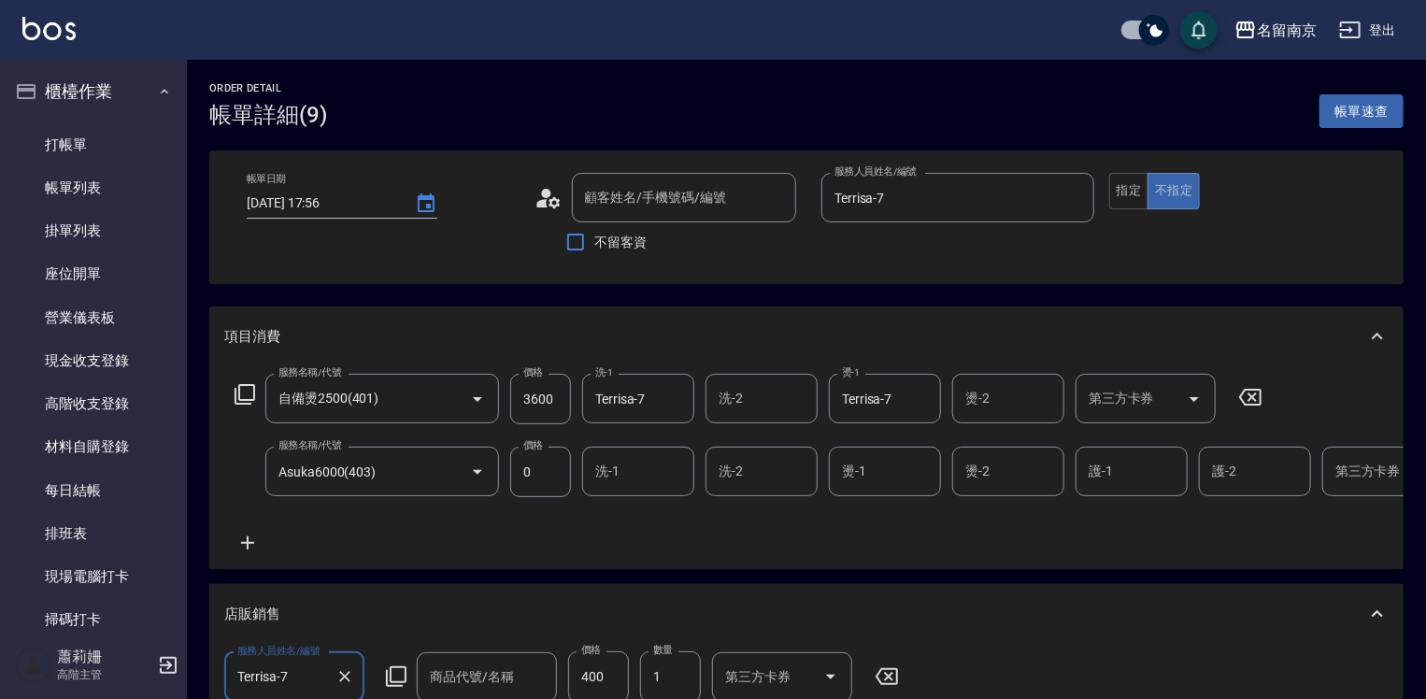
type input "自備燙2500(401)"
type input "Asuka6000(403)"
type input "新客人 姓名未設定/00/null"
type input "晚安髮膜"
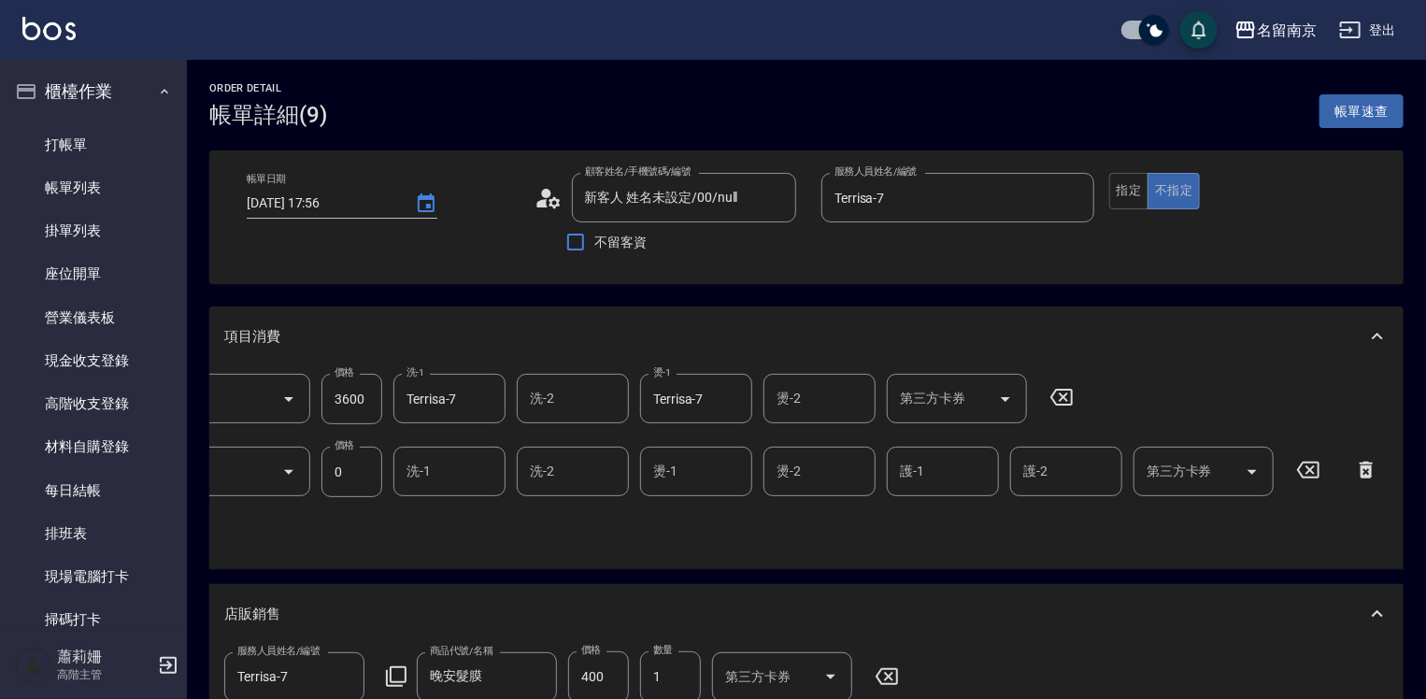
click at [1372, 471] on icon at bounding box center [1366, 470] width 47 height 22
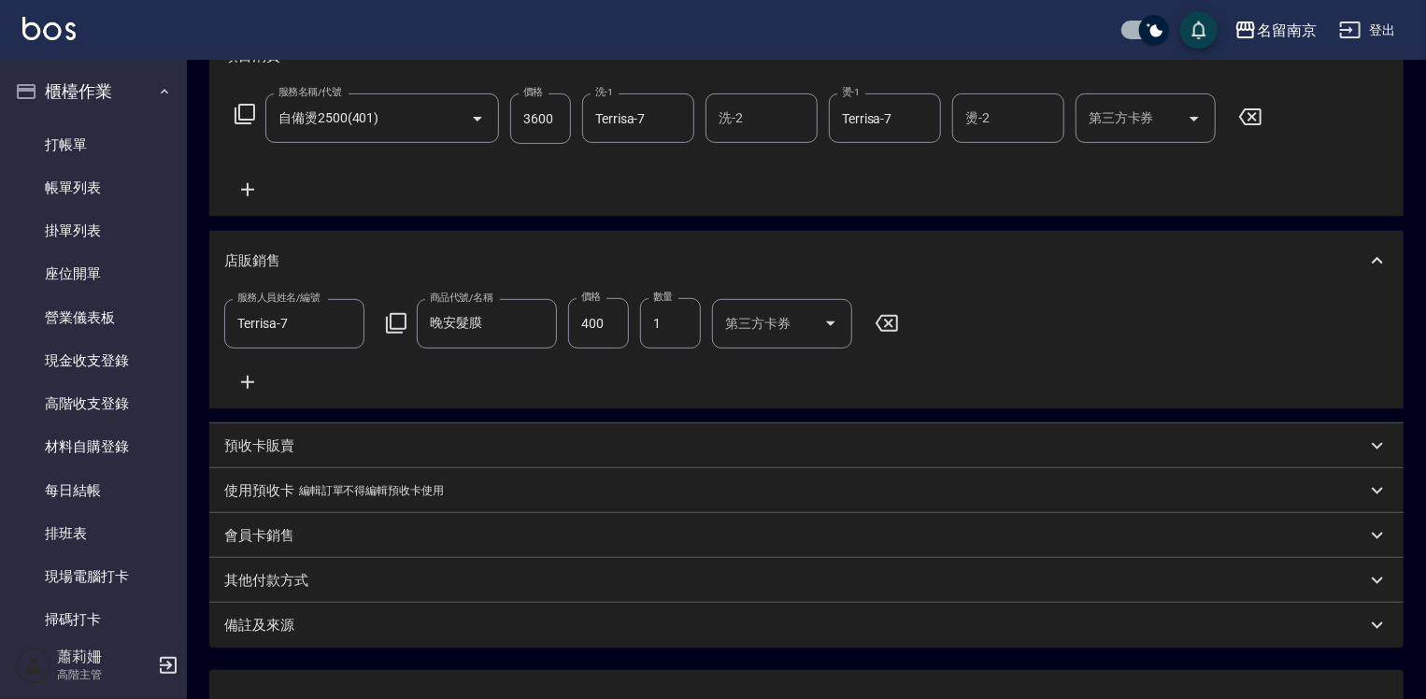
scroll to position [443, 0]
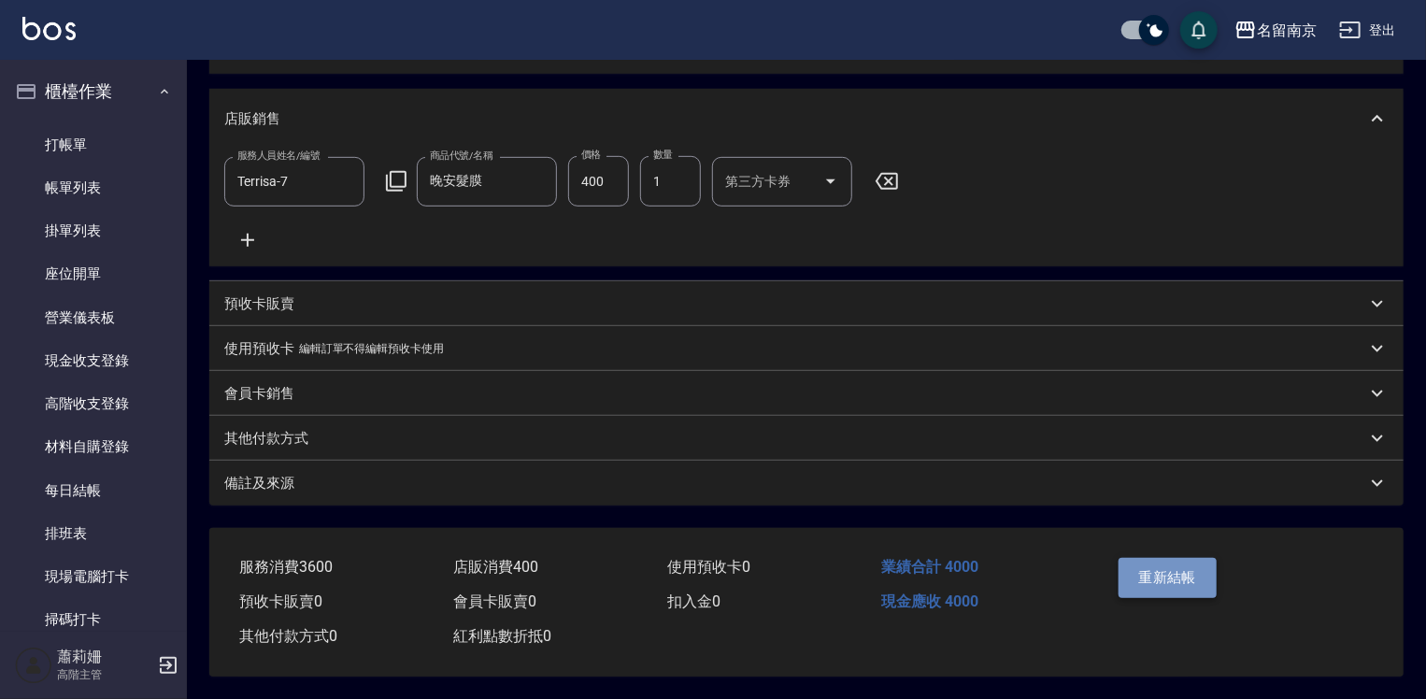
click at [1201, 575] on button "重新結帳" at bounding box center [1168, 577] width 99 height 39
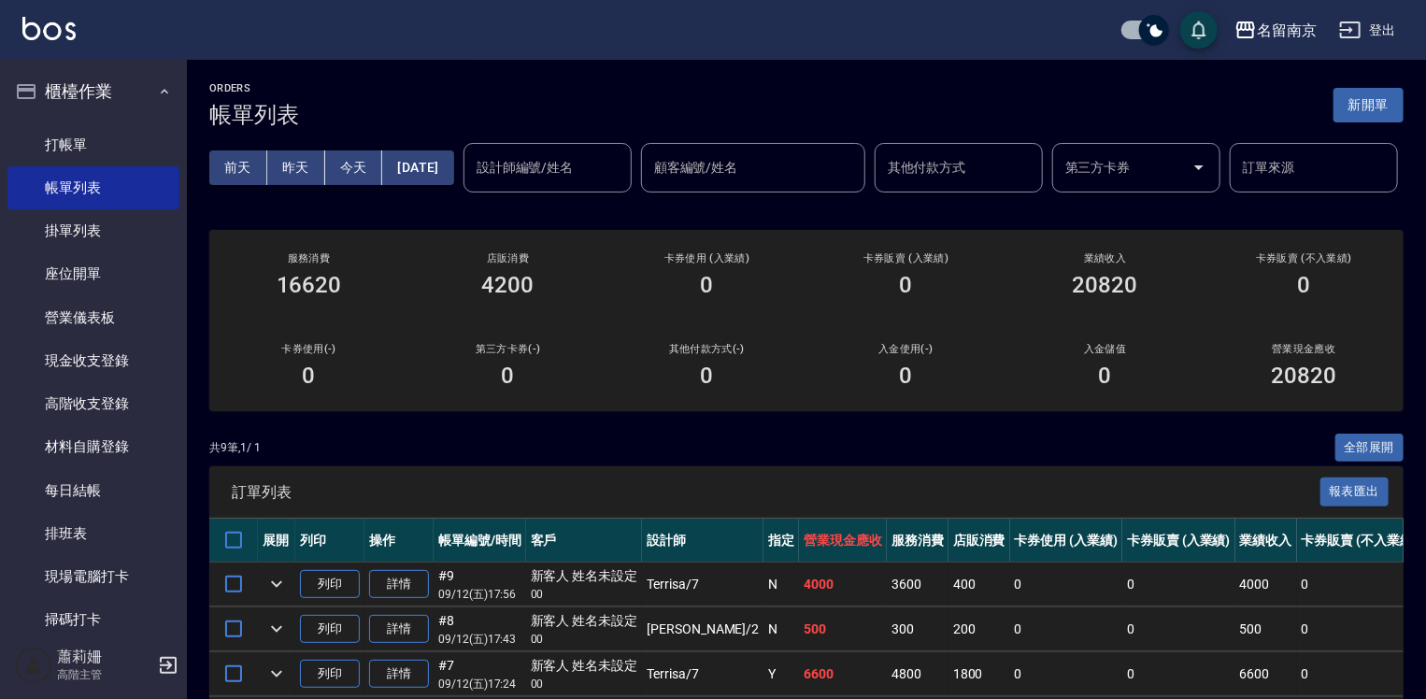
scroll to position [93, 0]
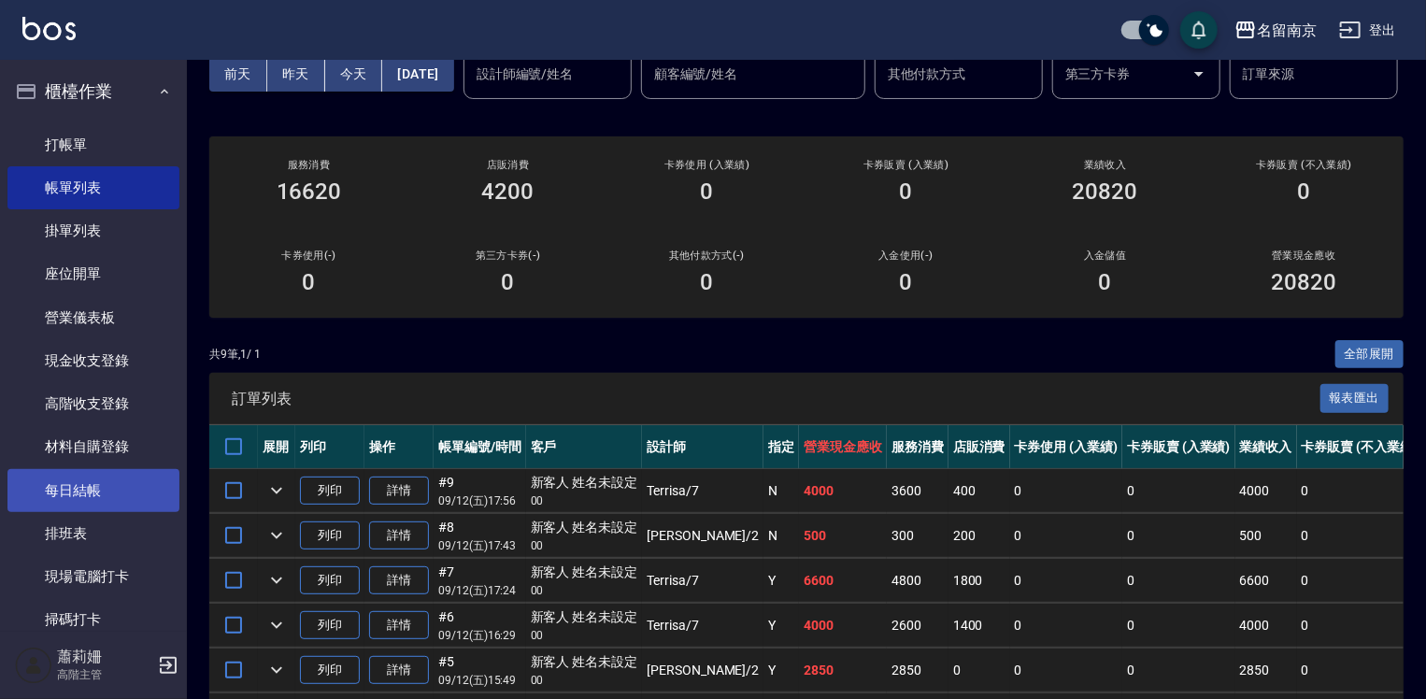
click at [94, 483] on link "每日結帳" at bounding box center [93, 490] width 172 height 43
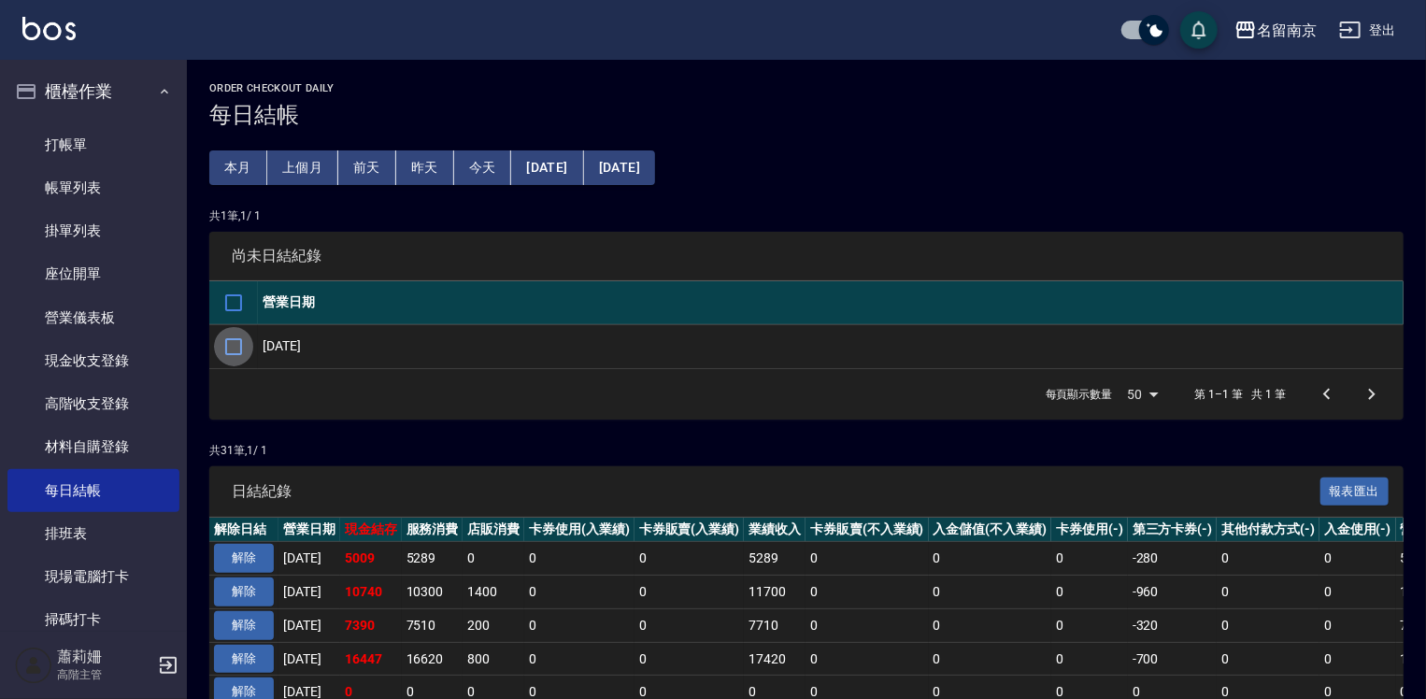
click at [234, 348] on input "checkbox" at bounding box center [233, 346] width 39 height 39
checkbox input "true"
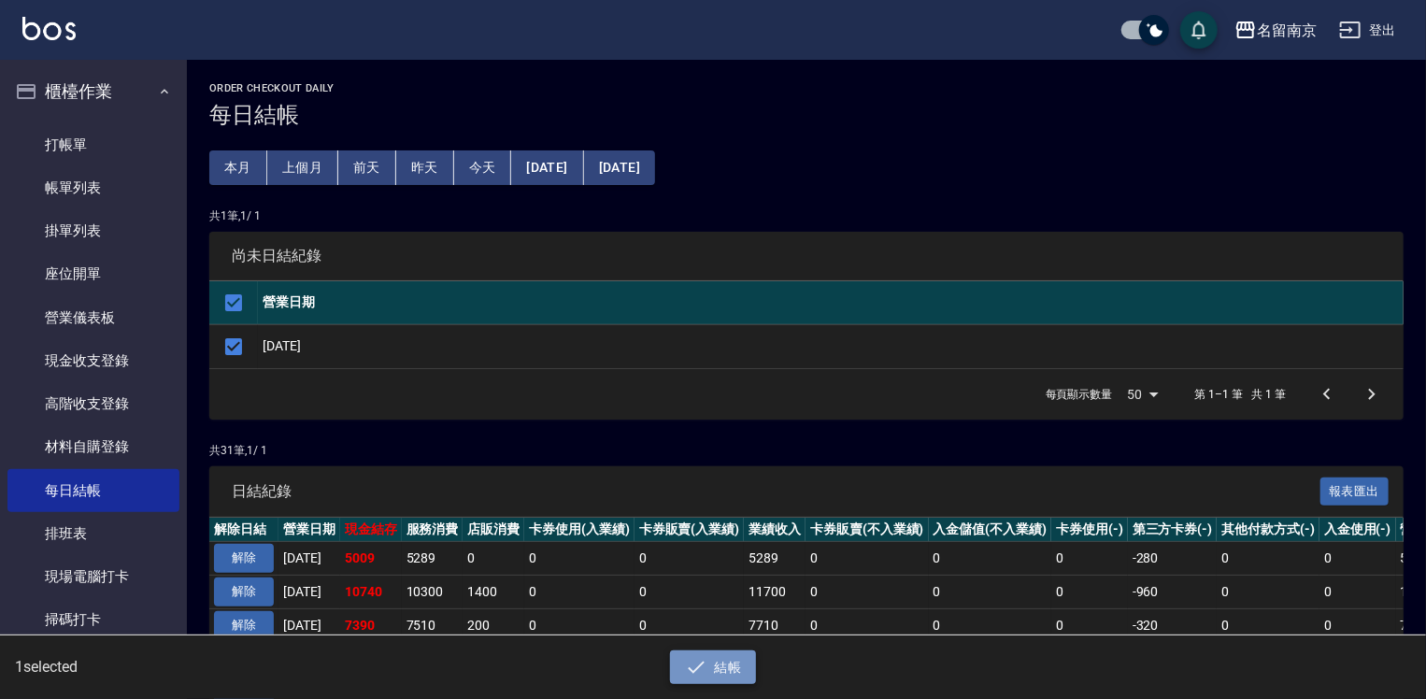
click at [733, 655] on button "結帳" at bounding box center [713, 668] width 87 height 35
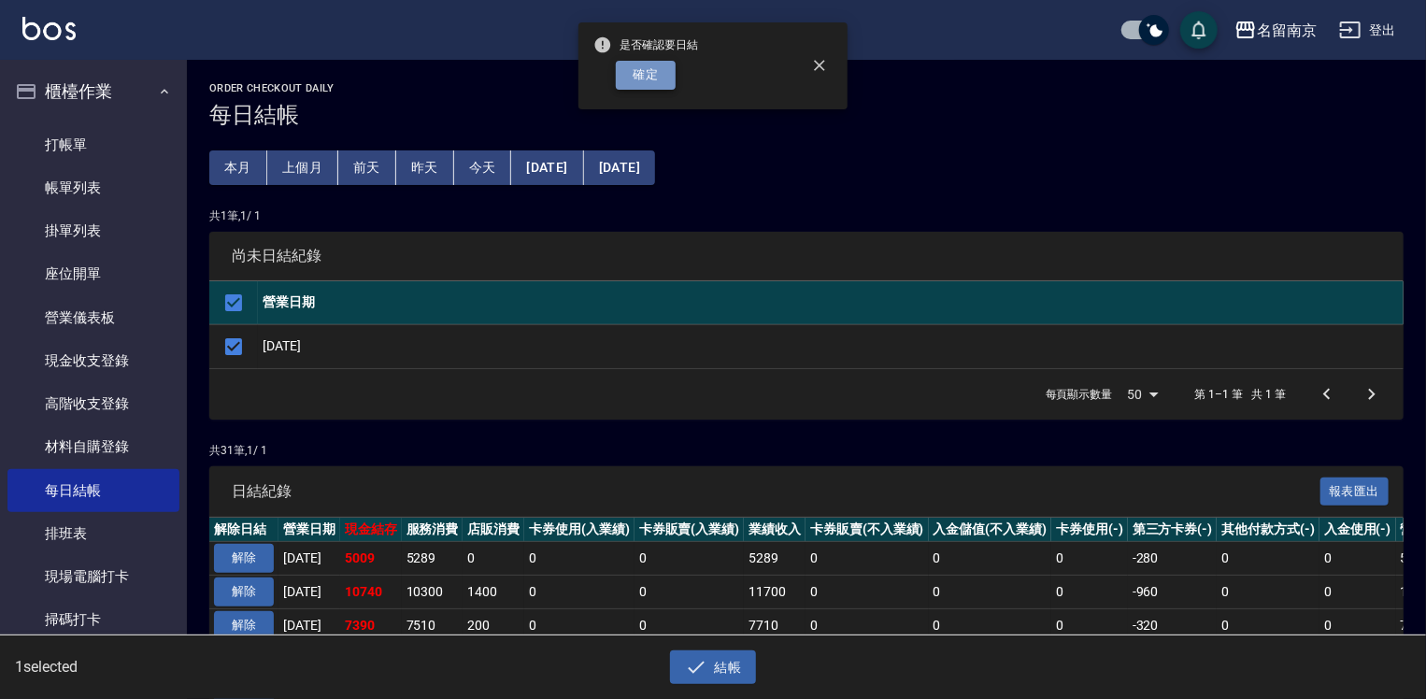
click at [660, 71] on button "確定" at bounding box center [646, 75] width 60 height 29
checkbox input "false"
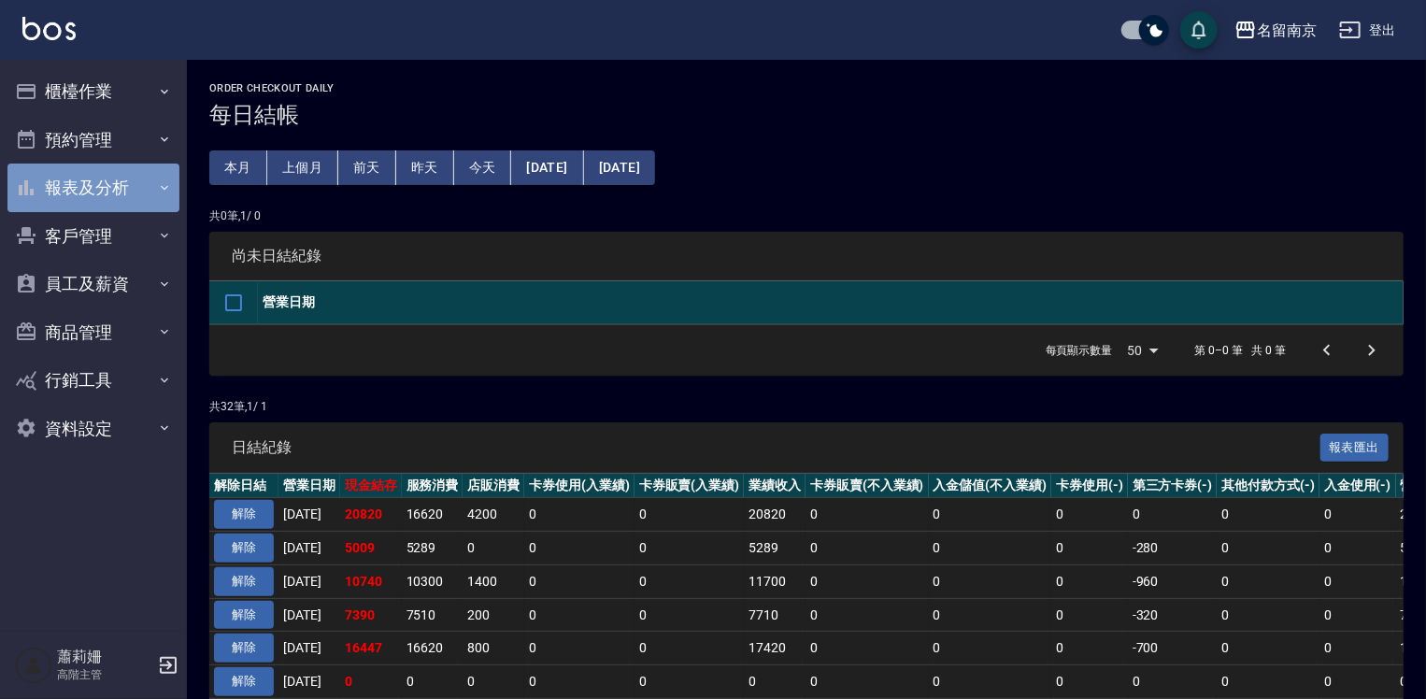
click at [69, 191] on button "報表及分析" at bounding box center [93, 188] width 172 height 49
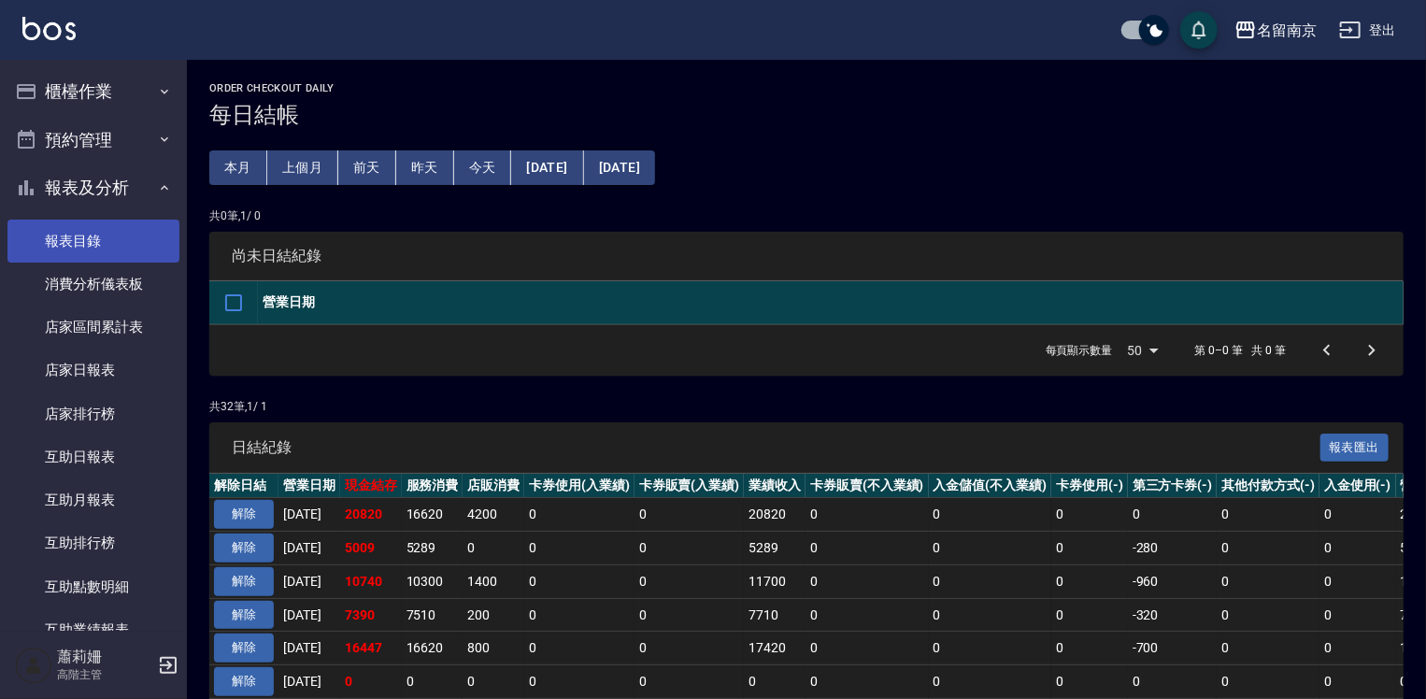
click at [79, 257] on link "報表目錄" at bounding box center [93, 241] width 172 height 43
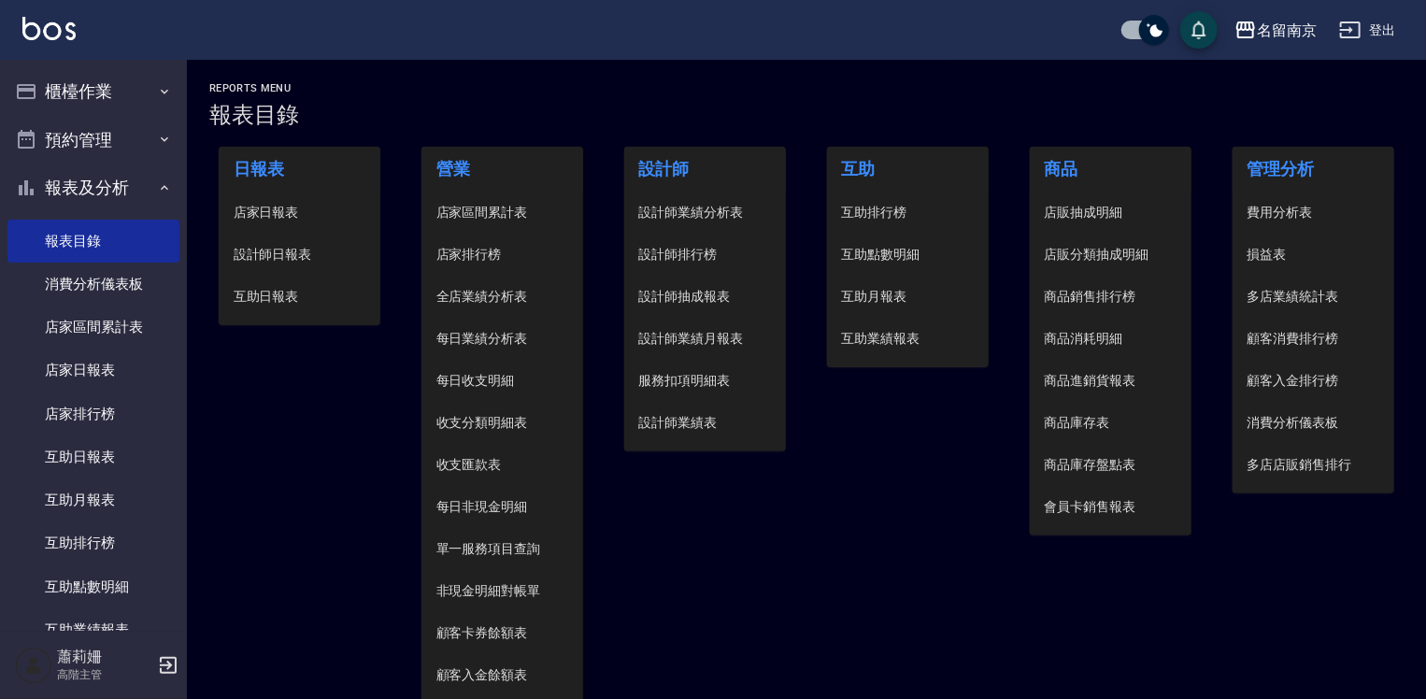
click at [295, 250] on span "設計師日報表" at bounding box center [300, 255] width 133 height 20
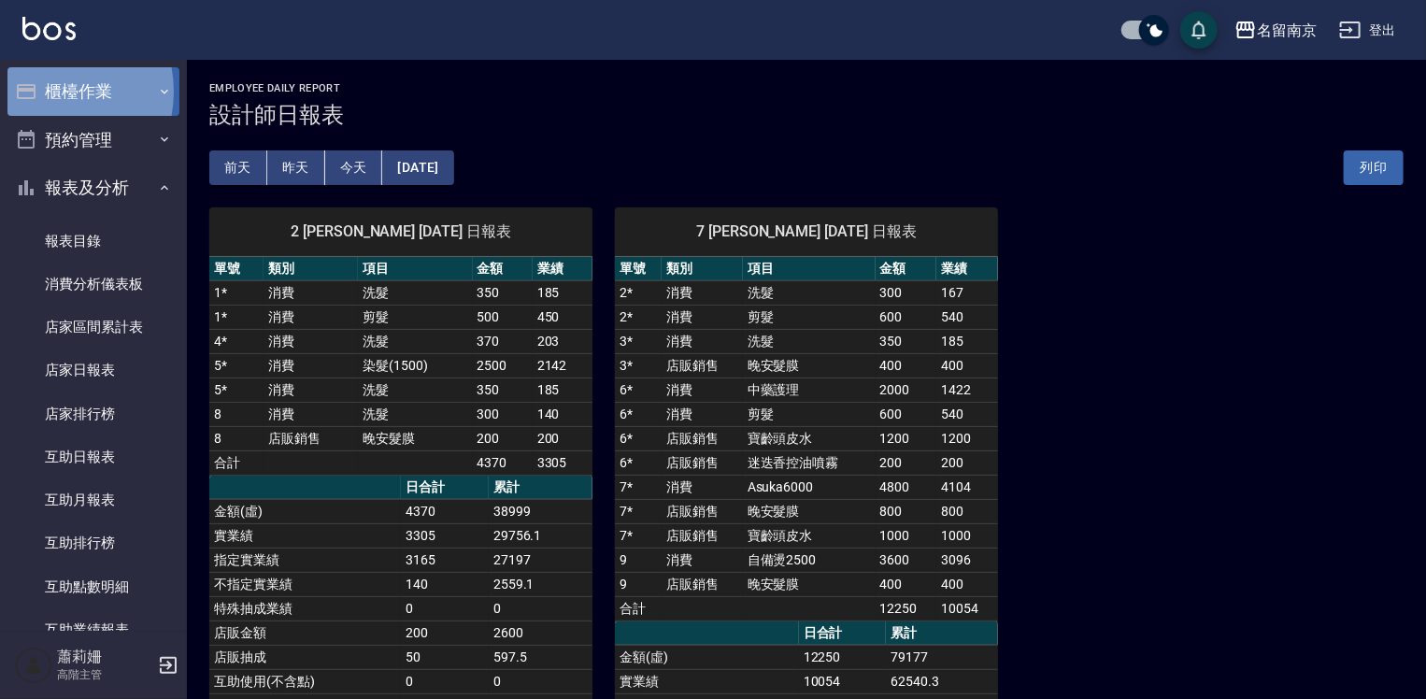
click at [43, 92] on button "櫃檯作業" at bounding box center [93, 91] width 172 height 49
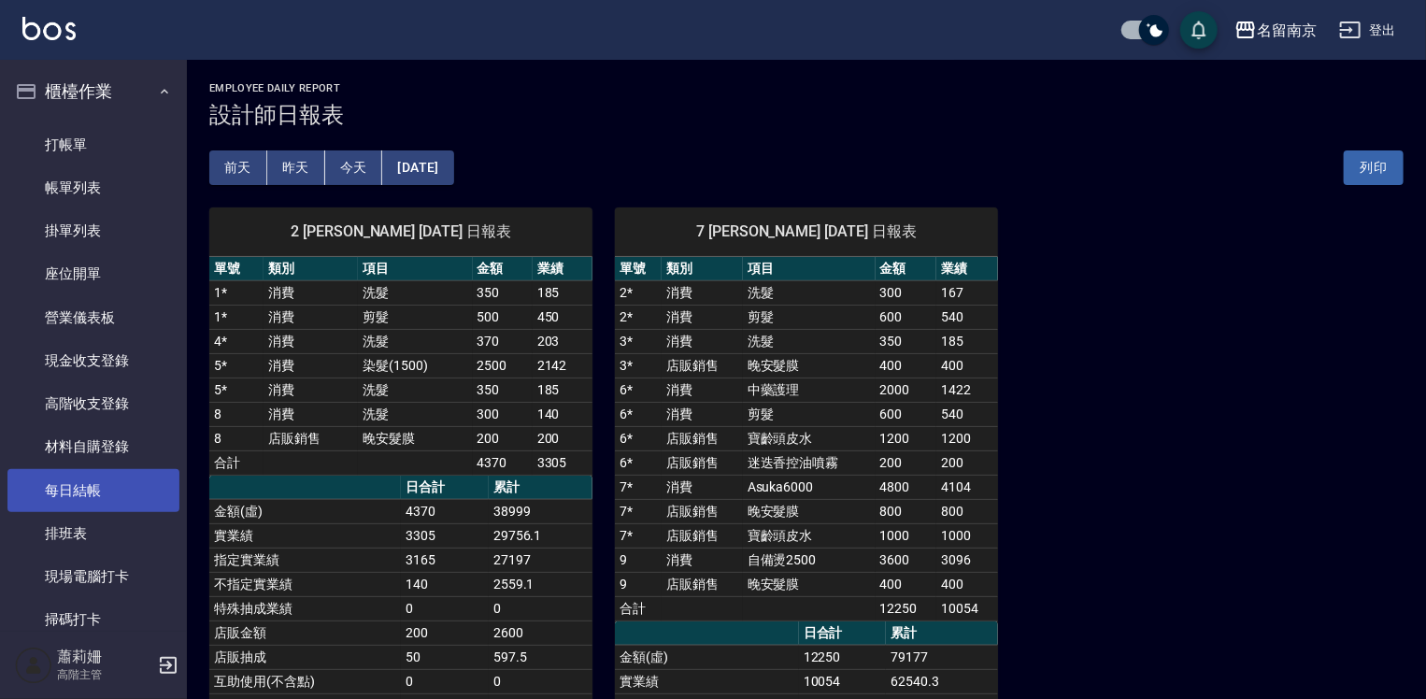
click at [105, 482] on link "每日結帳" at bounding box center [93, 490] width 172 height 43
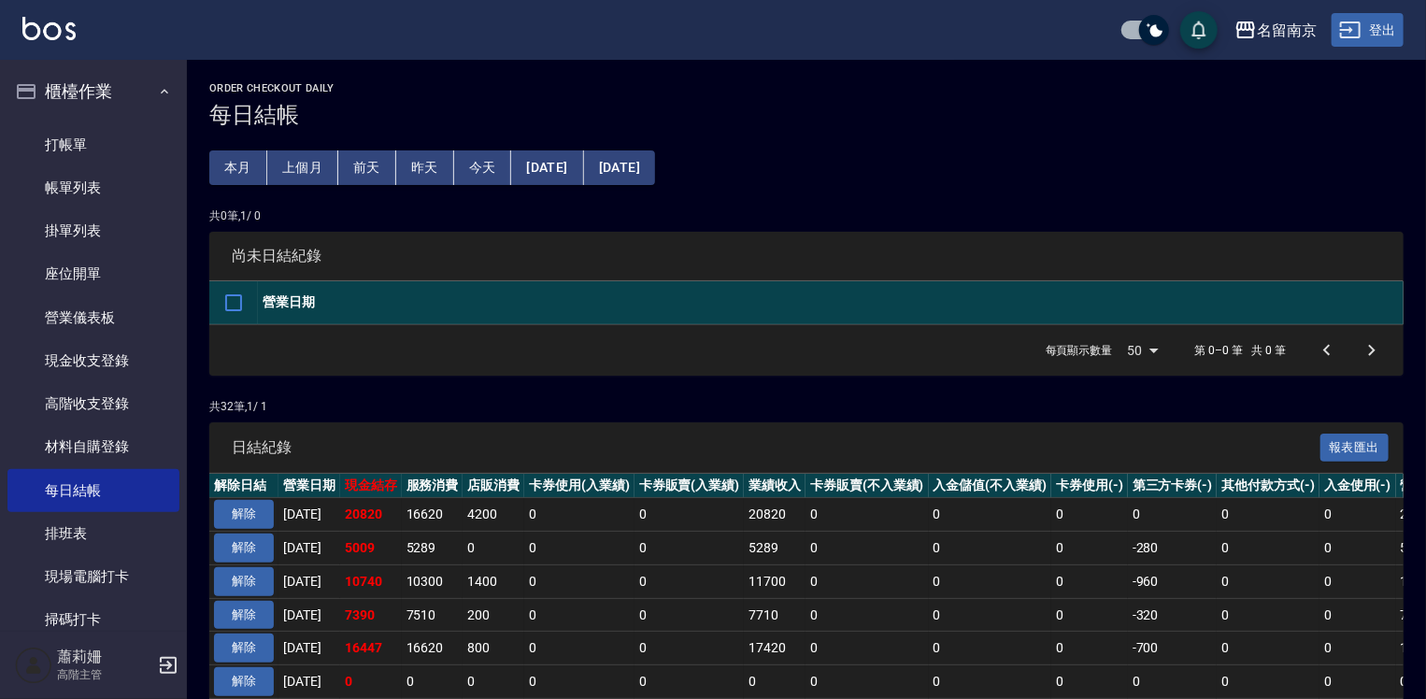
click at [1363, 34] on button "登出" at bounding box center [1368, 30] width 72 height 35
